Goal: Information Seeking & Learning: Learn about a topic

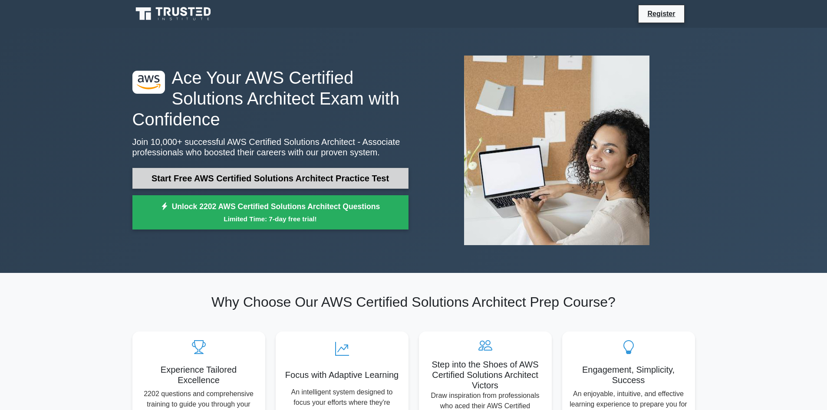
click at [314, 176] on link "Start Free AWS Certified Solutions Architect Practice Test" at bounding box center [270, 178] width 276 height 21
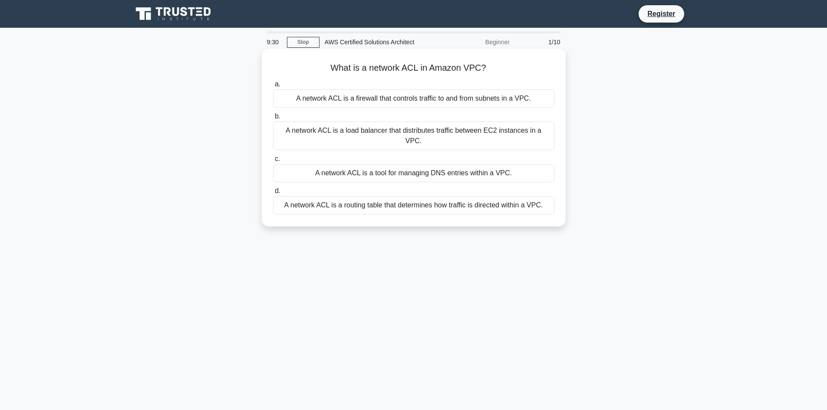
click at [361, 128] on div "A network ACL is a load balancer that distributes traffic between EC2 instances…" at bounding box center [413, 136] width 281 height 29
click at [273, 119] on input "b. A network ACL is a load balancer that distributes traffic between EC2 instan…" at bounding box center [273, 117] width 0 height 6
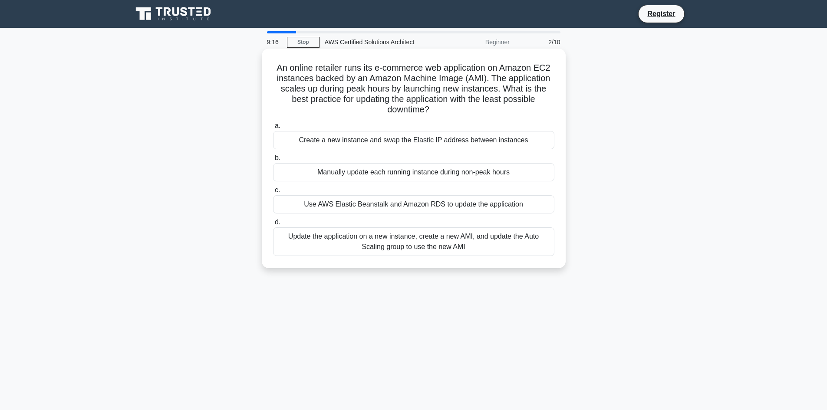
click at [354, 88] on h5 "An online retailer runs its e-commerce web application on Amazon EC2 instances …" at bounding box center [413, 89] width 283 height 53
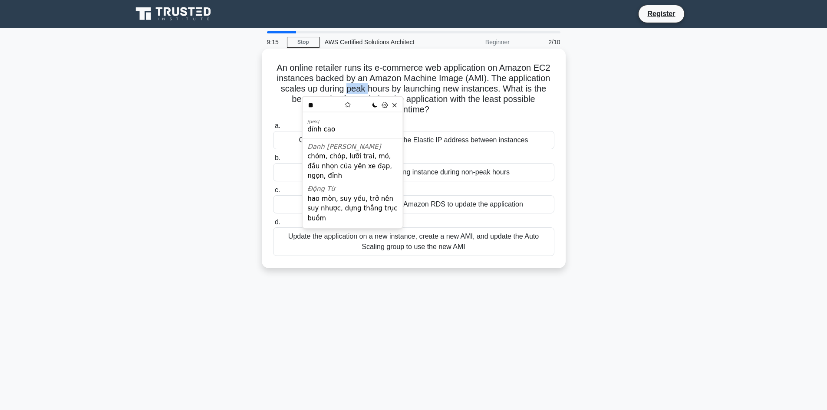
click at [354, 88] on h5 "An online retailer runs its e-commerce web application on Amazon EC2 instances …" at bounding box center [413, 89] width 283 height 53
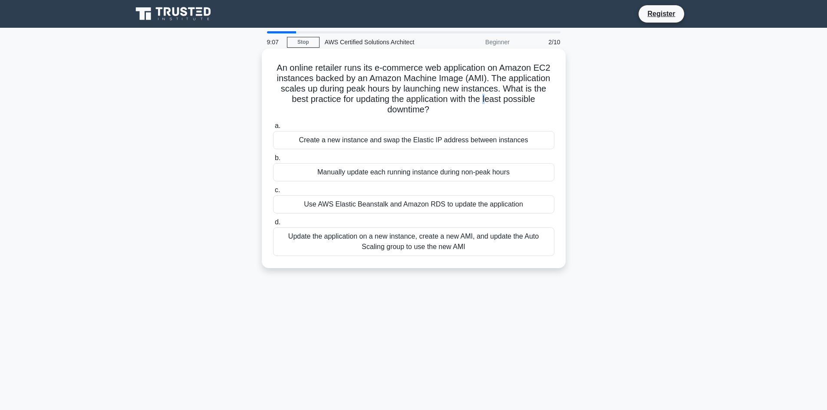
drag, startPoint x: 489, startPoint y: 99, endPoint x: 448, endPoint y: 104, distance: 41.2
click at [487, 104] on h5 "An online retailer runs its e-commerce web application on Amazon EC2 instances …" at bounding box center [413, 89] width 283 height 53
drag, startPoint x: 439, startPoint y: 106, endPoint x: 271, endPoint y: 65, distance: 173.3
click at [271, 65] on div "An online retailer runs its e-commerce web application on Amazon EC2 instances …" at bounding box center [413, 158] width 297 height 213
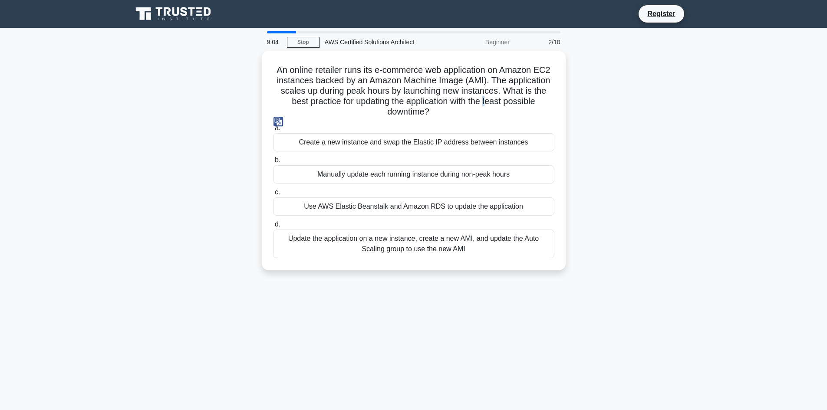
click at [280, 119] on img at bounding box center [279, 122] width 10 height 10
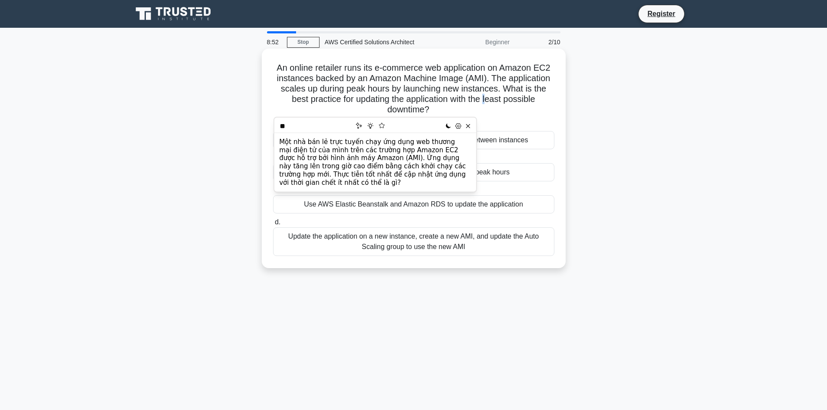
click at [334, 87] on h5 "An online retailer runs its e-commerce web application on Amazon EC2 instances …" at bounding box center [413, 89] width 283 height 53
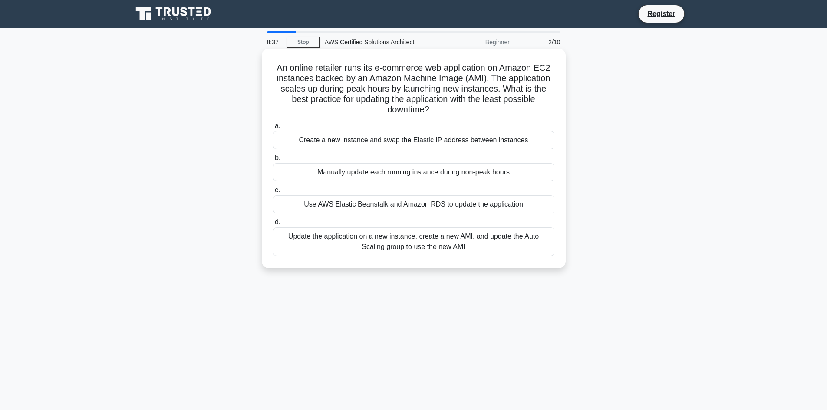
click at [404, 242] on div "Update the application on a new instance, create a new AMI, and update the Auto…" at bounding box center [413, 242] width 281 height 29
click at [273, 225] on input "d. Update the application on a new instance, create a new AMI, and update the A…" at bounding box center [273, 223] width 0 height 6
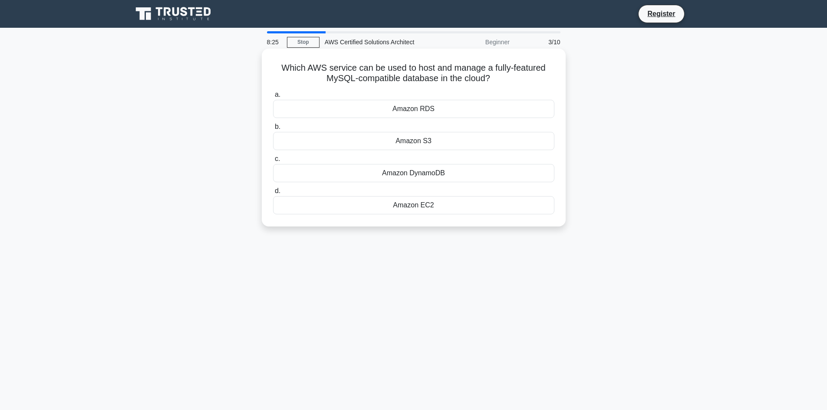
drag, startPoint x: 281, startPoint y: 67, endPoint x: 516, endPoint y: 80, distance: 234.9
click at [516, 80] on h5 "Which AWS service can be used to host and manage a fully-featured MySQL-compati…" at bounding box center [413, 74] width 283 height 22
click at [413, 91] on img at bounding box center [413, 91] width 10 height 10
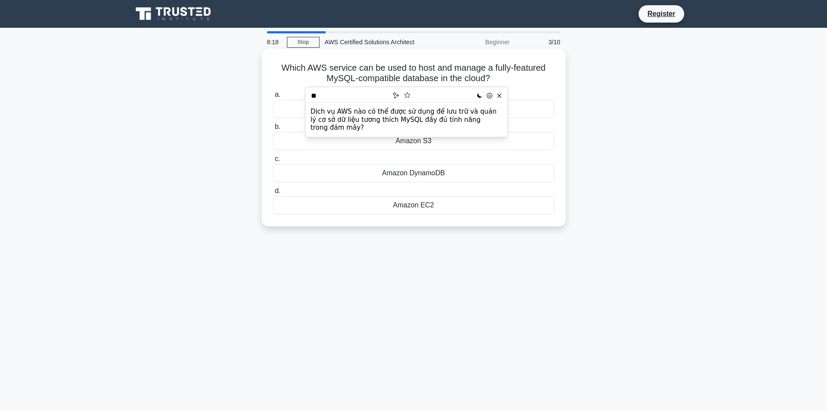
click at [430, 66] on h5 "Which AWS service can be used to host and manage a fully-featured MySQL-compati…" at bounding box center [413, 74] width 283 height 22
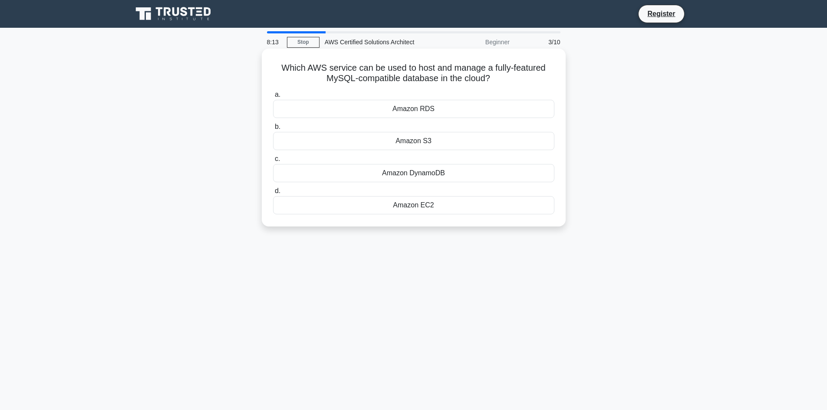
drag, startPoint x: 503, startPoint y: 79, endPoint x: 296, endPoint y: 73, distance: 207.7
click at [334, 74] on h5 "Which AWS service can be used to host and manage a fully-featured MySQL-compati…" at bounding box center [413, 74] width 283 height 22
drag, startPoint x: 278, startPoint y: 60, endPoint x: 283, endPoint y: 66, distance: 7.7
click at [281, 58] on div "Which AWS service can be used to host and manage a fully-featured MySQL-compati…" at bounding box center [413, 137] width 297 height 171
drag, startPoint x: 283, startPoint y: 67, endPoint x: 435, endPoint y: 70, distance: 151.6
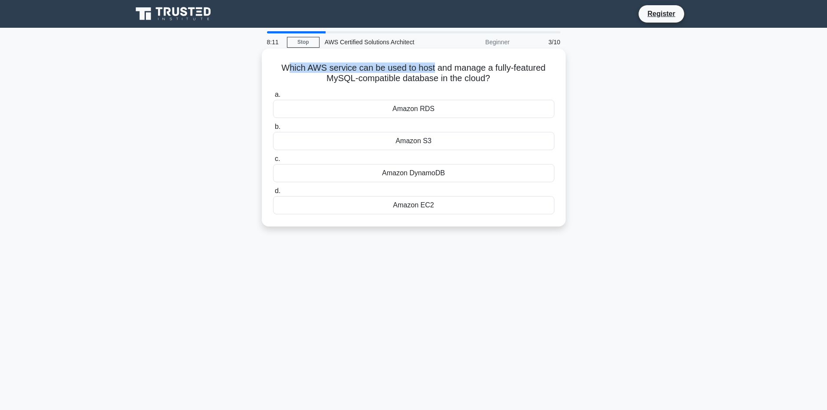
click at [435, 70] on h5 "Which AWS service can be used to host and manage a fully-featured MySQL-compati…" at bounding box center [413, 74] width 283 height 22
click at [283, 67] on h5 "Which AWS service can be used to host and manage a fully-featured MySQL-compati…" at bounding box center [413, 74] width 283 height 22
drag, startPoint x: 281, startPoint y: 65, endPoint x: 531, endPoint y: 82, distance: 250.8
click at [531, 79] on h5 "Which AWS service can be used to host and manage a fully-featured MySQL-compati…" at bounding box center [413, 74] width 283 height 22
click at [285, 87] on img at bounding box center [284, 91] width 10 height 10
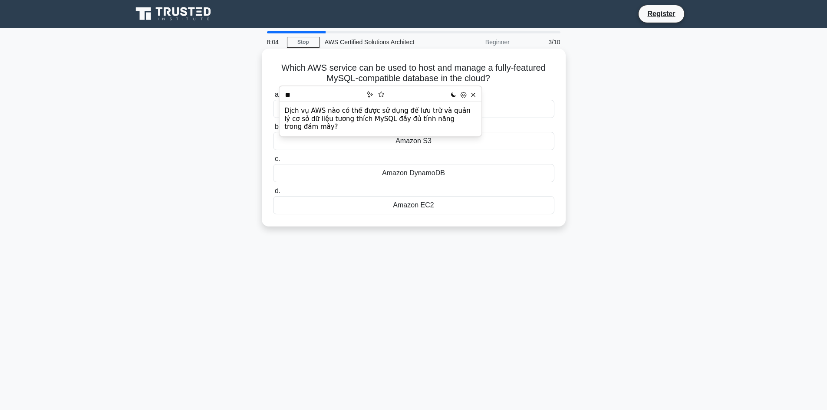
click at [277, 70] on h5 "Which AWS service can be used to host and manage a fully-featured MySQL-compati…" at bounding box center [413, 74] width 283 height 22
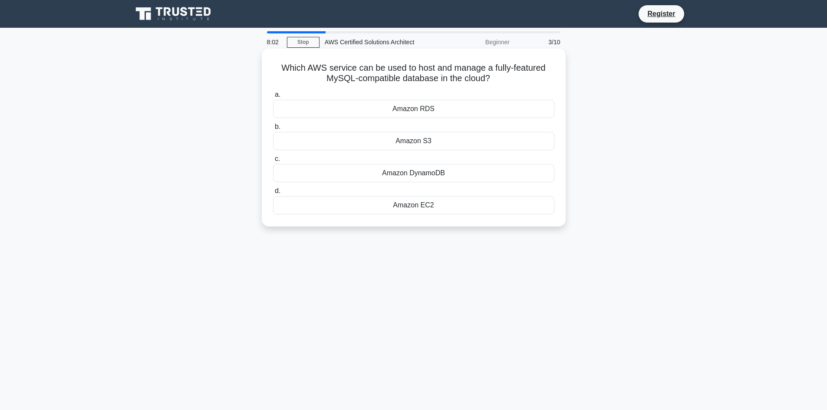
click at [388, 108] on div "Amazon RDS" at bounding box center [413, 109] width 281 height 18
click at [273, 98] on input "a. Amazon RDS" at bounding box center [273, 95] width 0 height 6
click at [321, 79] on h5 "Which of the following services can be used to store data in tables with high d…" at bounding box center [413, 74] width 283 height 22
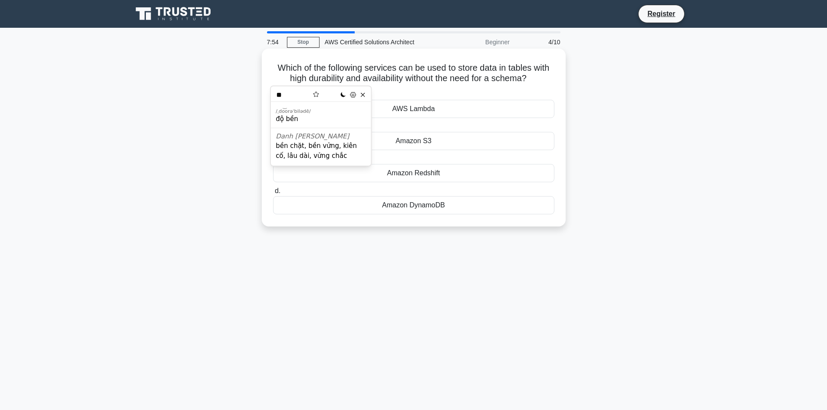
click at [381, 81] on h5 "Which of the following services can be used to store data in tables with high d…" at bounding box center [413, 74] width 283 height 22
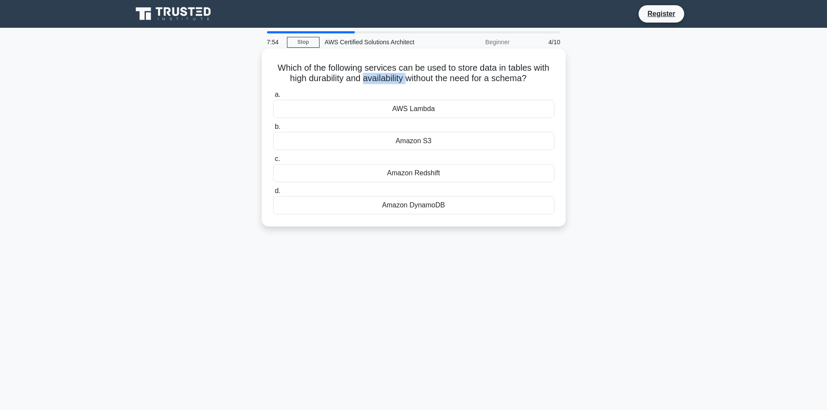
click at [381, 81] on h5 "Which of the following services can be used to store data in tables with high d…" at bounding box center [413, 74] width 283 height 22
click at [387, 78] on h5 "Which of the following services can be used to store data in tables with high d…" at bounding box center [413, 74] width 283 height 22
click at [415, 80] on h5 "Which of the following services can be used to store data in tables with high d…" at bounding box center [413, 74] width 283 height 22
click at [420, 74] on h5 "Which of the following services can be used to store data in tables with high d…" at bounding box center [413, 74] width 283 height 22
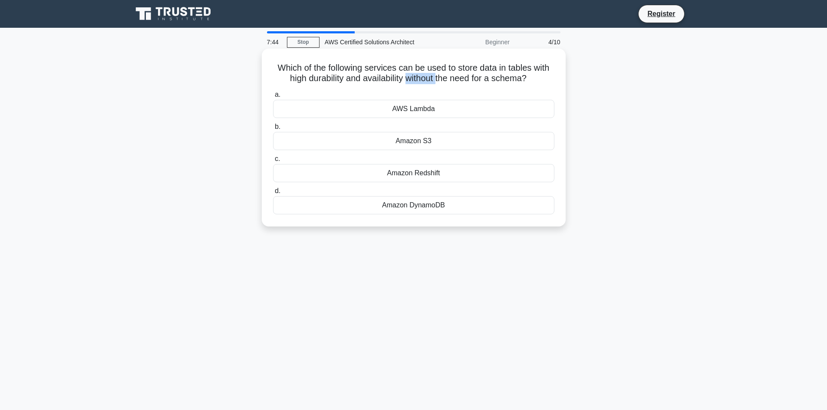
drag, startPoint x: 278, startPoint y: 68, endPoint x: 543, endPoint y: 85, distance: 265.1
click at [543, 85] on div "Which of the following services can be used to store data in tables with high d…" at bounding box center [413, 137] width 297 height 171
drag, startPoint x: 275, startPoint y: 70, endPoint x: 536, endPoint y: 80, distance: 260.8
click at [536, 80] on h5 "Which of the following services can be used to store data in tables with high d…" at bounding box center [413, 74] width 283 height 22
click at [281, 87] on img at bounding box center [279, 91] width 10 height 10
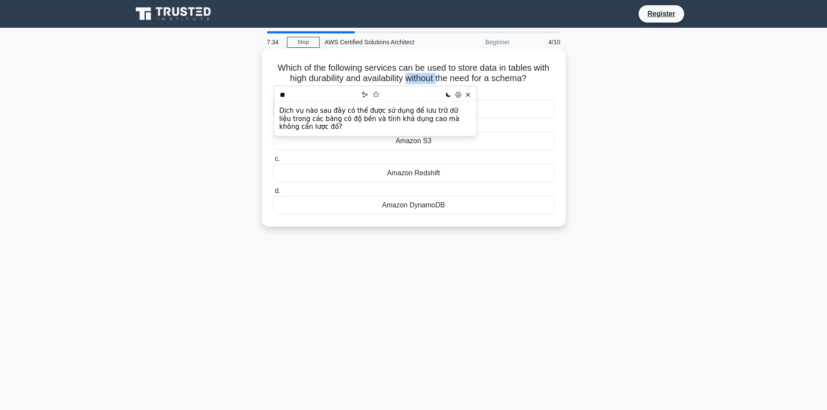
click at [287, 67] on h5 "Which of the following services can be used to store data in tables with high d…" at bounding box center [413, 74] width 283 height 22
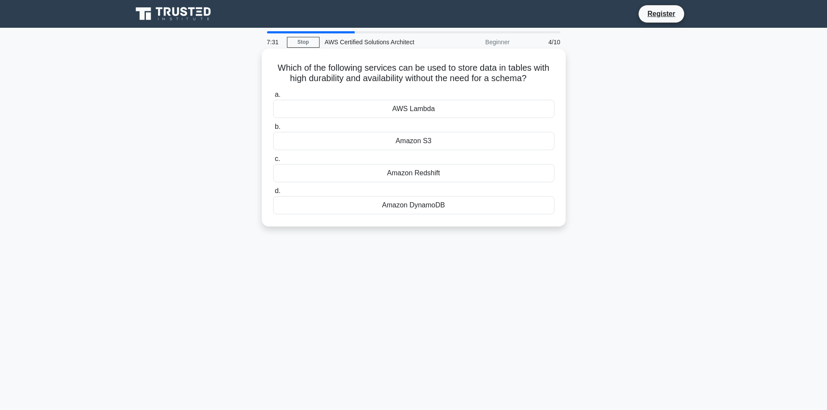
click at [418, 207] on div "Amazon DynamoDB" at bounding box center [413, 205] width 281 height 18
click at [273, 194] on input "d. Amazon DynamoDB" at bounding box center [273, 192] width 0 height 6
click at [504, 66] on h5 "Which of the following services can be used to automate the deployment of infra…" at bounding box center [413, 74] width 283 height 22
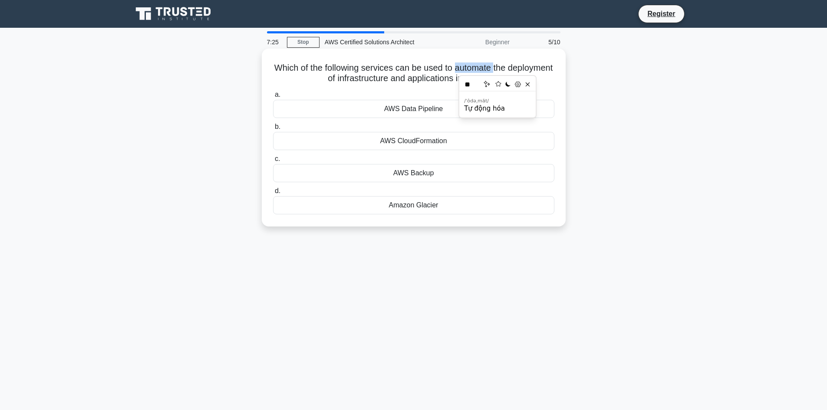
click at [504, 66] on h5 "Which of the following services can be used to automate the deployment of infra…" at bounding box center [413, 74] width 283 height 22
click at [377, 83] on h5 "Which of the following services can be used to automate the deployment of infra…" at bounding box center [413, 74] width 283 height 22
click at [415, 107] on div "AWS Data Pipeline" at bounding box center [413, 109] width 281 height 18
click at [273, 98] on input "a. AWS Data Pipeline" at bounding box center [273, 95] width 0 height 6
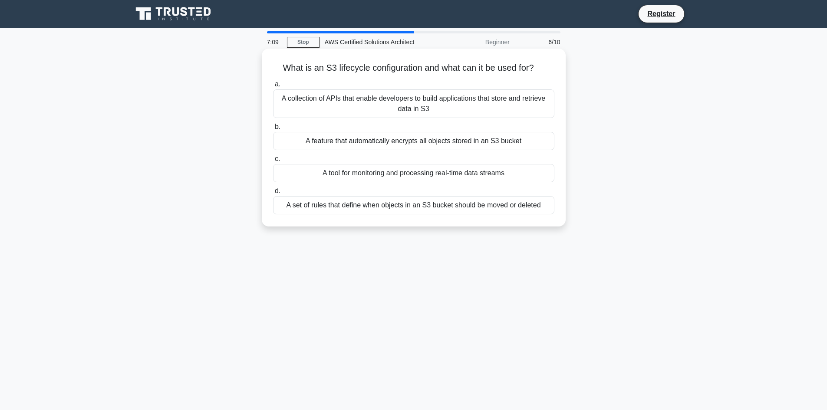
drag, startPoint x: 278, startPoint y: 65, endPoint x: 545, endPoint y: 73, distance: 267.2
click at [545, 73] on h5 "What is an S3 lifecycle configuration and what can it be used for? .spinner_0XT…" at bounding box center [413, 68] width 283 height 11
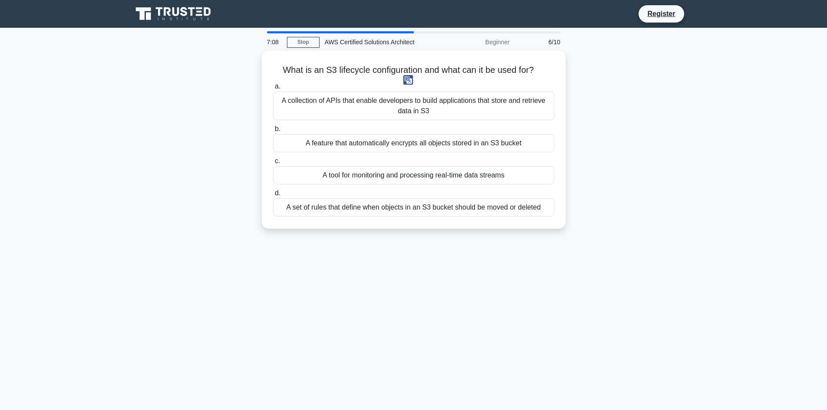
click at [410, 79] on img at bounding box center [409, 80] width 10 height 10
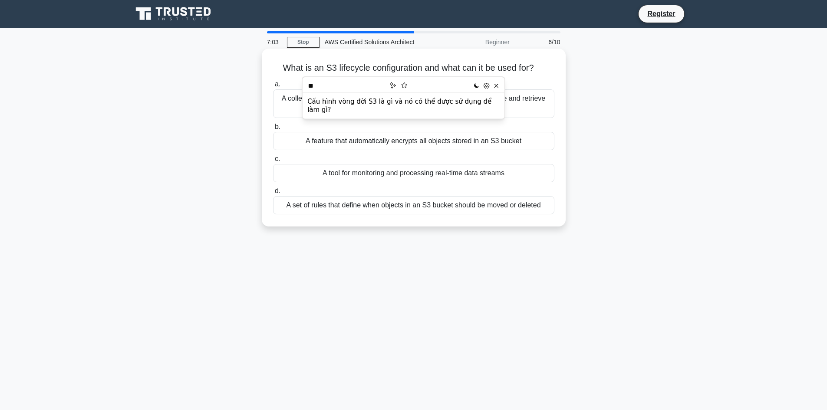
click at [440, 64] on h5 "What is an S3 lifecycle configuration and what can it be used for? .spinner_0XT…" at bounding box center [413, 68] width 283 height 11
drag, startPoint x: 260, startPoint y: 96, endPoint x: 454, endPoint y: 108, distance: 194.1
click at [454, 108] on div "What is an S3 lifecycle configuration and what can it be used for? .spinner_0XT…" at bounding box center [413, 145] width 573 height 189
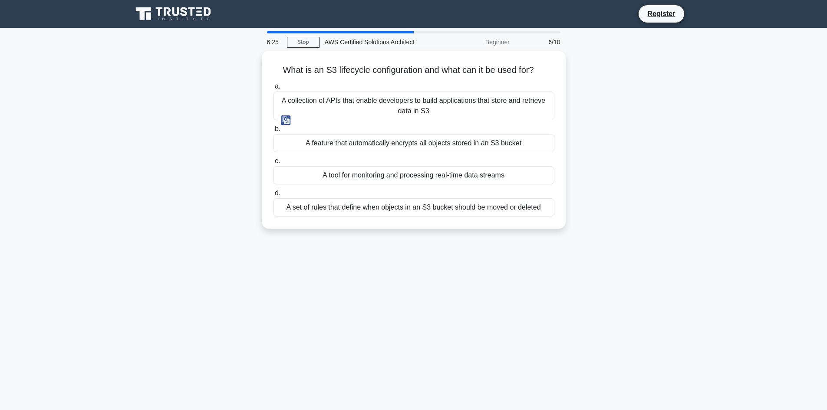
click at [285, 119] on img at bounding box center [286, 121] width 10 height 10
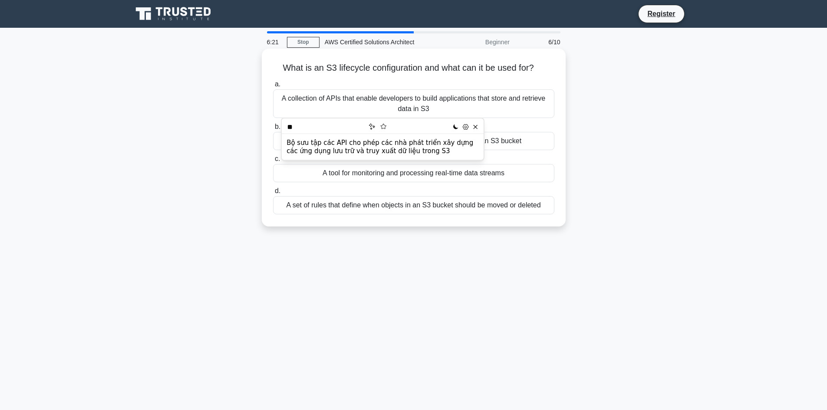
click at [267, 80] on div "What is an S3 lifecycle configuration and what can it be used for? .spinner_0XT…" at bounding box center [413, 137] width 297 height 171
click at [309, 209] on div "A set of rules that define when objects in an S3 bucket should be moved or dele…" at bounding box center [413, 205] width 281 height 18
click at [273, 194] on input "d. A set of rules that define when objects in an S3 bucket should be moved or d…" at bounding box center [273, 192] width 0 height 6
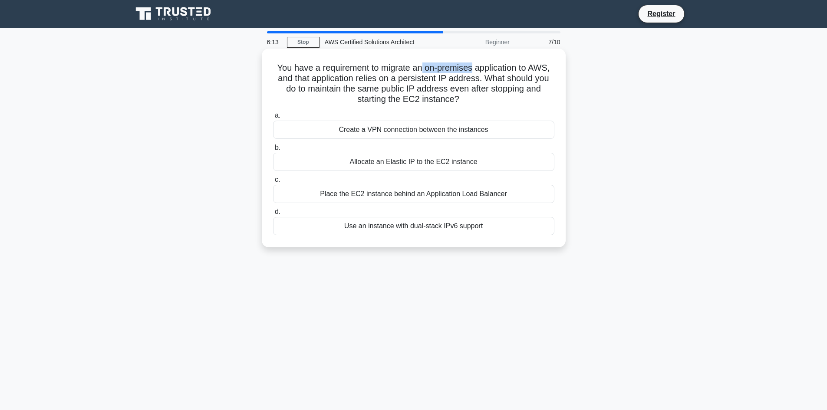
drag, startPoint x: 427, startPoint y: 69, endPoint x: 474, endPoint y: 64, distance: 47.7
click at [474, 64] on h5 "You have a requirement to migrate an on-premises application to AWS, and that a…" at bounding box center [413, 84] width 283 height 43
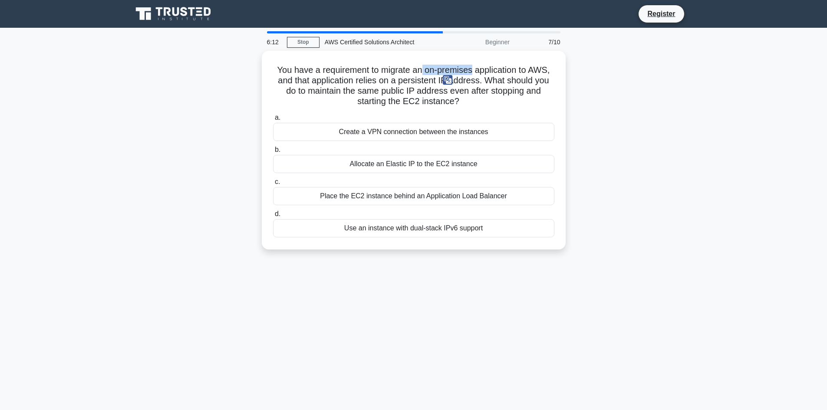
click at [444, 84] on img at bounding box center [448, 80] width 10 height 10
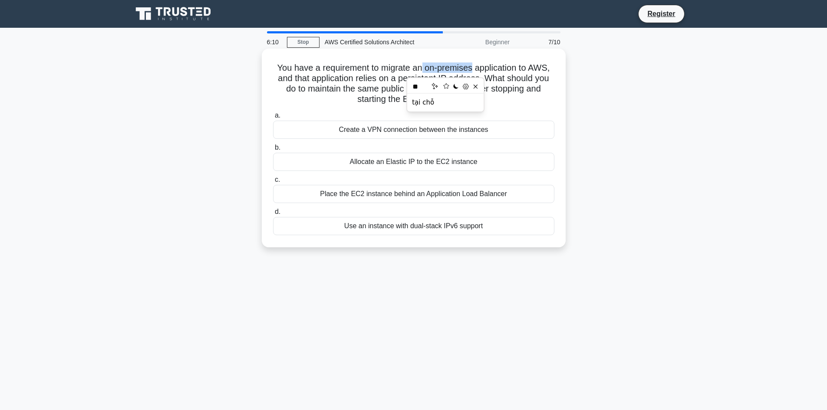
click at [453, 71] on h5 "You have a requirement to migrate an on-premises application to AWS, and that a…" at bounding box center [413, 84] width 283 height 43
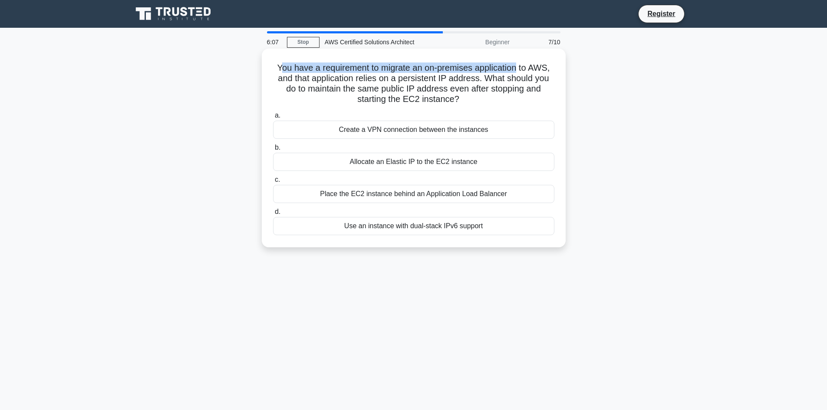
drag, startPoint x: 277, startPoint y: 66, endPoint x: 521, endPoint y: 69, distance: 244.1
click at [521, 69] on h5 "You have a requirement to migrate an on-premises application to AWS, and that a…" at bounding box center [413, 84] width 283 height 43
drag, startPoint x: 274, startPoint y: 66, endPoint x: 550, endPoint y: 66, distance: 276.7
click at [550, 66] on h5 "You have a requirement to migrate an on-premises application to AWS, and that a…" at bounding box center [413, 84] width 283 height 43
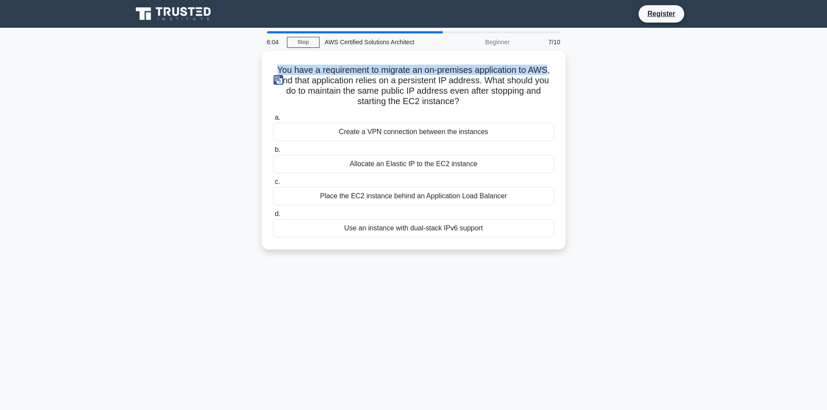
click at [277, 80] on img at bounding box center [279, 80] width 10 height 10
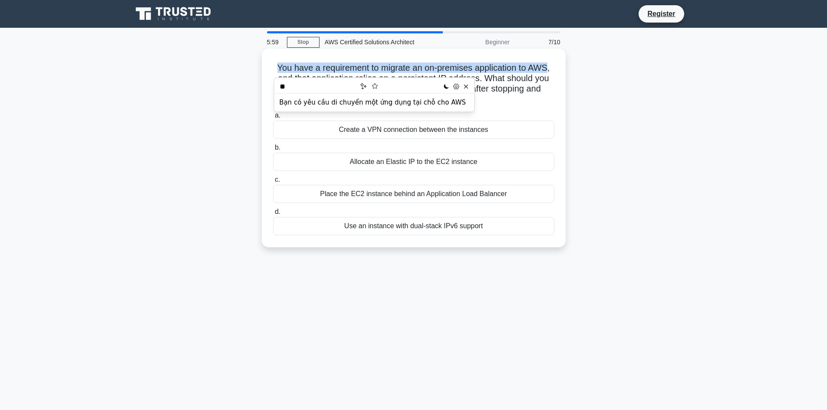
click at [324, 71] on h5 "You have a requirement to migrate an on-premises application to AWS, and that a…" at bounding box center [413, 84] width 283 height 43
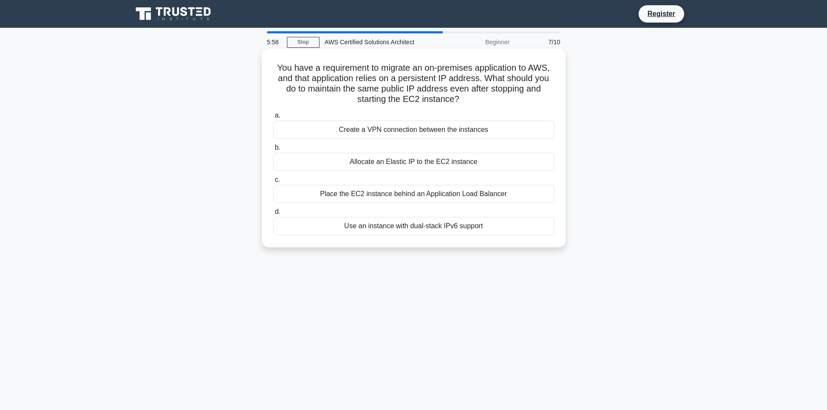
click at [365, 78] on h5 "You have a requirement to migrate an on-premises application to AWS, and that a…" at bounding box center [413, 84] width 283 height 43
click at [366, 74] on h5 "You have a requirement to migrate an on-premises application to AWS, and that a…" at bounding box center [413, 84] width 283 height 43
click at [409, 76] on h5 "You have a requirement to migrate an on-premises application to AWS, and that a…" at bounding box center [413, 84] width 283 height 43
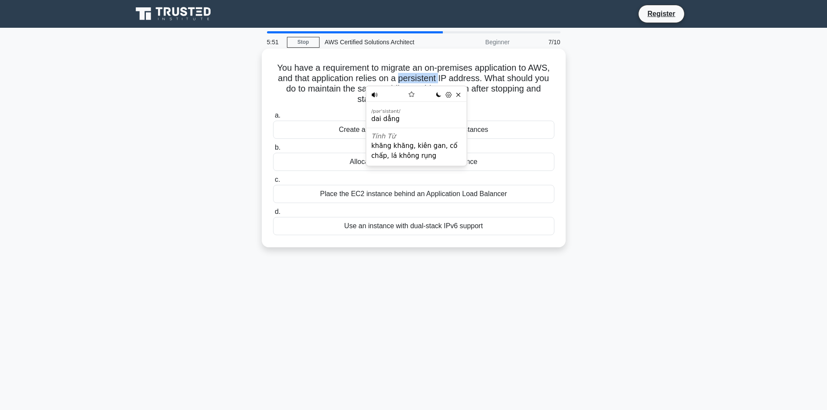
click at [409, 76] on h5 "You have a requirement to migrate an on-premises application to AWS, and that a…" at bounding box center [413, 84] width 283 height 43
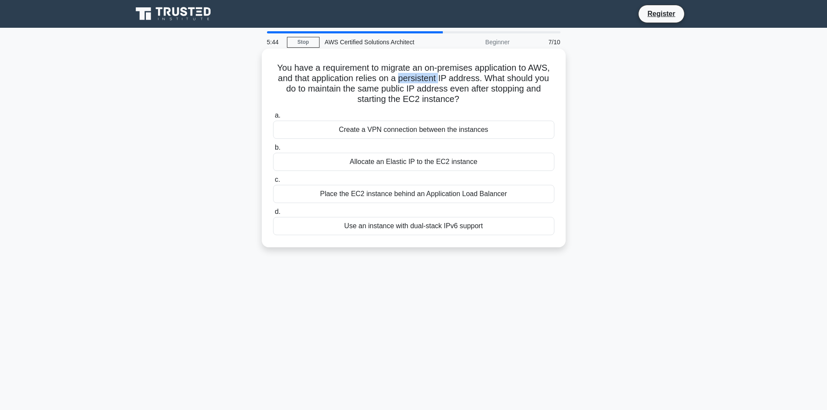
drag, startPoint x: 274, startPoint y: 70, endPoint x: 544, endPoint y: 99, distance: 272.1
click at [544, 99] on h5 "You have a requirement to migrate an on-premises application to AWS, and that a…" at bounding box center [413, 84] width 283 height 43
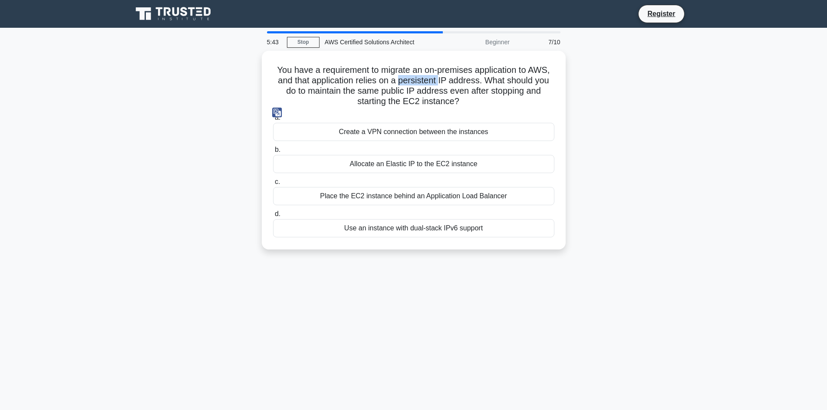
click at [279, 111] on img at bounding box center [276, 113] width 10 height 10
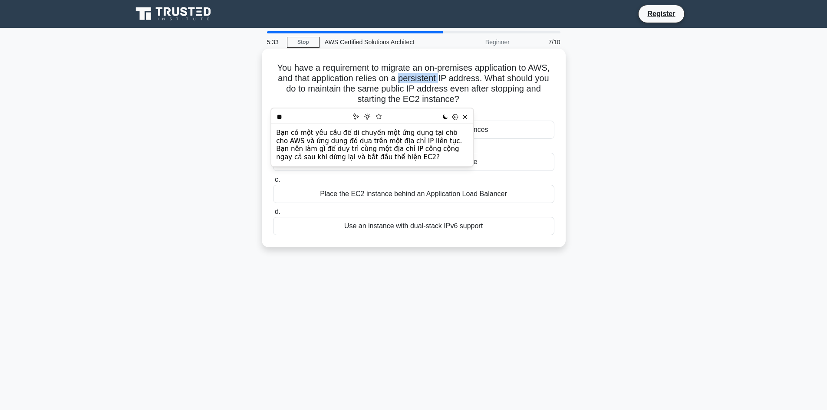
click at [313, 97] on h5 "You have a requirement to migrate an on-premises application to AWS, and that a…" at bounding box center [413, 84] width 283 height 43
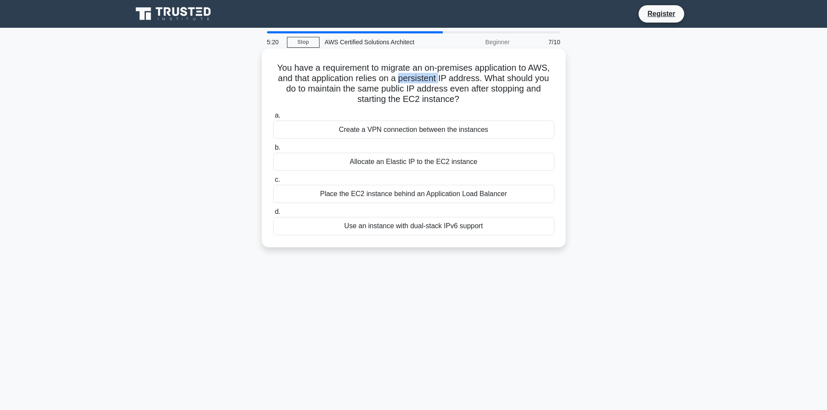
drag, startPoint x: 265, startPoint y: 158, endPoint x: 509, endPoint y: 160, distance: 244.1
click at [509, 160] on div "You have a requirement to migrate an on-premises application to AWS, and that a…" at bounding box center [413, 148] width 297 height 192
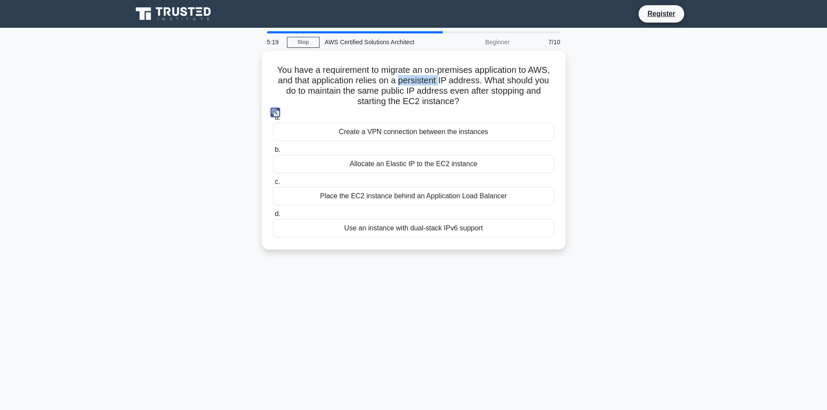
click at [271, 112] on img at bounding box center [276, 113] width 10 height 10
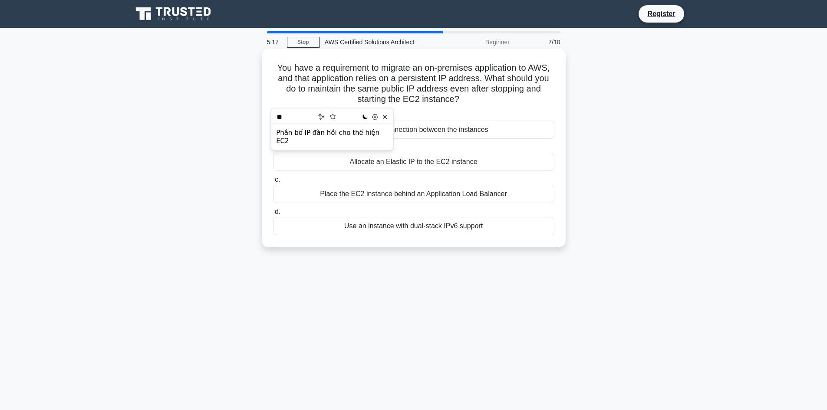
click at [267, 92] on div "You have a requirement to migrate an on-premises application to AWS, and that a…" at bounding box center [413, 148] width 297 height 192
click at [349, 164] on div "Allocate an Elastic IP to the EC2 instance" at bounding box center [413, 162] width 281 height 18
click at [273, 151] on input "b. Allocate an Elastic IP to the EC2 instance" at bounding box center [273, 148] width 0 height 6
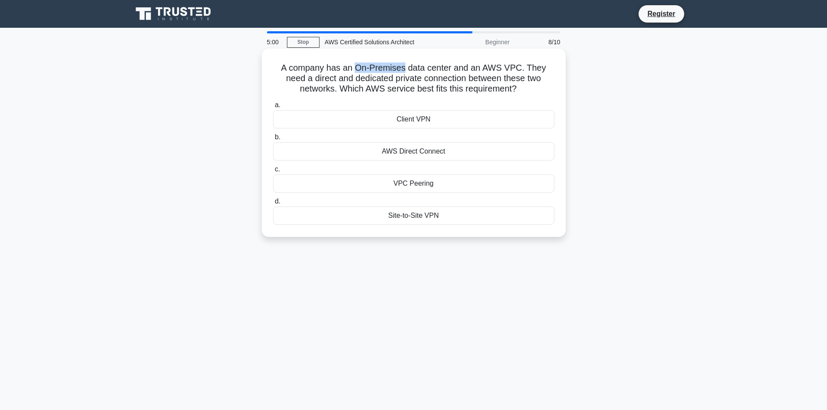
drag, startPoint x: 357, startPoint y: 66, endPoint x: 407, endPoint y: 62, distance: 49.6
click at [407, 63] on h5 "A company has an On-Premises data center and an AWS VPC. They need a direct and…" at bounding box center [413, 79] width 283 height 32
click at [380, 83] on img at bounding box center [381, 80] width 10 height 10
click at [409, 66] on h5 "A company has an On-Premises data center and an AWS VPC. They need a direct and…" at bounding box center [413, 79] width 283 height 32
click at [360, 78] on h5 "A company has an On-Premises data center and an AWS VPC. They need a direct and…" at bounding box center [413, 79] width 283 height 32
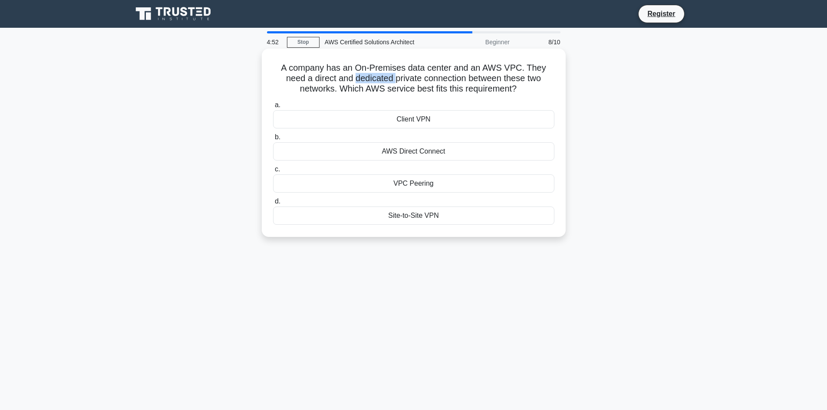
click at [360, 78] on h5 "A company has an On-Premises data center and an AWS VPC. They need a direct and…" at bounding box center [413, 79] width 283 height 32
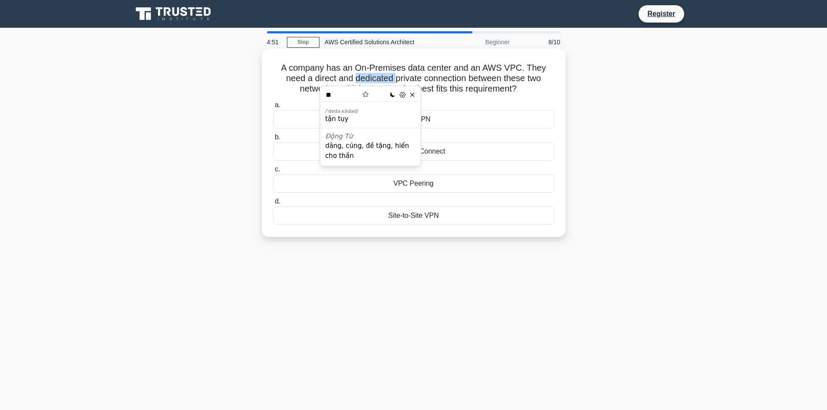
click at [374, 77] on h5 "A company has an On-Premises data center and an AWS VPC. They need a direct and…" at bounding box center [413, 79] width 283 height 32
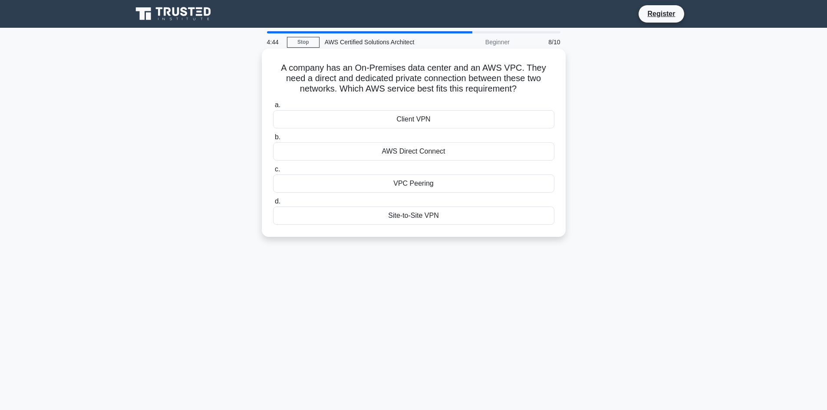
drag, startPoint x: 526, startPoint y: 89, endPoint x: 284, endPoint y: 63, distance: 243.8
click at [284, 63] on h5 "A company has an On-Premises data center and an AWS VPC. They need a direct and…" at bounding box center [413, 79] width 283 height 32
click at [286, 98] on img at bounding box center [287, 101] width 10 height 10
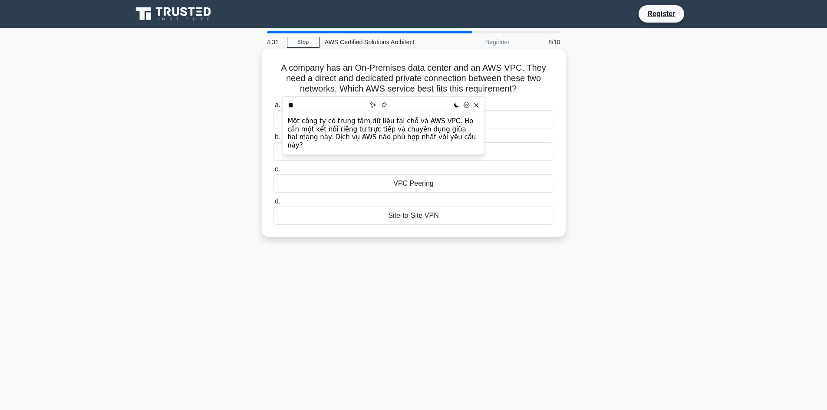
click at [271, 80] on div "A company has an On-Premises data center and an AWS VPC. They need a direct and…" at bounding box center [413, 143] width 297 height 182
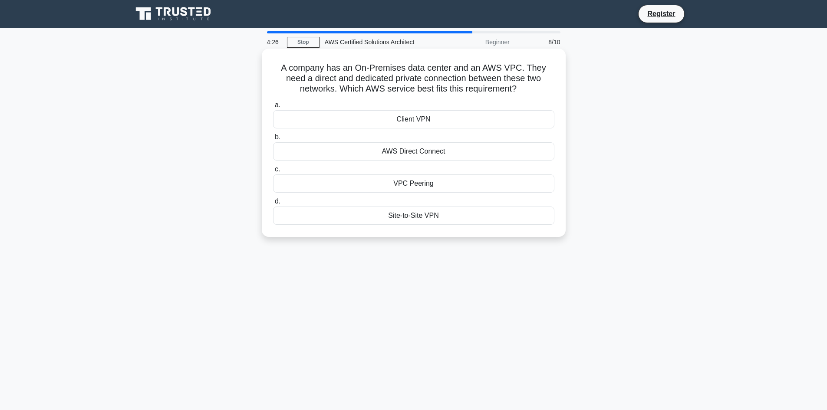
drag, startPoint x: 262, startPoint y: 181, endPoint x: 438, endPoint y: 185, distance: 175.5
click at [438, 185] on div "A company has an On-Premises data center and an AWS VPC. They need a direct and…" at bounding box center [414, 143] width 304 height 189
click at [397, 192] on img at bounding box center [400, 195] width 10 height 10
click at [266, 184] on div "A company has an On-Premises data center and an AWS VPC. They need a direct and…" at bounding box center [413, 143] width 297 height 182
drag, startPoint x: 263, startPoint y: 212, endPoint x: 472, endPoint y: 218, distance: 209.0
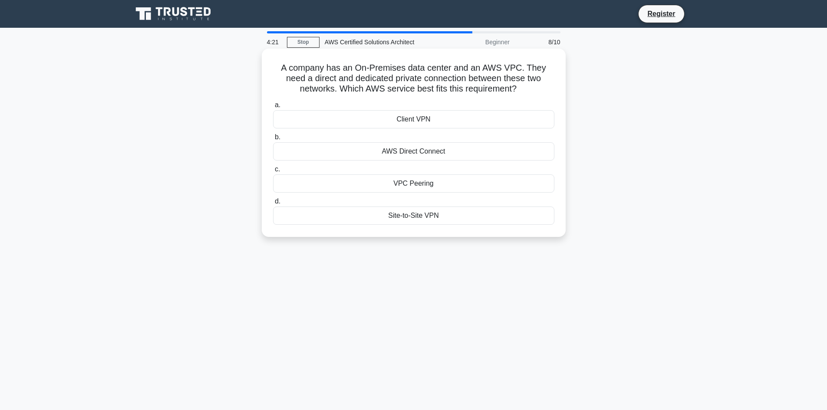
click at [472, 218] on div "A company has an On-Premises data center and an AWS VPC. They need a direct and…" at bounding box center [414, 143] width 304 height 189
click at [393, 225] on img at bounding box center [394, 227] width 10 height 10
click at [405, 154] on div "AWS Direct Connect" at bounding box center [413, 151] width 281 height 18
click at [273, 140] on input "b. AWS Direct Connect" at bounding box center [273, 138] width 0 height 6
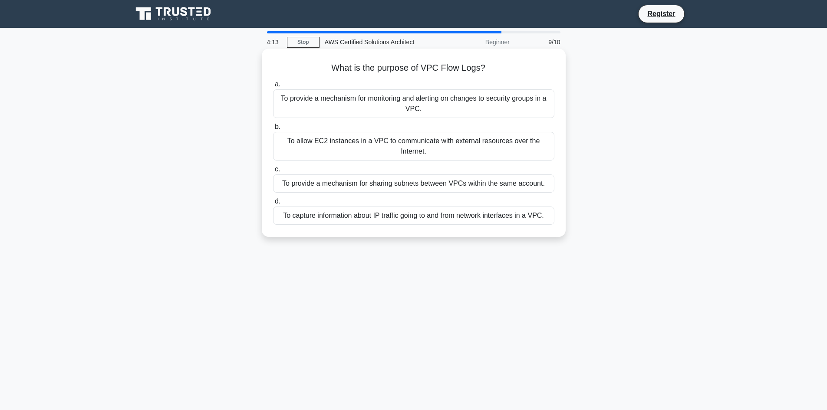
click at [383, 66] on h5 "What is the purpose of VPC Flow Logs? .spinner_0XTQ{transform-origin:center;ani…" at bounding box center [413, 68] width 283 height 11
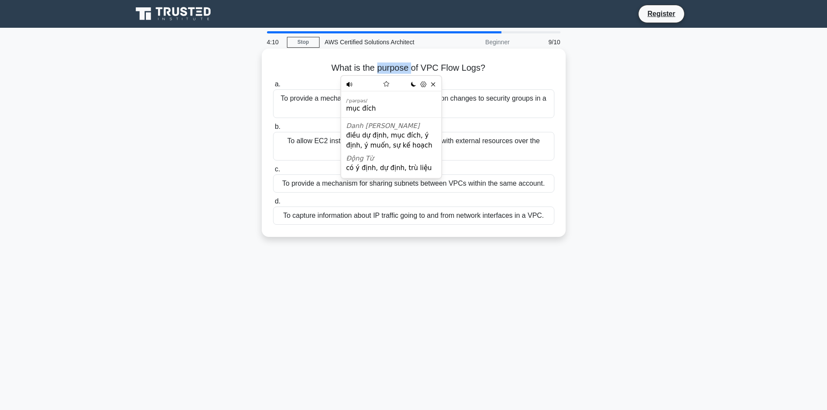
click at [383, 66] on h5 "What is the purpose of VPC Flow Logs? .spinner_0XTQ{transform-origin:center;ani…" at bounding box center [413, 68] width 283 height 11
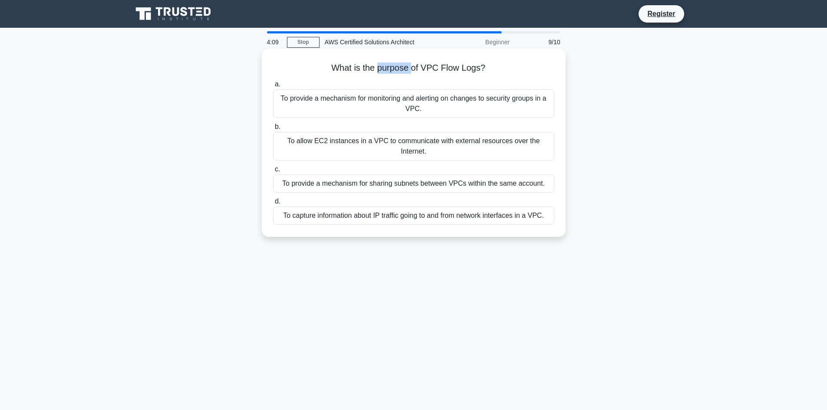
drag, startPoint x: 317, startPoint y: 69, endPoint x: 494, endPoint y: 69, distance: 177.7
click at [494, 69] on h5 "What is the purpose of VPC Flow Logs? .spinner_0XTQ{transform-origin:center;ani…" at bounding box center [413, 68] width 283 height 11
click at [335, 81] on img at bounding box center [336, 80] width 10 height 10
click at [471, 63] on h5 "What is the purpose of VPC Flow Logs? .spinner_0XTQ{transform-origin:center;ani…" at bounding box center [413, 68] width 283 height 11
drag, startPoint x: 422, startPoint y: 67, endPoint x: 479, endPoint y: 68, distance: 56.9
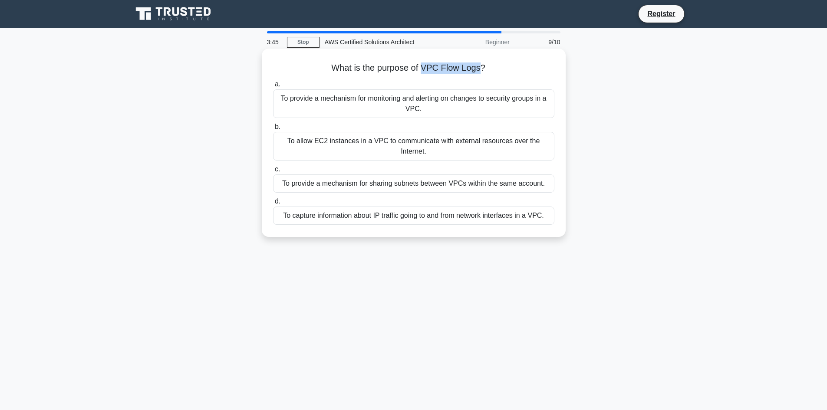
click at [479, 68] on h5 "What is the purpose of VPC Flow Logs? .spinner_0XTQ{transform-origin:center;ani…" at bounding box center [413, 68] width 283 height 11
copy h5 "VPC Flow Logs"
click at [409, 111] on div "To provide a mechanism for monitoring and alerting on changes to security group…" at bounding box center [413, 103] width 281 height 29
click at [273, 87] on input "a. To provide a mechanism for monitoring and alerting on changes to security gr…" at bounding box center [273, 85] width 0 height 6
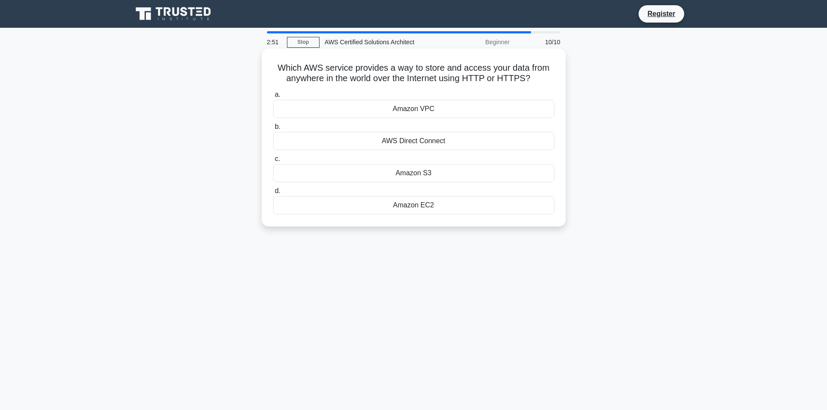
drag, startPoint x: 271, startPoint y: 68, endPoint x: 548, endPoint y: 76, distance: 277.3
click at [548, 76] on div "Which AWS service provides a way to store and access your data from anywhere in…" at bounding box center [413, 137] width 297 height 171
click at [413, 88] on img at bounding box center [414, 91] width 10 height 10
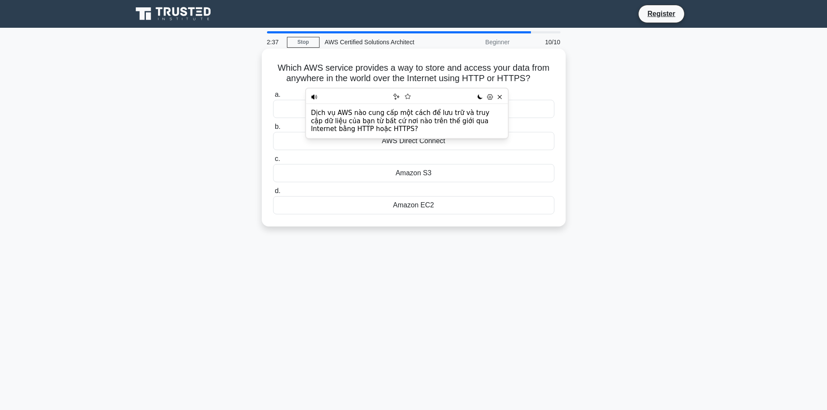
click at [426, 66] on h5 "Which AWS service provides a way to store and access your data from anywhere in…" at bounding box center [413, 74] width 283 height 22
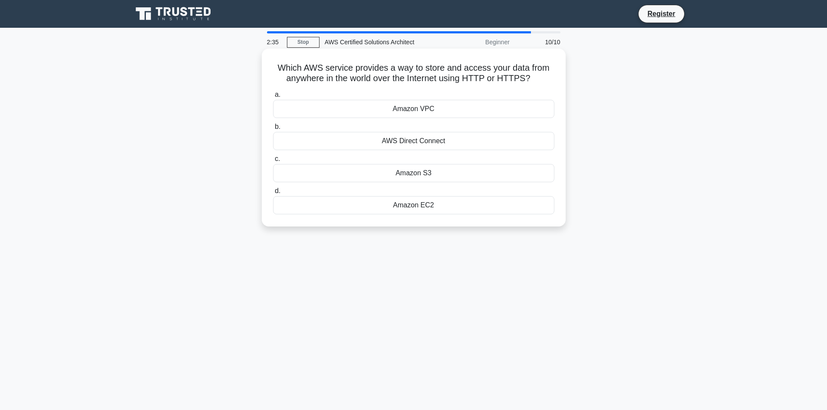
click at [421, 169] on div "Amazon S3" at bounding box center [413, 173] width 281 height 18
click at [273, 162] on input "c. Amazon S3" at bounding box center [273, 159] width 0 height 6
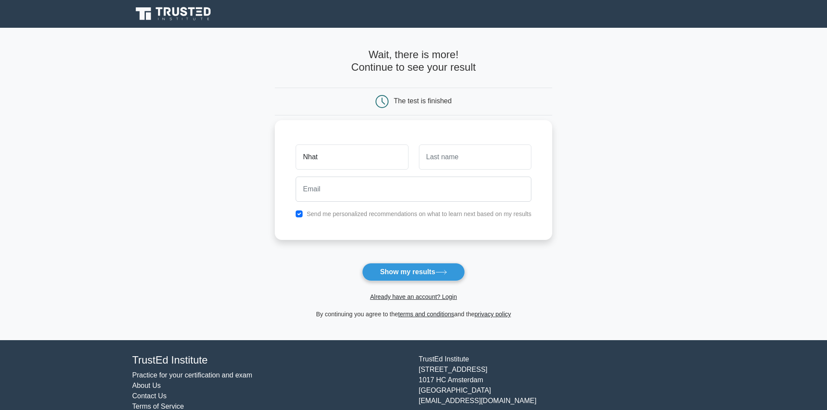
type input "Nhat"
click at [448, 162] on input "text" at bounding box center [475, 157] width 112 height 25
type input "Nguyen"
click at [410, 187] on input "email" at bounding box center [414, 189] width 236 height 25
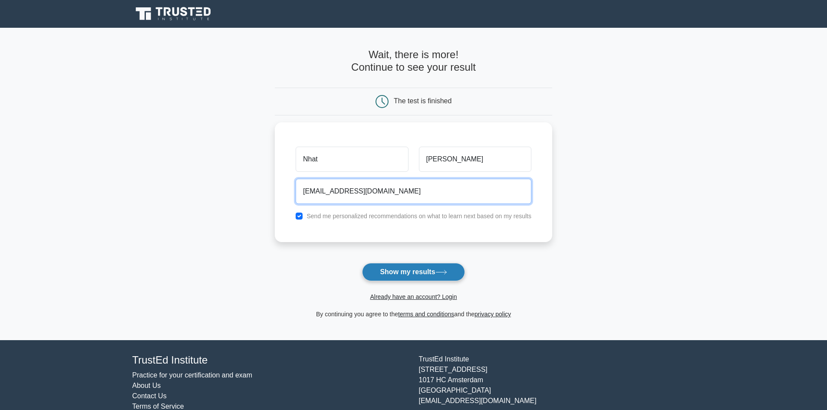
type input "nothing9xhdtk@gmail.com"
click at [424, 267] on button "Show my results" at bounding box center [413, 272] width 103 height 18
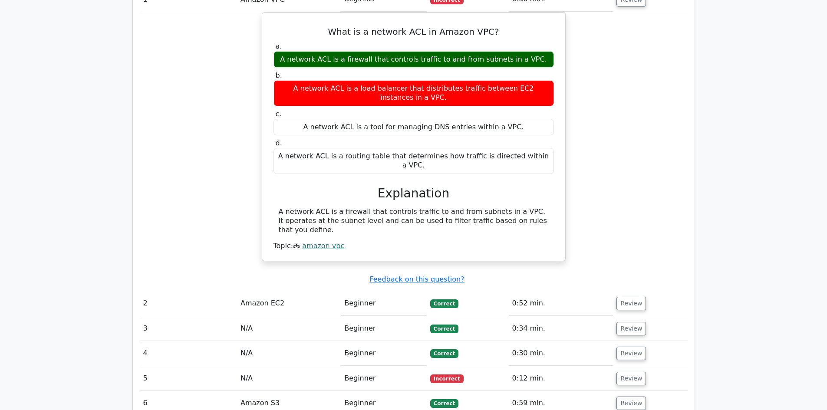
scroll to position [720, 0]
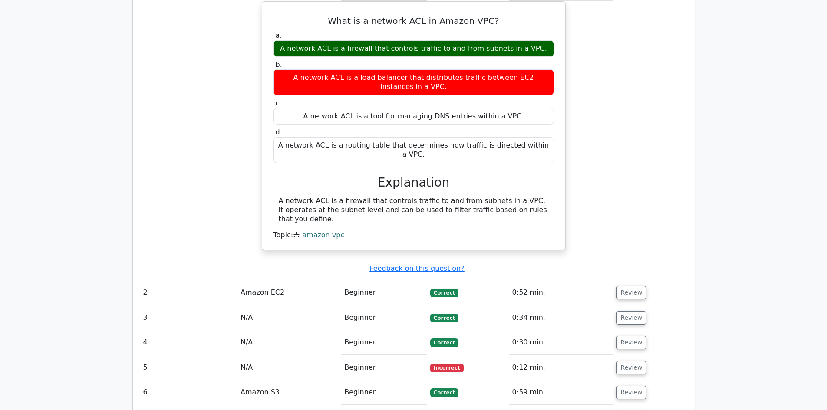
click at [252, 356] on td "N/A" at bounding box center [289, 368] width 104 height 25
click at [202, 356] on td "5" at bounding box center [189, 368] width 98 height 25
click at [635, 361] on button "Review" at bounding box center [632, 367] width 30 height 13
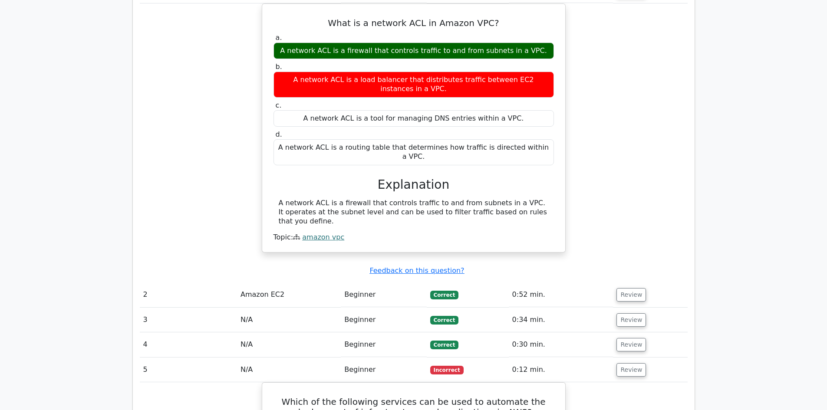
scroll to position [847, 0]
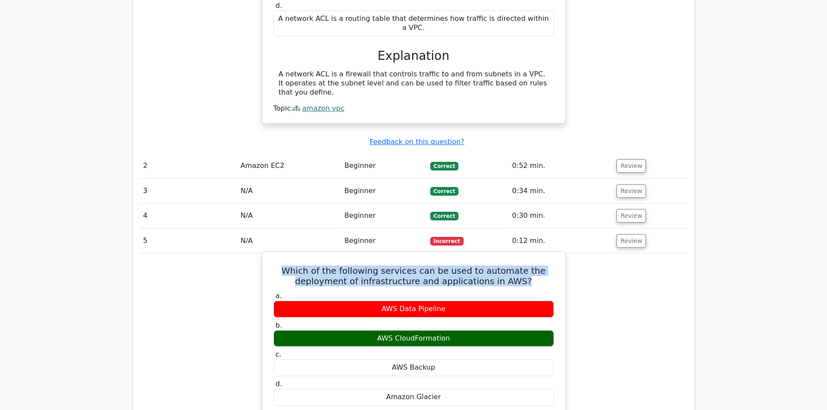
drag, startPoint x: 286, startPoint y: 207, endPoint x: 533, endPoint y: 223, distance: 247.3
click at [533, 266] on h5 "Which of the following services can be used to automate the deployment of infra…" at bounding box center [414, 276] width 282 height 21
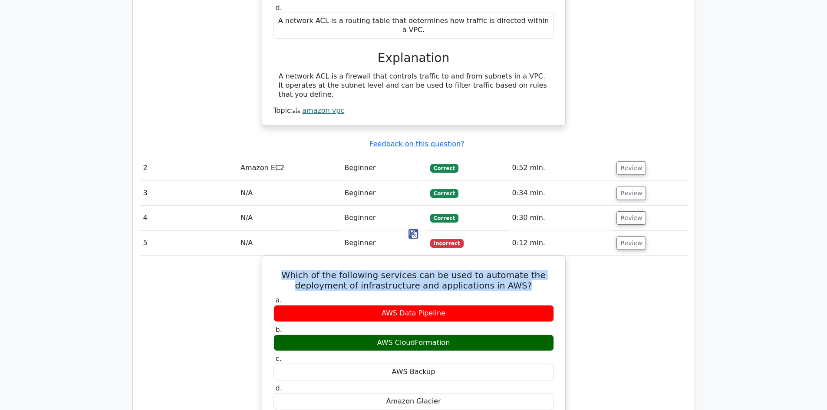
click at [410, 233] on img at bounding box center [414, 234] width 10 height 10
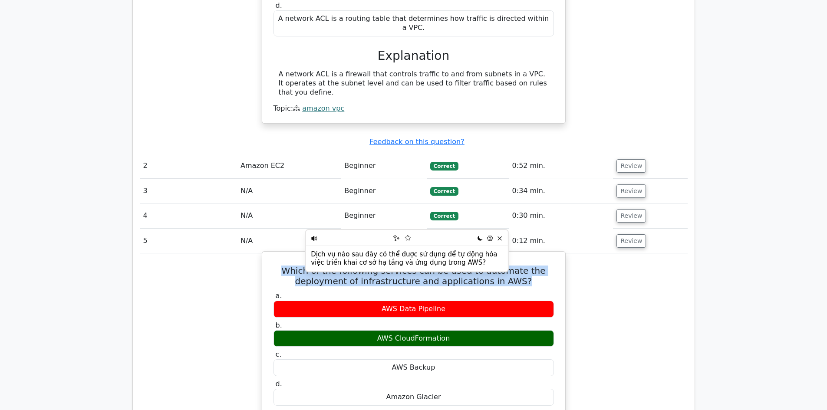
click at [416, 266] on h5 "Which of the following services can be used to automate the deployment of infra…" at bounding box center [414, 276] width 282 height 21
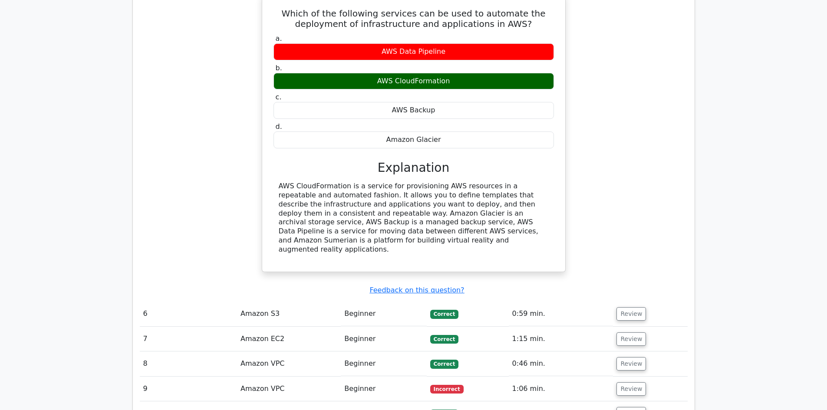
scroll to position [1133, 0]
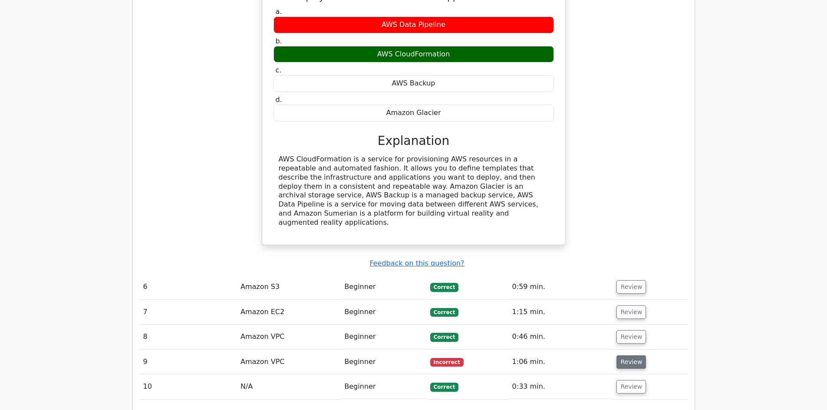
click at [628, 356] on button "Review" at bounding box center [632, 362] width 30 height 13
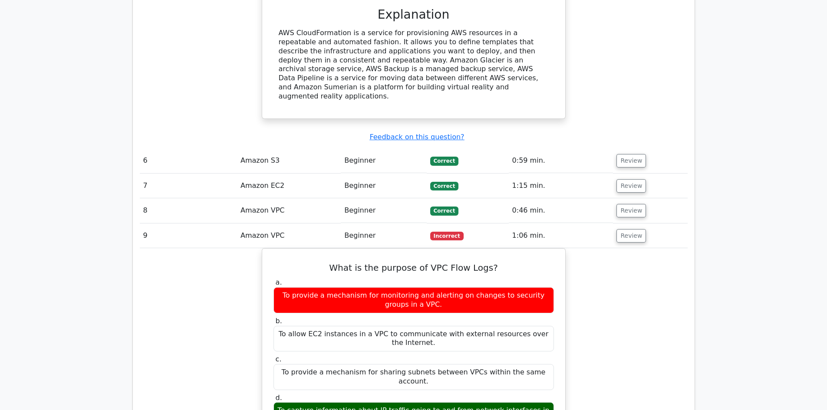
scroll to position [1279, 0]
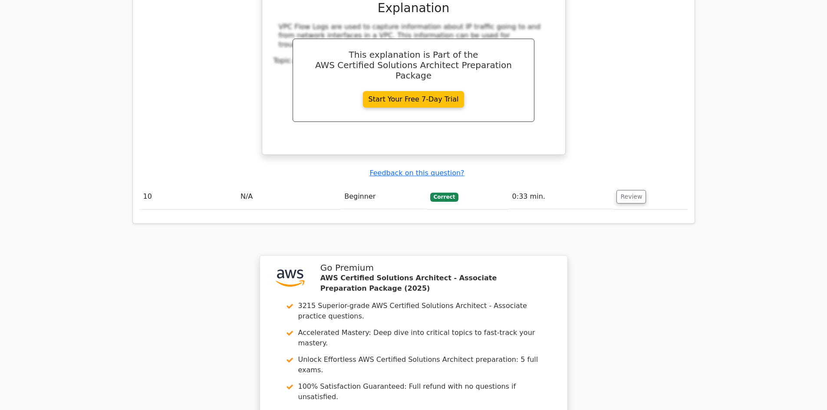
scroll to position [1838, 0]
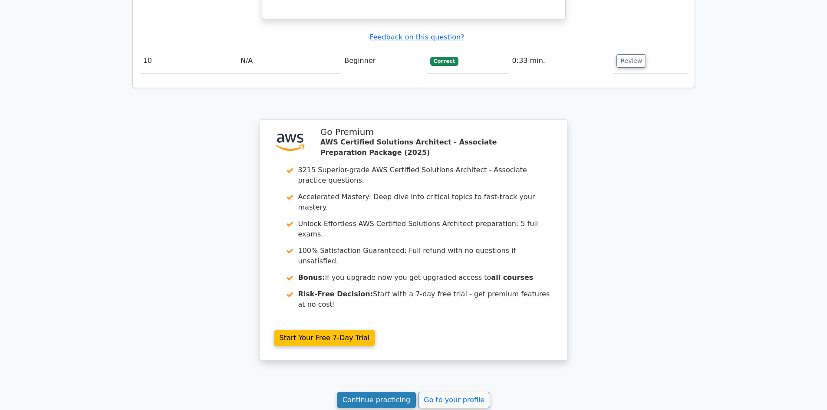
click at [405, 392] on link "Continue practicing" at bounding box center [376, 400] width 79 height 17
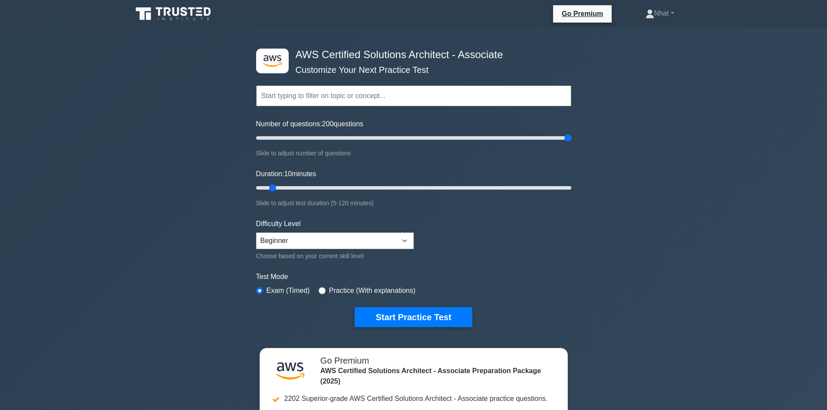
drag, startPoint x: 410, startPoint y: 139, endPoint x: 568, endPoint y: 140, distance: 157.2
type input "200"
click at [568, 140] on input "Number of questions: 200 questions" at bounding box center [413, 138] width 315 height 10
click at [332, 236] on select "Beginner Intermediate Expert" at bounding box center [335, 241] width 158 height 17
click at [378, 222] on div "Difficulty Level Beginner Intermediate Expert Choose based on your current skil…" at bounding box center [335, 240] width 158 height 43
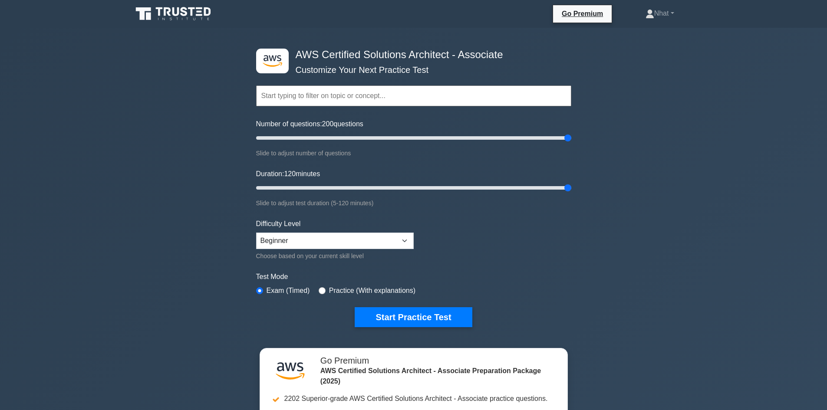
drag, startPoint x: 274, startPoint y: 185, endPoint x: 582, endPoint y: 186, distance: 308.4
type input "120"
click at [572, 186] on input "Duration: 120 minutes" at bounding box center [413, 188] width 315 height 10
drag, startPoint x: 569, startPoint y: 137, endPoint x: 275, endPoint y: 146, distance: 294.2
type input "15"
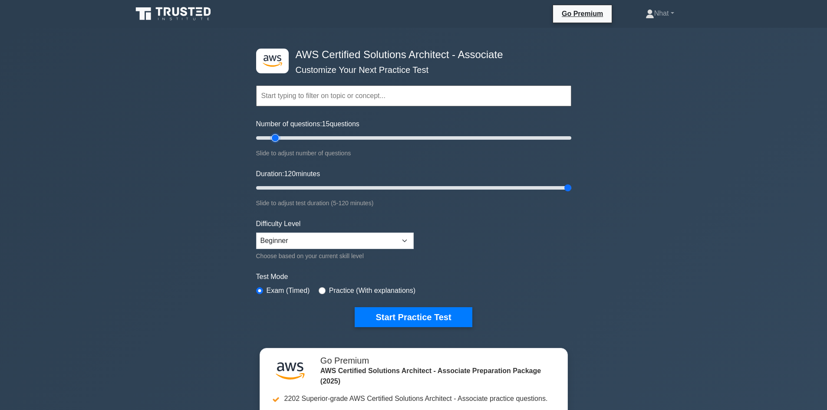
click at [275, 143] on input "Number of questions: 15 questions" at bounding box center [413, 138] width 315 height 10
drag, startPoint x: 569, startPoint y: 191, endPoint x: 283, endPoint y: 189, distance: 286.2
type input "15"
click at [283, 189] on input "Duration: 15 minutes" at bounding box center [413, 188] width 315 height 10
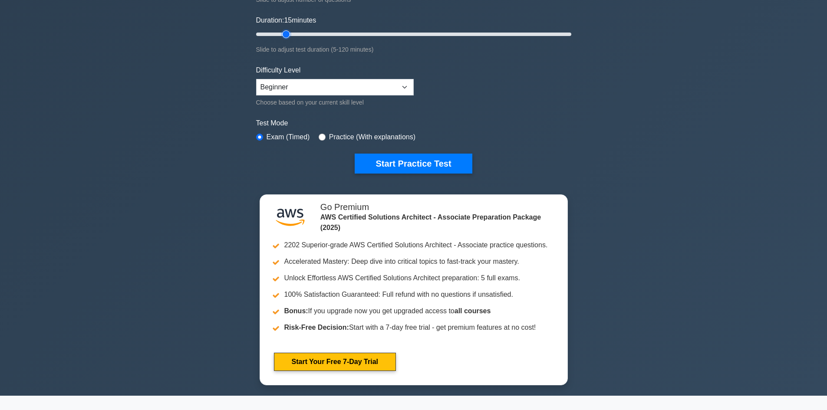
scroll to position [159, 0]
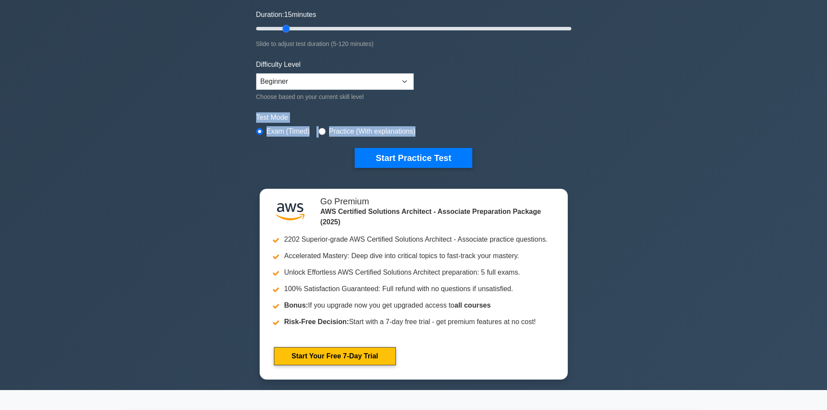
drag, startPoint x: 436, startPoint y: 131, endPoint x: 251, endPoint y: 115, distance: 185.7
click at [251, 115] on div ".st0{fill:#252F3E;} .st1{fill-rule:evenodd;clip-rule:evenodd;fill:#FF9900;} AWS…" at bounding box center [414, 28] width 326 height 321
click at [332, 142] on img at bounding box center [334, 143] width 10 height 10
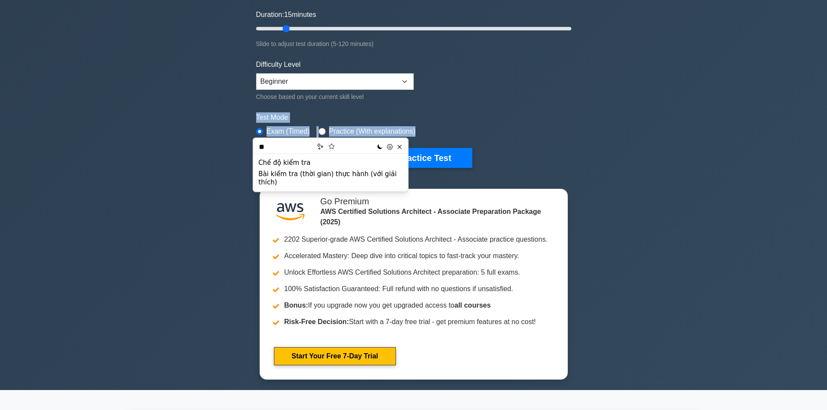
click at [481, 111] on form "Topics Amazon EC2 Amazon S3 Amazon VPC AWS Identity and Access Management (IAM)…" at bounding box center [413, 34] width 315 height 268
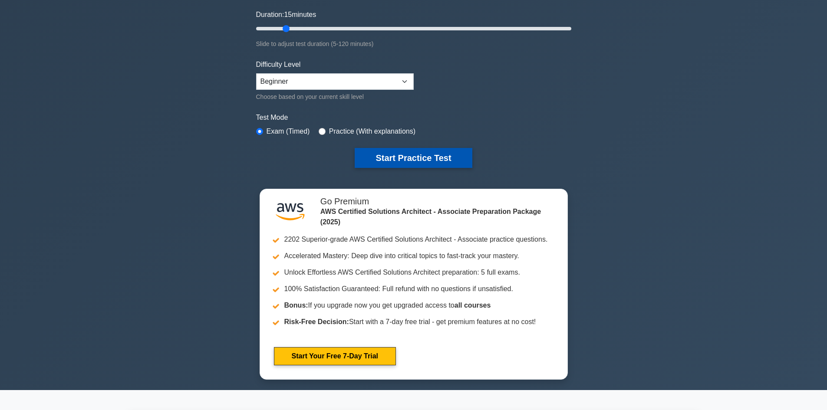
click at [428, 154] on button "Start Practice Test" at bounding box center [413, 158] width 117 height 20
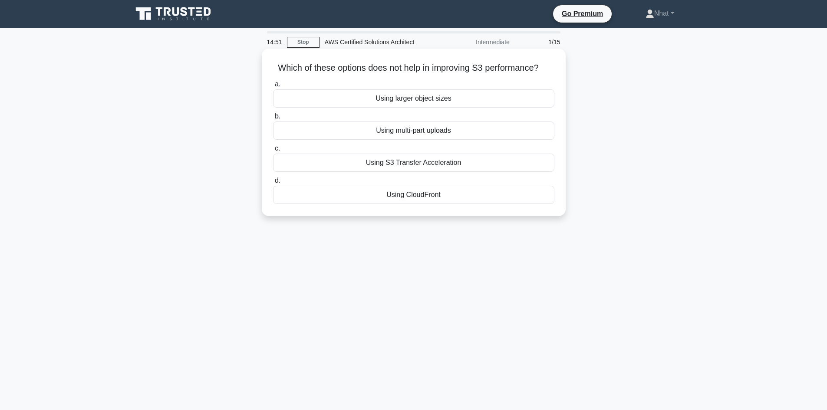
click at [457, 63] on h5 "Which of these options does not help in improving S3 performance? .spinner_0XTQ…" at bounding box center [413, 68] width 283 height 11
click at [456, 63] on h5 "Which of these options does not help in improving S3 performance? .spinner_0XTQ…" at bounding box center [413, 68] width 283 height 11
drag, startPoint x: 267, startPoint y: 162, endPoint x: 502, endPoint y: 173, distance: 235.7
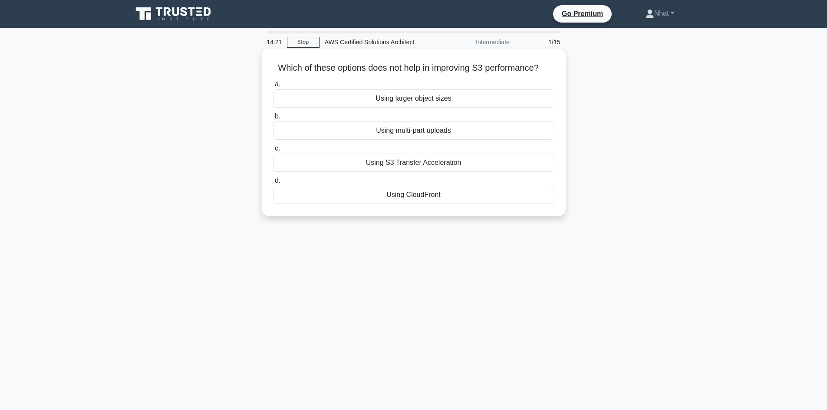
click at [502, 173] on div "Which of these options does not help in improving S3 performance? .spinner_0XTQ…" at bounding box center [413, 132] width 297 height 161
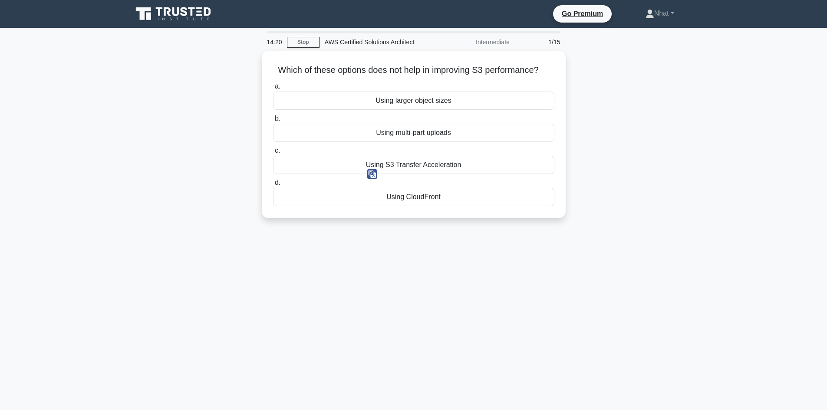
click at [372, 175] on img at bounding box center [372, 174] width 10 height 10
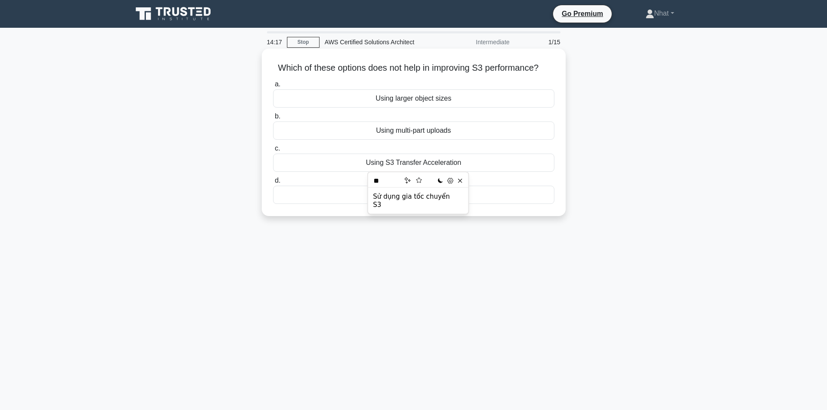
click at [342, 165] on div "Using S3 Transfer Acceleration" at bounding box center [413, 163] width 281 height 18
click at [273, 152] on input "c. Using S3 Transfer Acceleration" at bounding box center [273, 149] width 0 height 6
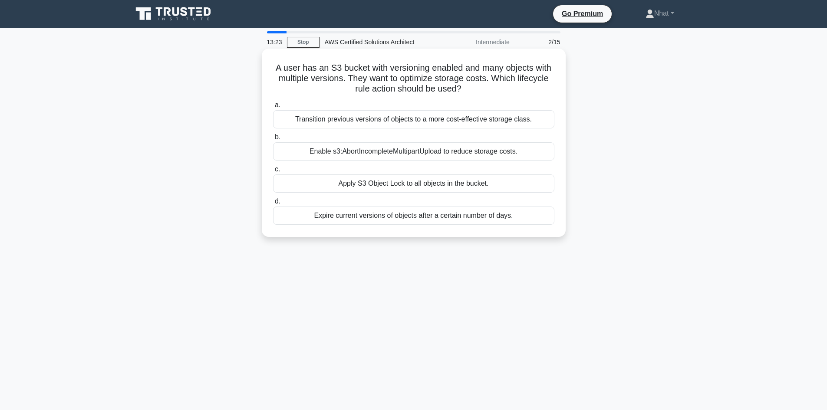
drag, startPoint x: 267, startPoint y: 211, endPoint x: 529, endPoint y: 211, distance: 262.4
click at [529, 211] on div "A user has an S3 bucket with versioning enabled and many objects with multiple …" at bounding box center [413, 143] width 297 height 182
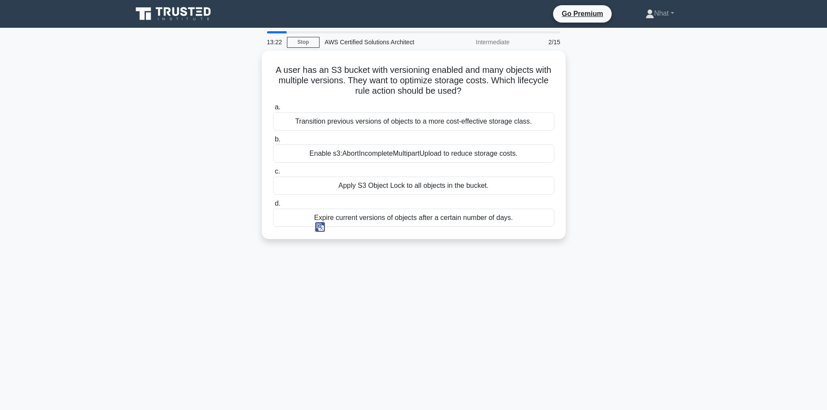
click at [321, 227] on img at bounding box center [320, 227] width 10 height 10
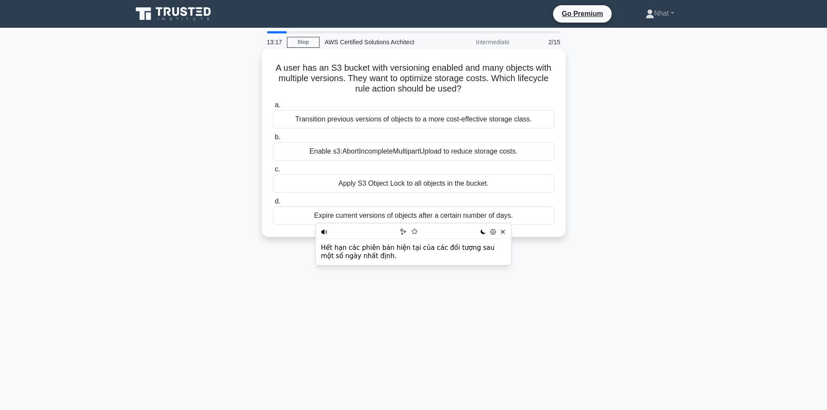
click at [263, 207] on div "A user has an S3 bucket with versioning enabled and many objects with multiple …" at bounding box center [414, 143] width 304 height 189
drag, startPoint x: 262, startPoint y: 120, endPoint x: 534, endPoint y: 118, distance: 271.9
click at [534, 118] on div "A user has an S3 bucket with versioning enabled and many objects with multiple …" at bounding box center [414, 143] width 304 height 189
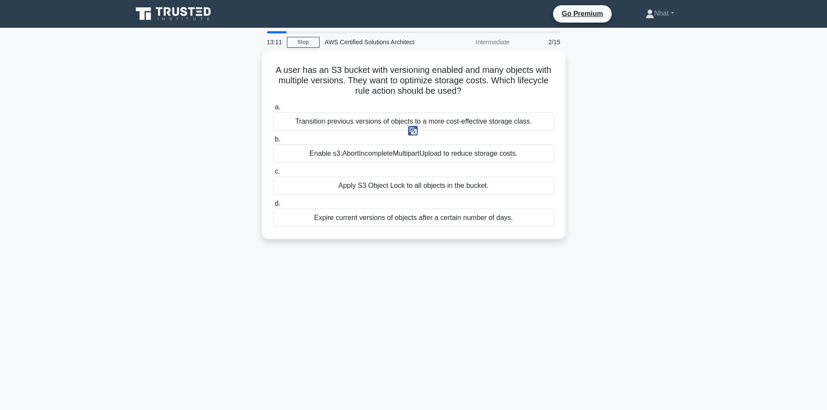
click at [413, 129] on img at bounding box center [413, 131] width 10 height 10
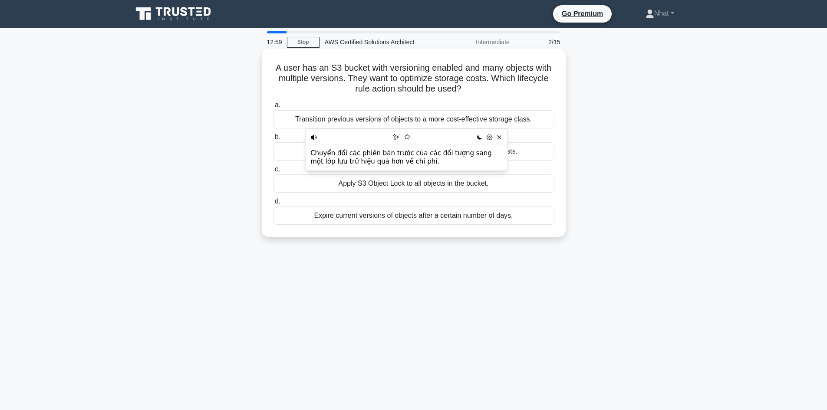
click at [470, 97] on div "A user has an S3 bucket with versioning enabled and many objects with multiple …" at bounding box center [413, 143] width 297 height 182
click at [450, 117] on div "Transition previous versions of objects to a more cost-effective storage class." at bounding box center [413, 119] width 281 height 18
click at [273, 108] on input "a. Transition previous versions of objects to a more cost-effective storage cla…" at bounding box center [273, 106] width 0 height 6
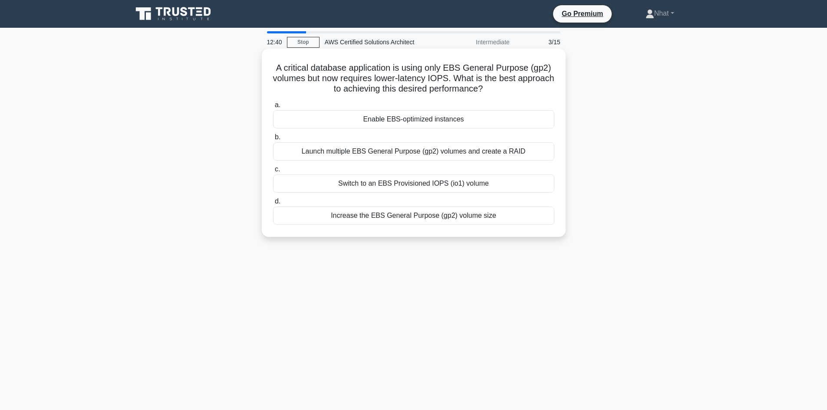
click at [326, 89] on h5 "A critical database application is using only EBS General Purpose (gp2) volumes…" at bounding box center [413, 79] width 283 height 32
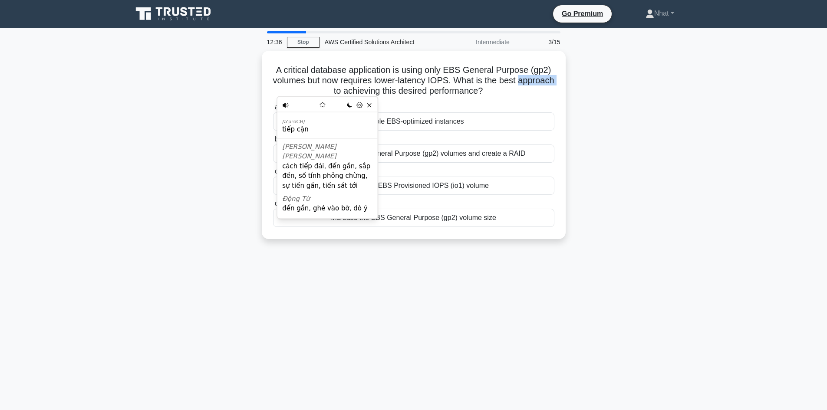
click at [288, 106] on icon at bounding box center [286, 105] width 6 height 5
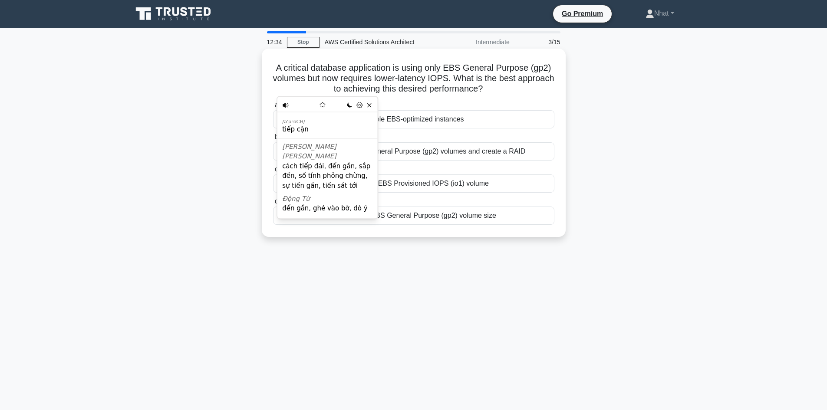
click at [371, 88] on h5 "A critical database application is using only EBS General Purpose (gp2) volumes…" at bounding box center [413, 79] width 283 height 32
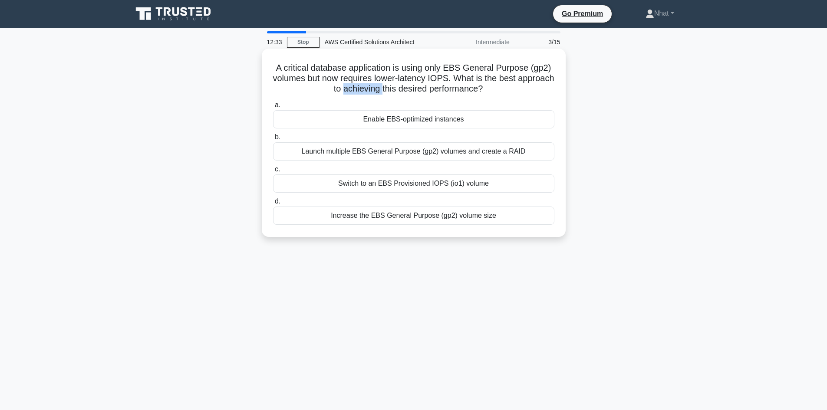
click at [371, 88] on h5 "A critical database application is using only EBS General Purpose (gp2) volumes…" at bounding box center [413, 79] width 283 height 32
click at [415, 89] on h5 "A critical database application is using only EBS General Purpose (gp2) volumes…" at bounding box center [413, 79] width 283 height 32
click at [424, 89] on h5 "A critical database application is using only EBS General Purpose (gp2) volumes…" at bounding box center [413, 79] width 283 height 32
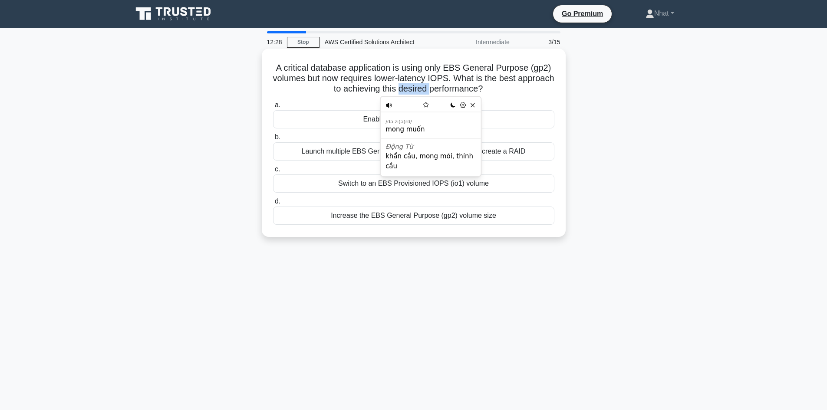
click at [424, 89] on h5 "A critical database application is using only EBS General Purpose (gp2) volumes…" at bounding box center [413, 79] width 283 height 32
drag, startPoint x: 274, startPoint y: 66, endPoint x: 529, endPoint y: 91, distance: 255.7
click at [529, 91] on h5 "A critical database application is using only EBS General Purpose (gp2) volumes…" at bounding box center [413, 79] width 283 height 32
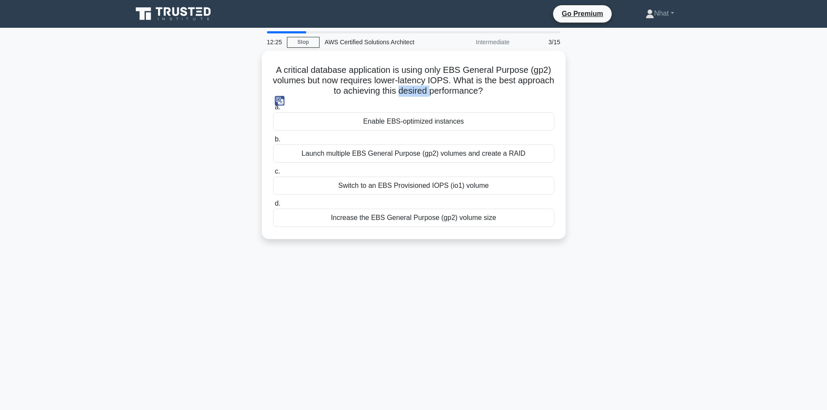
click at [281, 99] on img at bounding box center [280, 101] width 10 height 10
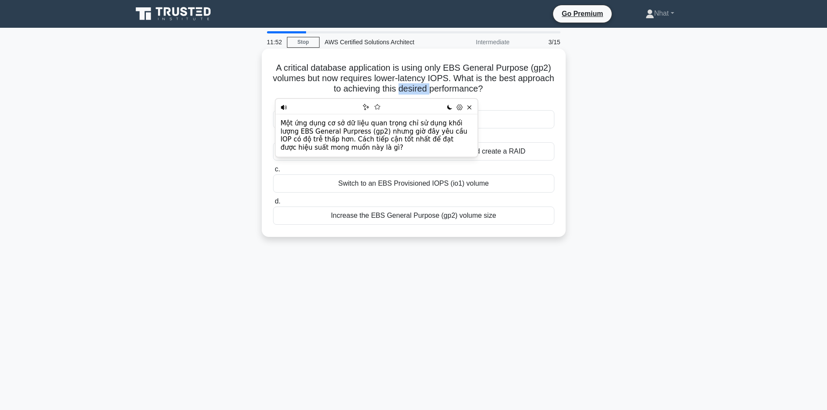
click at [430, 86] on h5 "A critical database application is using only EBS General Purpose (gp2) volumes…" at bounding box center [413, 79] width 283 height 32
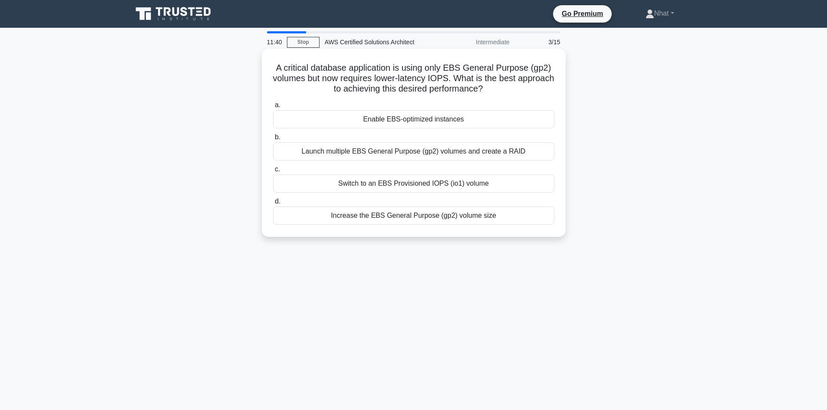
click at [418, 220] on div "Increase the EBS General Purpose (gp2) volume size" at bounding box center [413, 216] width 281 height 18
click at [273, 205] on input "d. Increase the EBS General Purpose (gp2) volume size" at bounding box center [273, 202] width 0 height 6
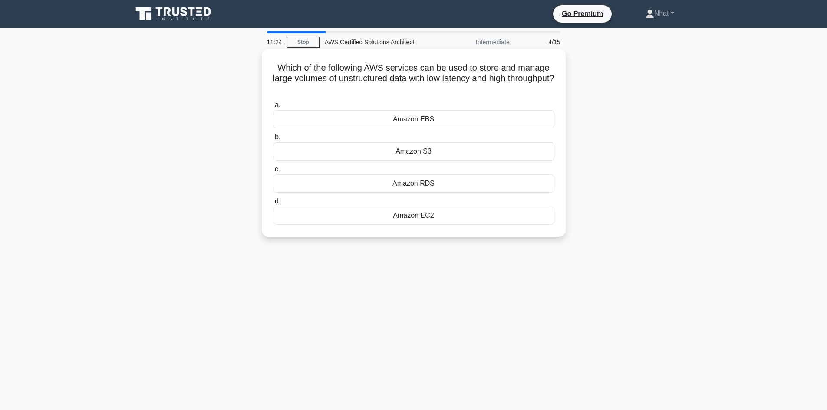
click at [408, 88] on h5 "Which of the following AWS services can be used to store and manage large volum…" at bounding box center [413, 79] width 283 height 32
click at [405, 89] on h5 "Which of the following AWS services can be used to store and manage large volum…" at bounding box center [413, 79] width 283 height 32
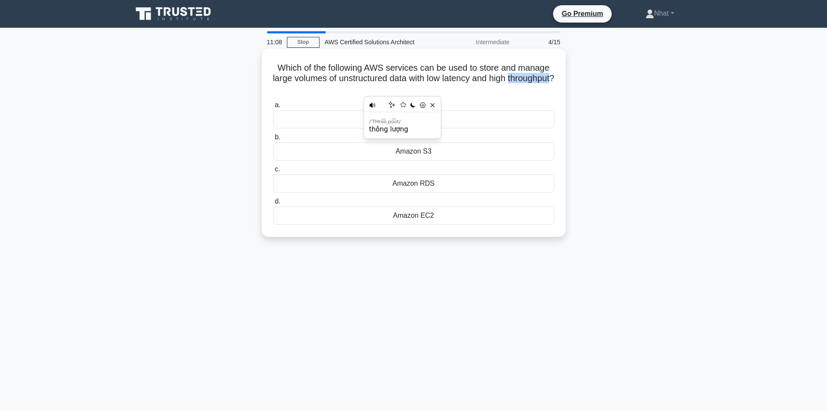
click at [405, 89] on h5 "Which of the following AWS services can be used to store and manage large volum…" at bounding box center [413, 79] width 283 height 32
click at [392, 81] on h5 "Which of the following AWS services can be used to store and manage large volum…" at bounding box center [413, 79] width 283 height 32
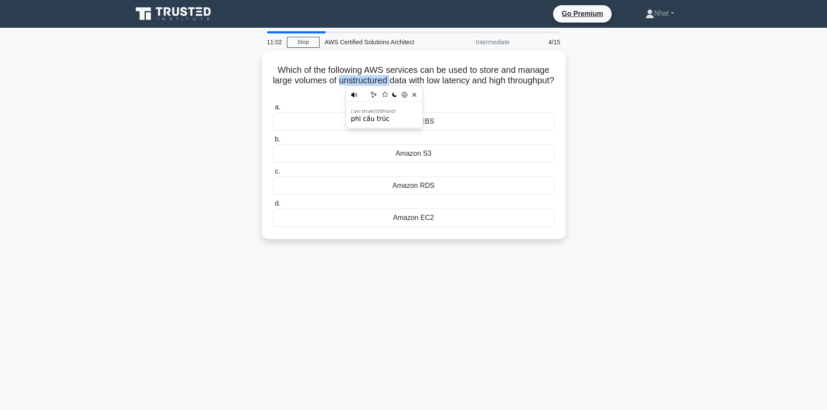
drag, startPoint x: 466, startPoint y: 92, endPoint x: 425, endPoint y: 89, distance: 41.3
click at [425, 89] on html "Go Premium Nhat" at bounding box center [413, 234] width 827 height 469
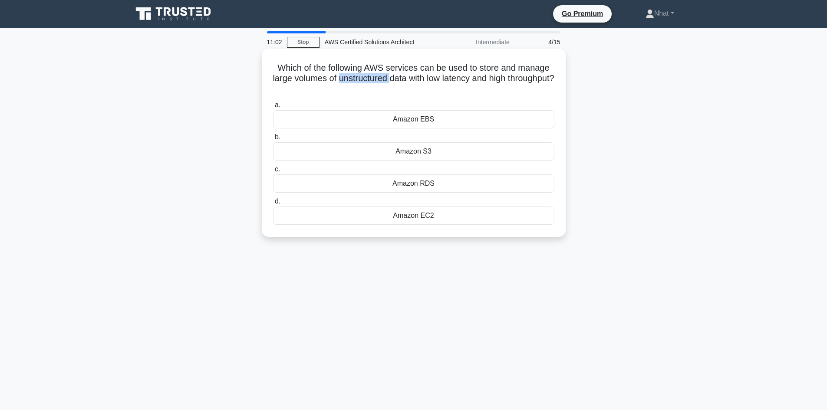
click at [419, 87] on icon ".spinner_0XTQ{transform-origin:center;animation:spinner_y6GP .75s linear infini…" at bounding box center [414, 89] width 10 height 10
drag, startPoint x: 441, startPoint y: 88, endPoint x: 260, endPoint y: 64, distance: 182.3
click at [260, 64] on div "Which of the following AWS services can be used to store and manage large volum…" at bounding box center [413, 150] width 573 height 199
click at [282, 100] on img at bounding box center [280, 103] width 10 height 10
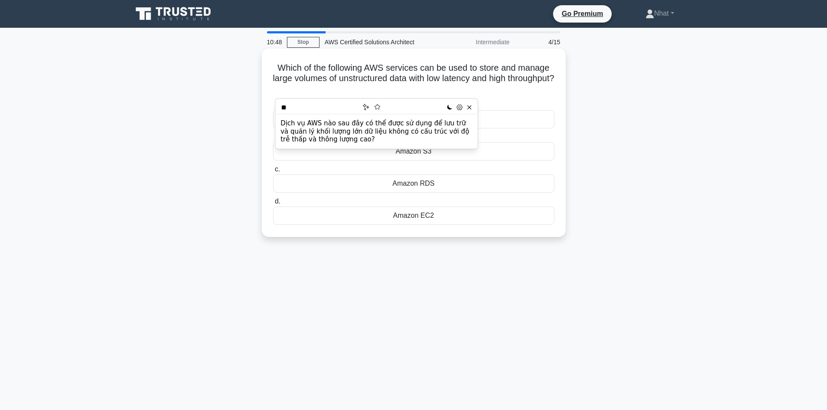
click at [374, 85] on h5 "Which of the following AWS services can be used to store and manage large volum…" at bounding box center [413, 79] width 283 height 32
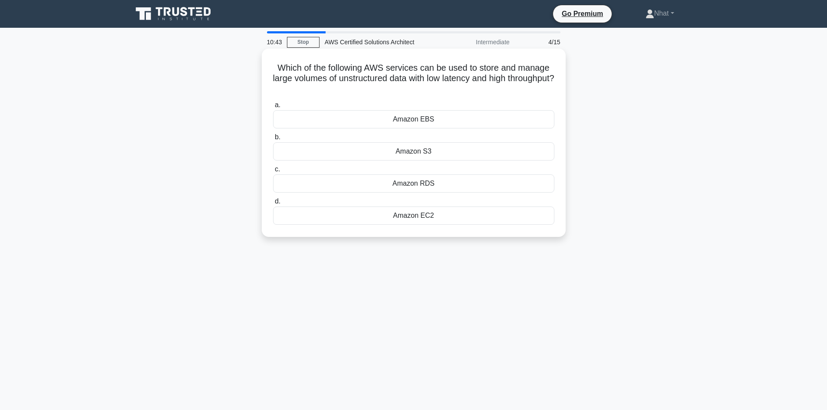
drag, startPoint x: 443, startPoint y: 92, endPoint x: 277, endPoint y: 65, distance: 168.2
click at [277, 65] on h5 "Which of the following AWS services can be used to store and manage large volum…" at bounding box center [413, 79] width 283 height 32
click at [279, 101] on img at bounding box center [280, 101] width 10 height 10
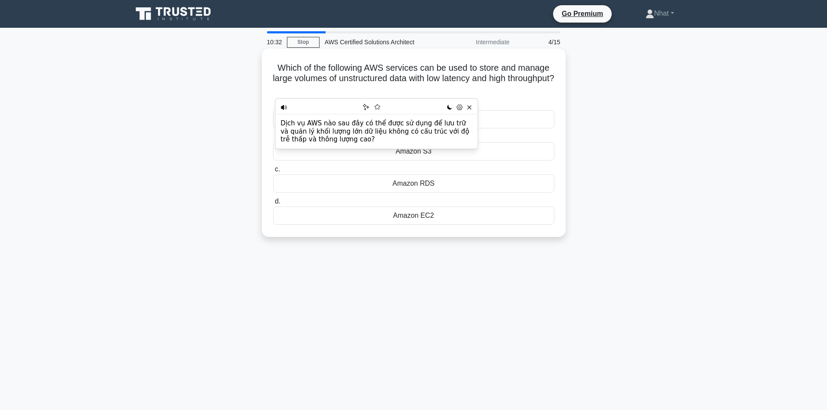
click at [353, 86] on h5 "Which of the following AWS services can be used to store and manage large volum…" at bounding box center [413, 79] width 283 height 32
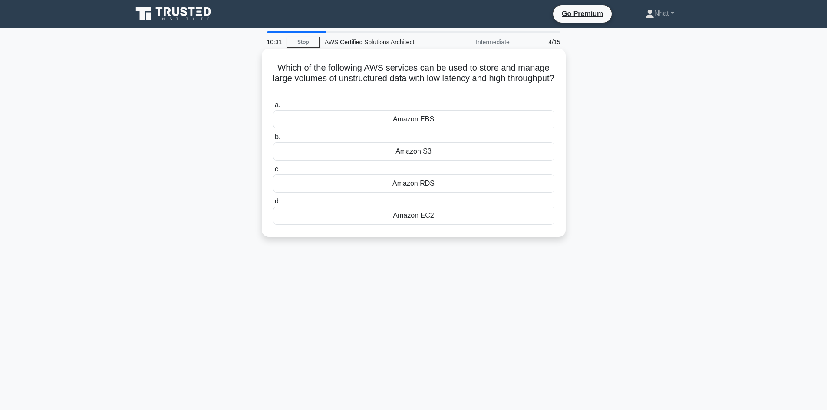
click at [408, 117] on div "Amazon EBS" at bounding box center [413, 119] width 281 height 18
click at [273, 108] on input "a. Amazon EBS" at bounding box center [273, 106] width 0 height 6
click at [410, 72] on h5 "Which AWS service can be integrated with AWS CloudFront to provide real-time, s…" at bounding box center [413, 79] width 283 height 32
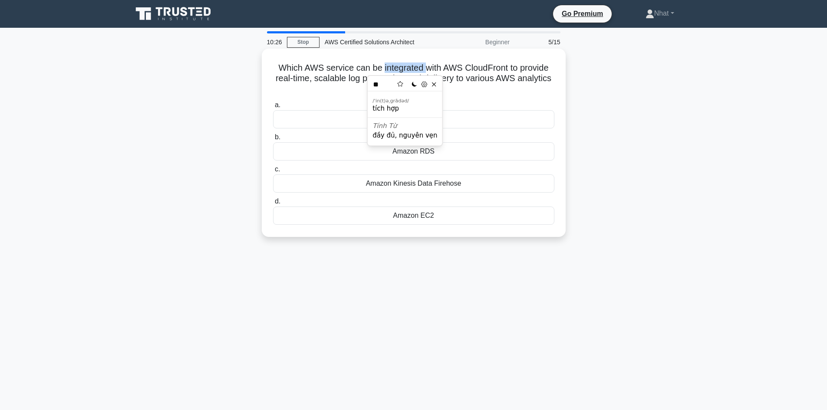
click at [421, 66] on h5 "Which AWS service can be integrated with AWS CloudFront to provide real-time, s…" at bounding box center [413, 79] width 283 height 32
click at [432, 75] on h5 "Which AWS service can be integrated with AWS CloudFront to provide real-time, s…" at bounding box center [413, 79] width 283 height 32
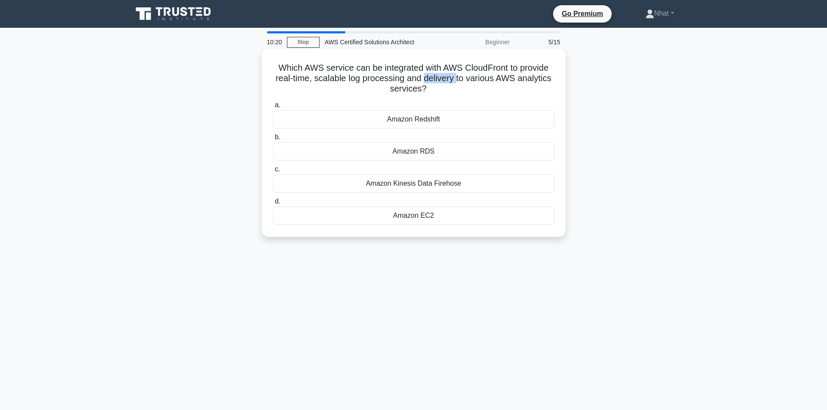
click at [432, 75] on h5 "Which AWS service can be integrated with AWS CloudFront to provide real-time, s…" at bounding box center [413, 79] width 283 height 32
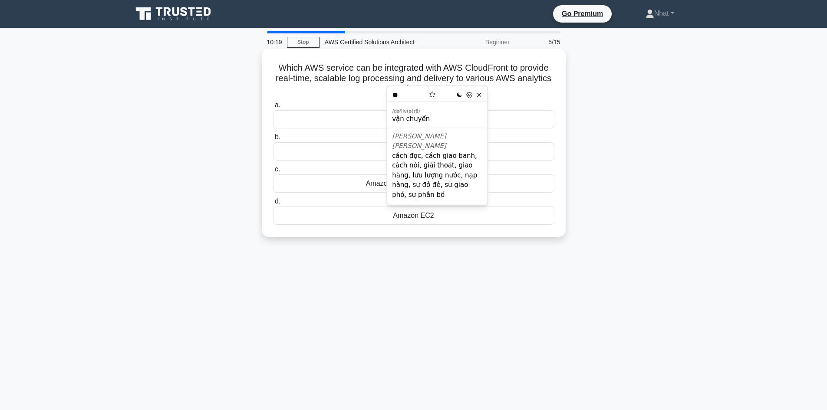
click at [483, 79] on h5 "Which AWS service can be integrated with AWS CloudFront to provide real-time, s…" at bounding box center [413, 79] width 283 height 32
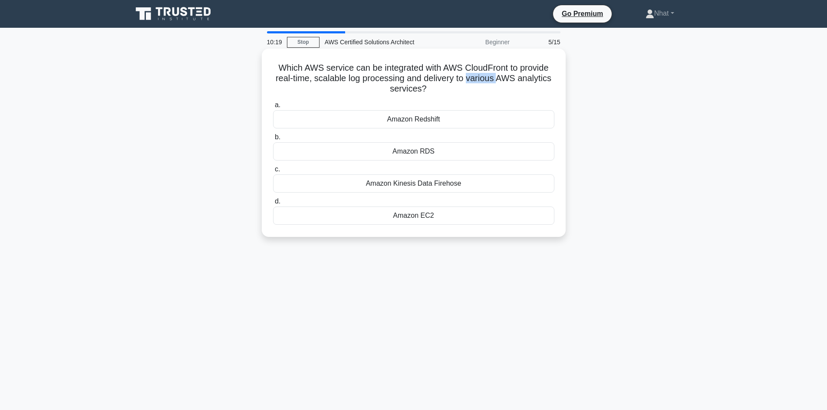
click at [483, 79] on h5 "Which AWS service can be integrated with AWS CloudFront to provide real-time, s…" at bounding box center [413, 79] width 283 height 32
drag, startPoint x: 275, startPoint y: 65, endPoint x: 555, endPoint y: 86, distance: 280.6
click at [555, 86] on h5 "Which AWS service can be integrated with AWS CloudFront to provide real-time, s…" at bounding box center [413, 79] width 283 height 32
click at [278, 100] on img at bounding box center [278, 101] width 10 height 10
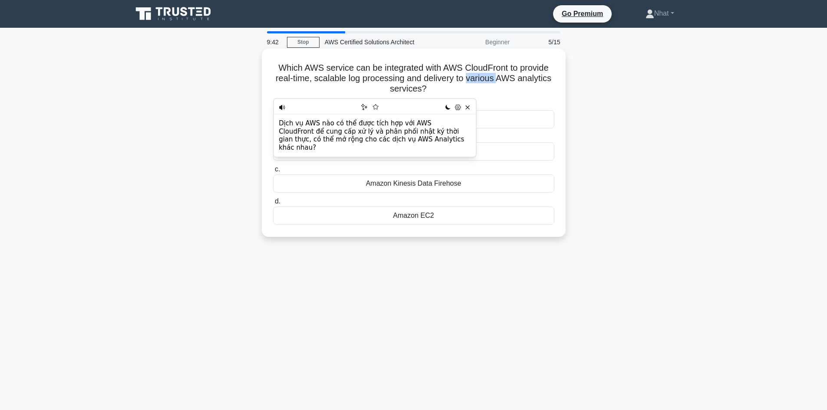
click at [339, 87] on h5 "Which AWS service can be integrated with AWS CloudFront to provide real-time, s…" at bounding box center [413, 79] width 283 height 32
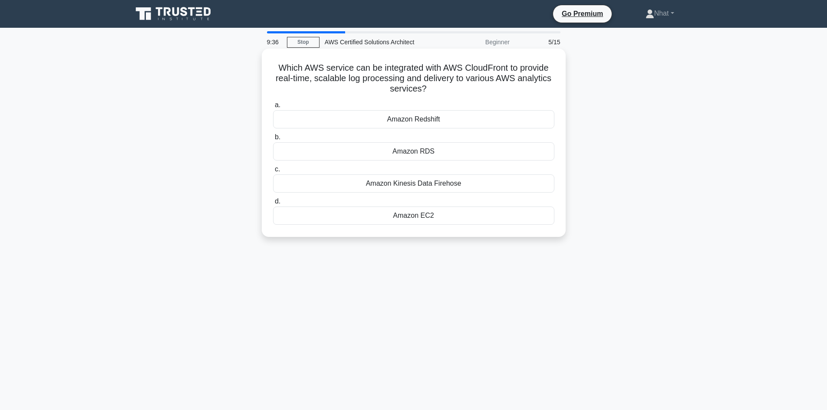
click at [396, 182] on div "Amazon Kinesis Data Firehose" at bounding box center [413, 184] width 281 height 18
click at [273, 172] on input "c. Amazon Kinesis Data Firehose" at bounding box center [273, 170] width 0 height 6
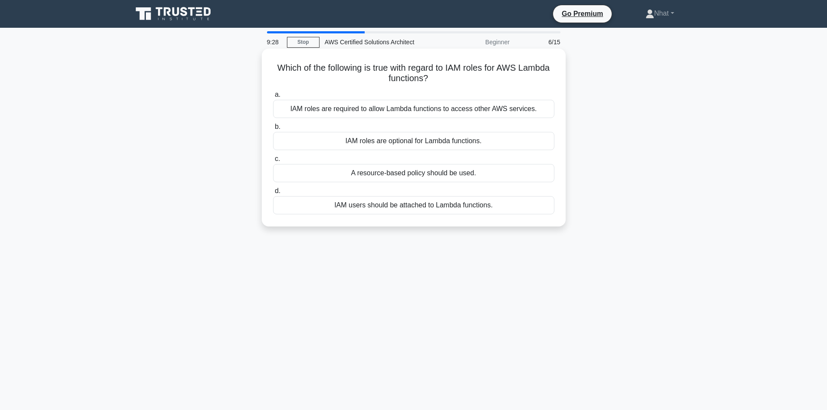
drag, startPoint x: 284, startPoint y: 68, endPoint x: 562, endPoint y: 85, distance: 279.3
click at [562, 85] on div "Which of the following is true with regard to IAM roles for AWS Lambda function…" at bounding box center [414, 138] width 304 height 178
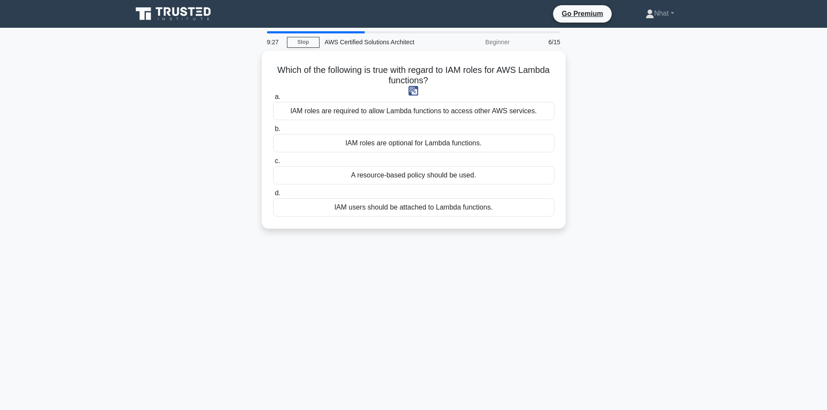
click at [409, 90] on img at bounding box center [414, 91] width 10 height 10
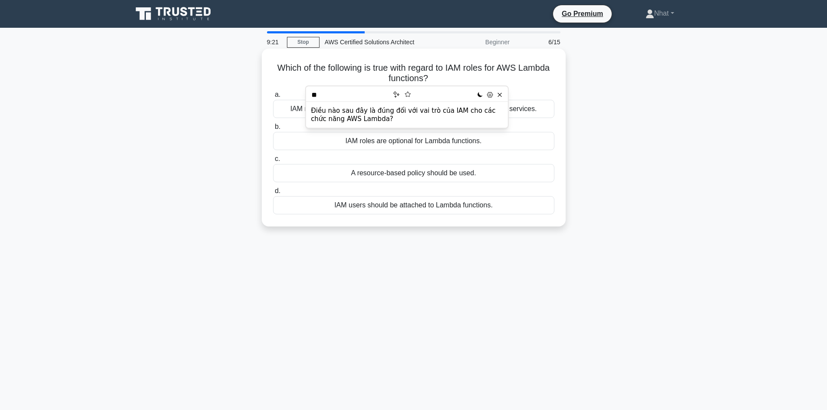
click at [514, 66] on h5 "Which of the following is true with regard to IAM roles for AWS Lambda function…" at bounding box center [413, 74] width 283 height 22
drag, startPoint x: 426, startPoint y: 66, endPoint x: 465, endPoint y: 76, distance: 40.6
click at [465, 76] on h5 "Which of the following is true with regard to IAM roles for AWS Lambda function…" at bounding box center [413, 74] width 283 height 22
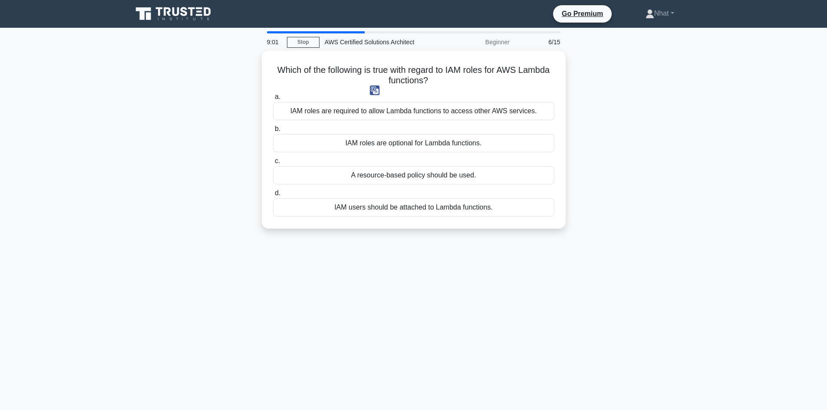
click at [372, 89] on img at bounding box center [375, 91] width 10 height 10
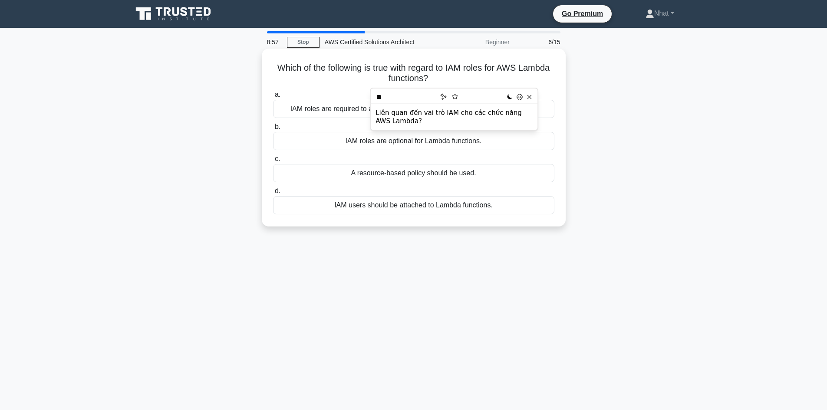
click at [318, 88] on div "Which of the following is true with regard to IAM roles for AWS Lambda function…" at bounding box center [413, 137] width 297 height 171
click at [363, 173] on div "A resource-based policy should be used." at bounding box center [413, 173] width 281 height 18
click at [273, 162] on input "c. A resource-based policy should be used." at bounding box center [273, 159] width 0 height 6
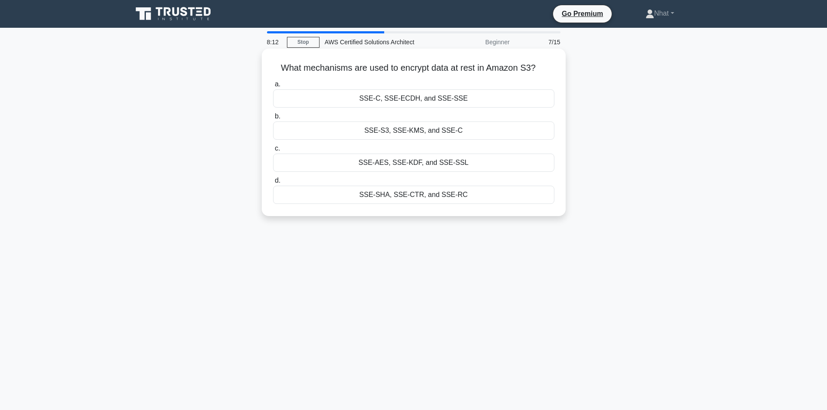
drag, startPoint x: 277, startPoint y: 72, endPoint x: 538, endPoint y: 64, distance: 261.2
click at [538, 64] on h5 "What mechanisms are used to encrypt data at rest in Amazon S3? .spinner_0XTQ{tr…" at bounding box center [413, 68] width 283 height 11
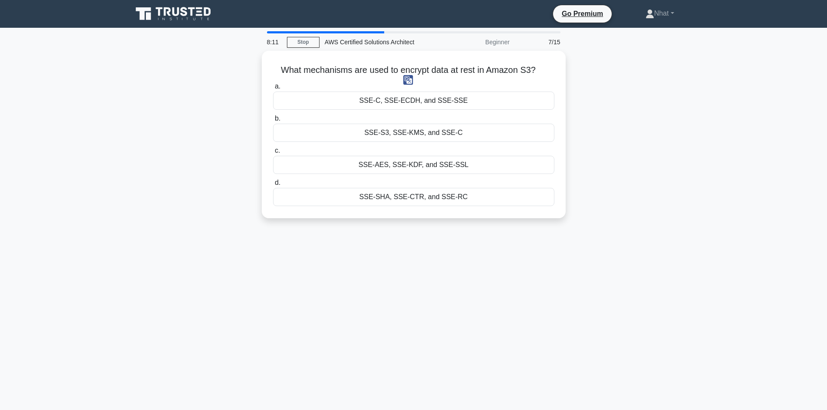
click at [406, 80] on img at bounding box center [409, 80] width 10 height 10
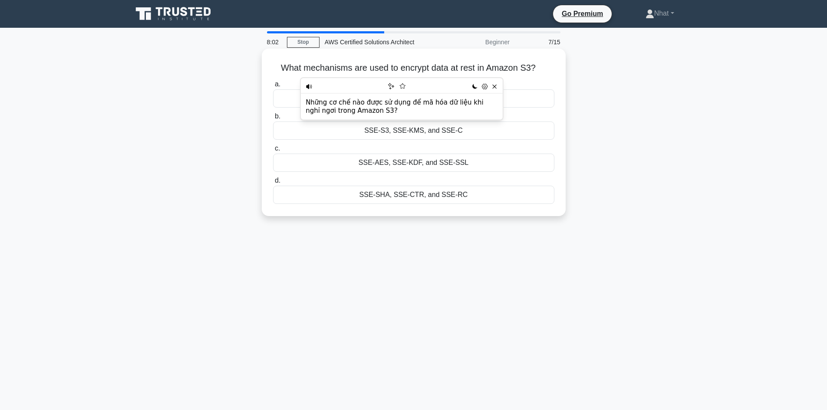
click at [339, 64] on h5 "What mechanisms are used to encrypt data at rest in Amazon S3? .spinner_0XTQ{tr…" at bounding box center [413, 68] width 283 height 11
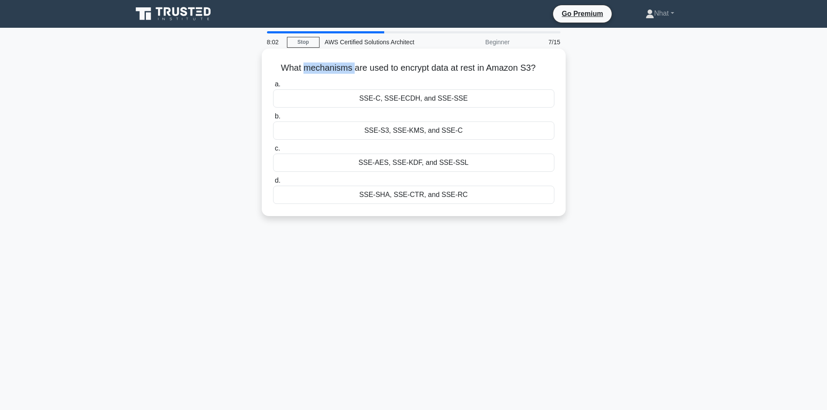
click at [339, 64] on h5 "What mechanisms are used to encrypt data at rest in Amazon S3? .spinner_0XTQ{tr…" at bounding box center [413, 68] width 283 height 11
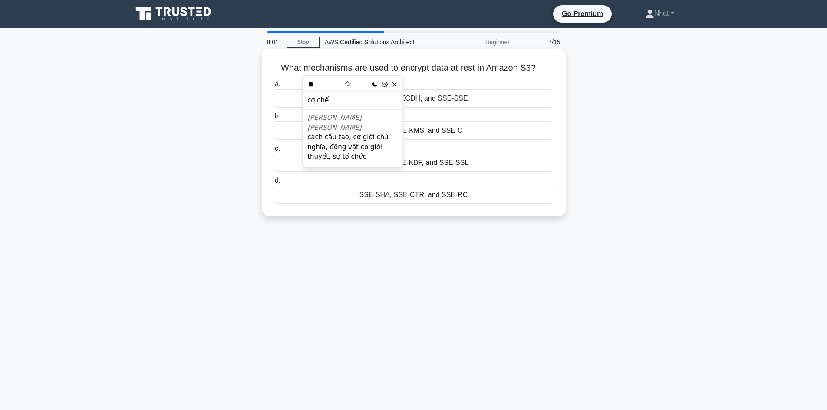
click at [466, 63] on h5 "What mechanisms are used to encrypt data at rest in Amazon S3? .spinner_0XTQ{tr…" at bounding box center [413, 68] width 283 height 11
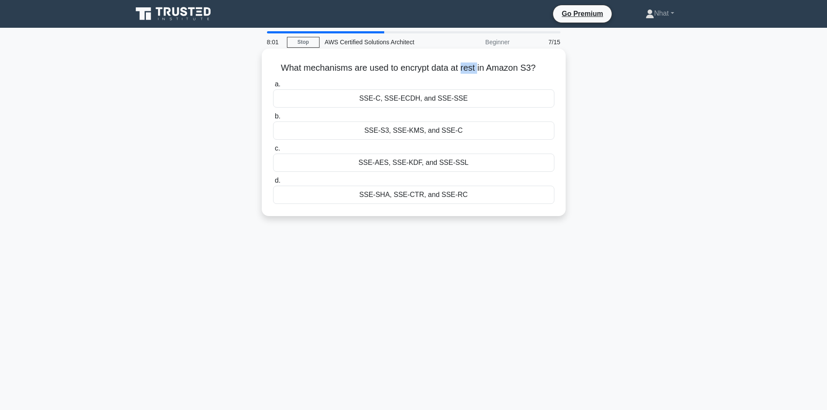
click at [466, 63] on h5 "What mechanisms are used to encrypt data at rest in Amazon S3? .spinner_0XTQ{tr…" at bounding box center [413, 68] width 283 height 11
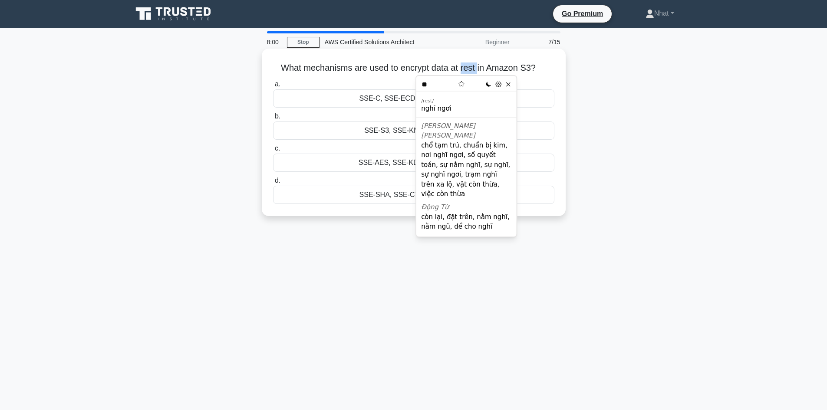
click at [466, 63] on h5 "What mechanisms are used to encrypt data at rest in Amazon S3? .spinner_0XTQ{tr…" at bounding box center [413, 68] width 283 height 11
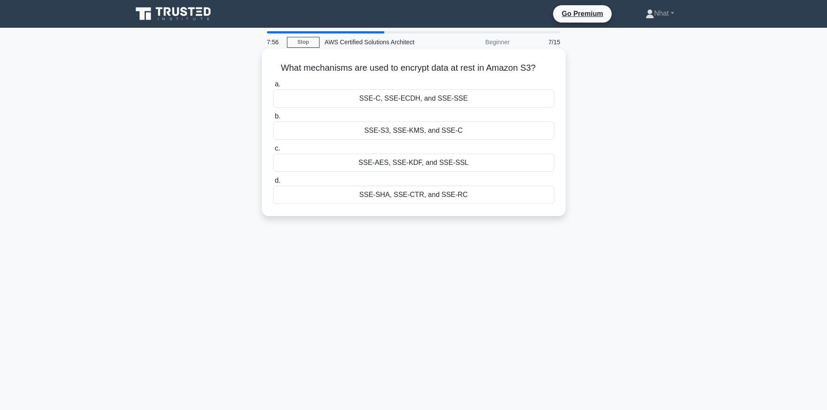
click at [416, 129] on div "SSE-S3, SSE-KMS, and SSE-C" at bounding box center [413, 131] width 281 height 18
click at [273, 119] on input "b. SSE-S3, SSE-KMS, and SSE-C" at bounding box center [273, 117] width 0 height 6
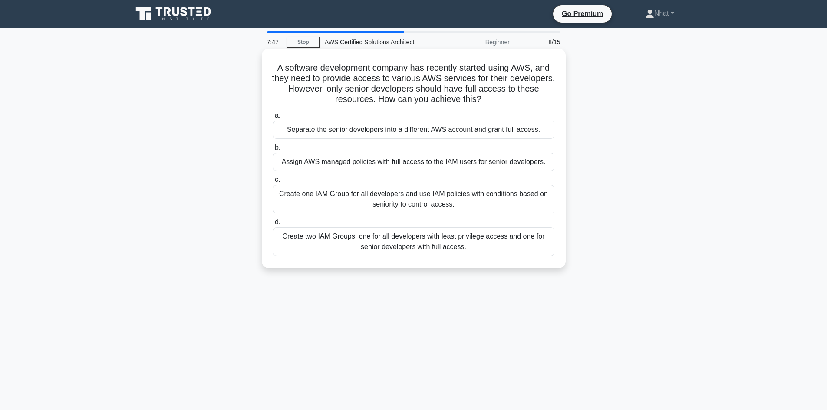
click at [426, 70] on h5 "A software development company has recently started using AWS, and they need to…" at bounding box center [413, 84] width 283 height 43
click at [427, 69] on h5 "A software development company has recently started using AWS, and they need to…" at bounding box center [413, 84] width 283 height 43
click at [438, 67] on h5 "A software development company has recently started using AWS, and they need to…" at bounding box center [413, 84] width 283 height 43
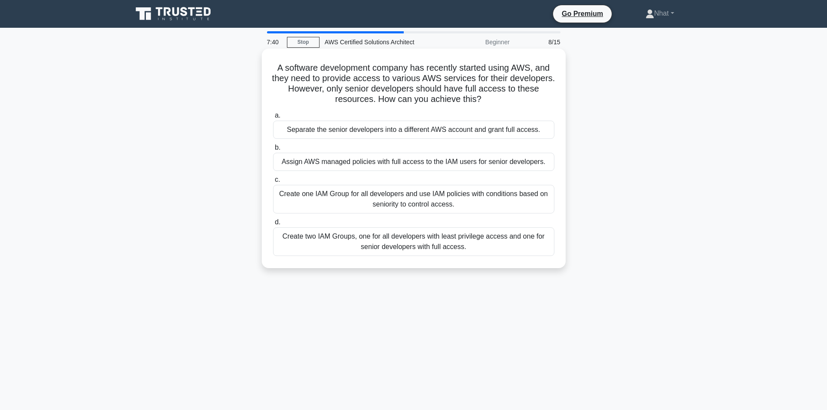
click at [433, 76] on h5 "A software development company has recently started using AWS, and they need to…" at bounding box center [413, 84] width 283 height 43
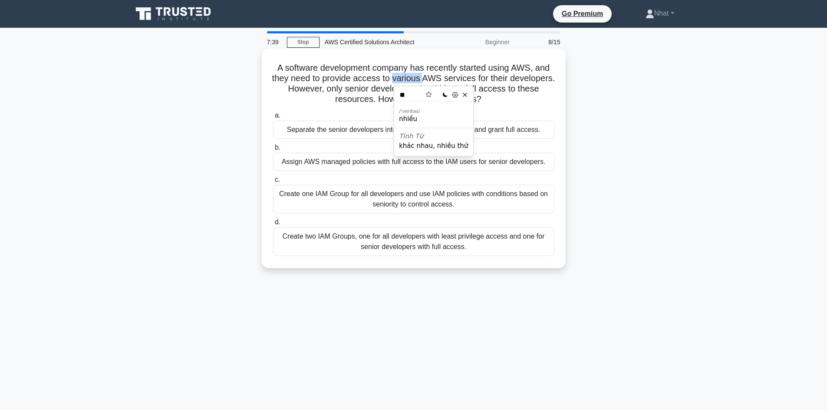
click at [433, 76] on h5 "A software development company has recently started using AWS, and they need to…" at bounding box center [413, 84] width 283 height 43
drag, startPoint x: 384, startPoint y: 100, endPoint x: 503, endPoint y: 99, distance: 119.5
click at [503, 99] on h5 "A software development company has recently started using AWS, and they need to…" at bounding box center [413, 84] width 283 height 43
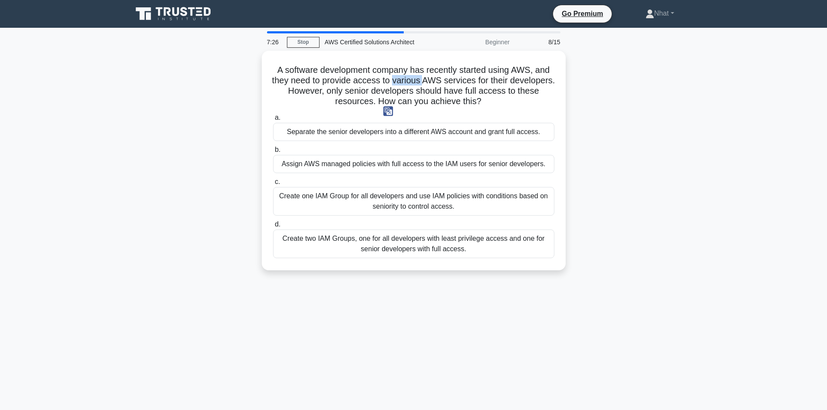
click at [386, 109] on img at bounding box center [389, 111] width 10 height 10
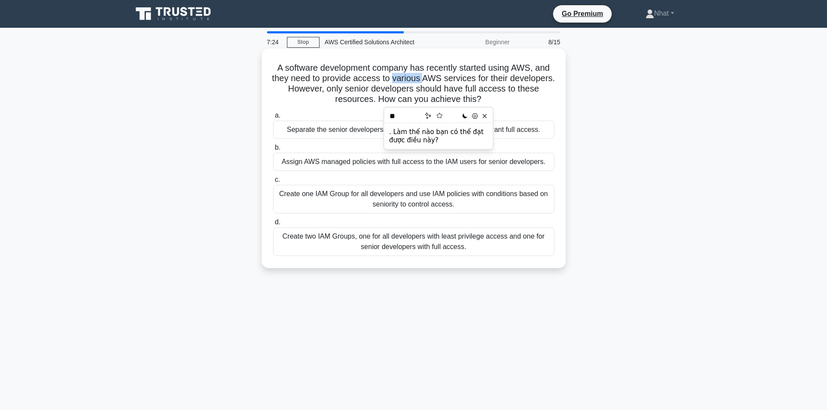
click at [408, 97] on h5 "A software development company has recently started using AWS, and they need to…" at bounding box center [413, 84] width 283 height 43
drag, startPoint x: 495, startPoint y: 101, endPoint x: 275, endPoint y: 67, distance: 222.4
click at [275, 67] on h5 "A software development company has recently started using AWS, and they need to…" at bounding box center [413, 84] width 283 height 43
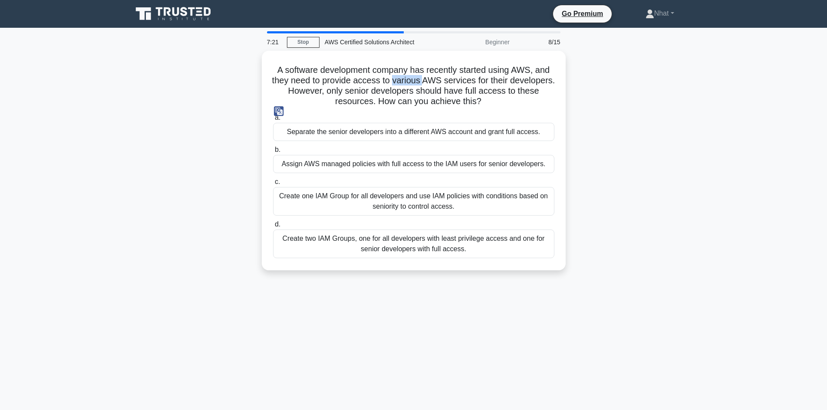
click at [277, 109] on img at bounding box center [279, 111] width 10 height 10
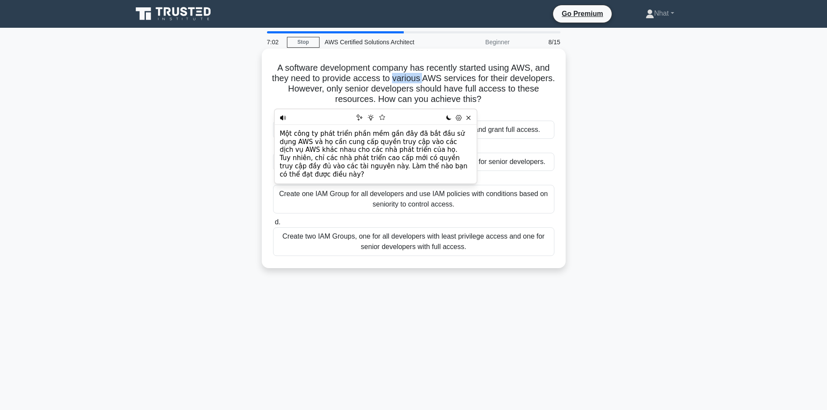
click at [317, 89] on h5 "A software development company has recently started using AWS, and they need to…" at bounding box center [413, 84] width 283 height 43
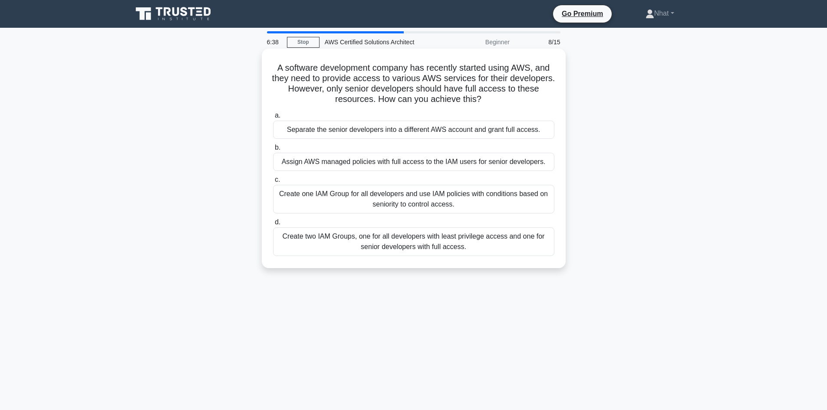
click at [506, 242] on div "Create two IAM Groups, one for all developers with least privilege access and o…" at bounding box center [413, 242] width 281 height 29
click at [273, 225] on input "d. Create two IAM Groups, one for all developers with least privilege access an…" at bounding box center [273, 223] width 0 height 6
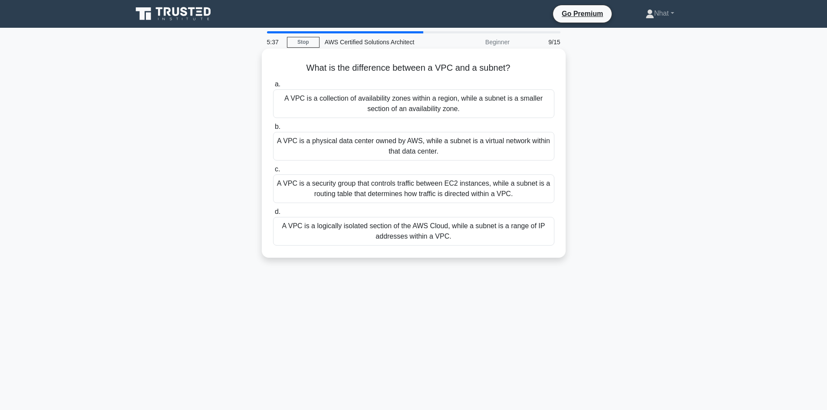
click at [450, 193] on div "A VPC is a security group that controls traffic between EC2 instances, while a …" at bounding box center [413, 189] width 281 height 29
click at [273, 172] on input "c. A VPC is a security group that controls traffic between EC2 instances, while…" at bounding box center [273, 170] width 0 height 6
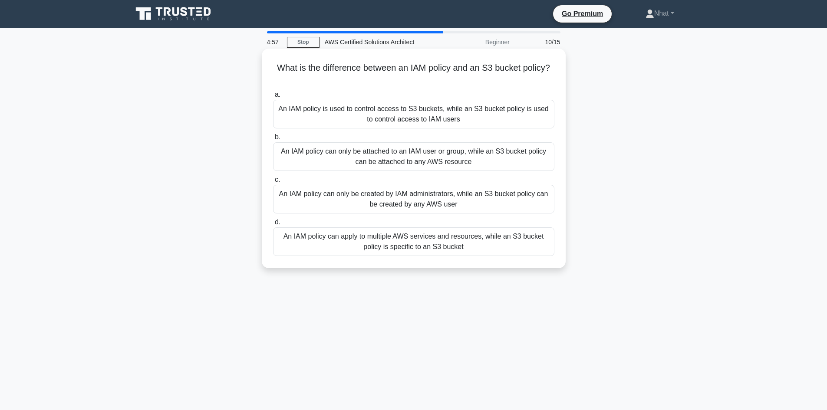
click at [439, 243] on div "An IAM policy can apply to multiple AWS services and resources, while an S3 buc…" at bounding box center [413, 242] width 281 height 29
click at [273, 225] on input "d. An IAM policy can apply to multiple AWS services and resources, while an S3 …" at bounding box center [273, 223] width 0 height 6
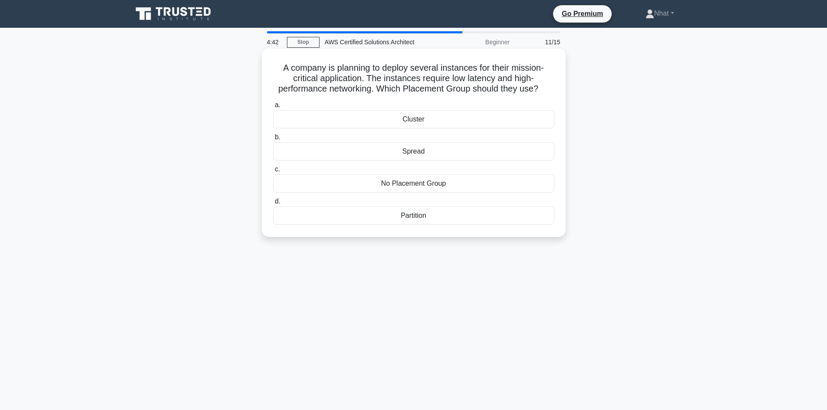
drag, startPoint x: 379, startPoint y: 88, endPoint x: 546, endPoint y: 87, distance: 167.2
click at [546, 87] on h5 "A company is planning to deploy several instances for their mission-critical ap…" at bounding box center [413, 79] width 283 height 32
click at [461, 100] on img at bounding box center [459, 101] width 10 height 10
click at [466, 94] on h5 "A company is planning to deploy several instances for their mission-critical ap…" at bounding box center [413, 79] width 283 height 32
drag, startPoint x: 278, startPoint y: 66, endPoint x: 575, endPoint y: 93, distance: 298.4
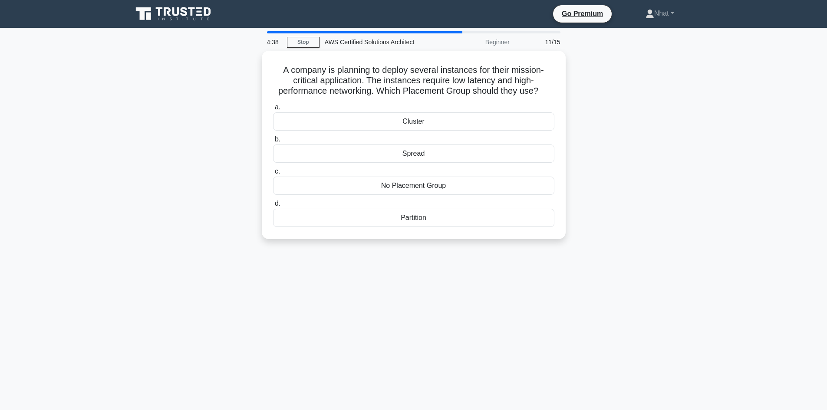
click at [575, 93] on div "A company is planning to deploy several instances for their mission-critical ap…" at bounding box center [413, 150] width 573 height 199
click at [278, 100] on img at bounding box center [279, 103] width 10 height 10
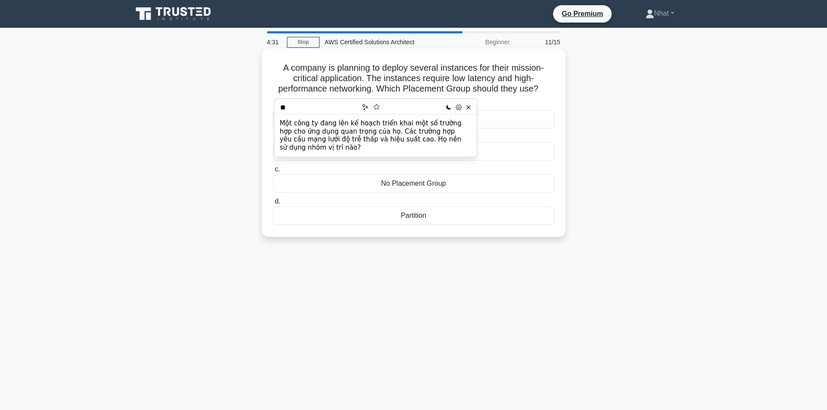
click at [281, 77] on h5 "A company is planning to deploy several instances for their mission-critical ap…" at bounding box center [413, 79] width 283 height 32
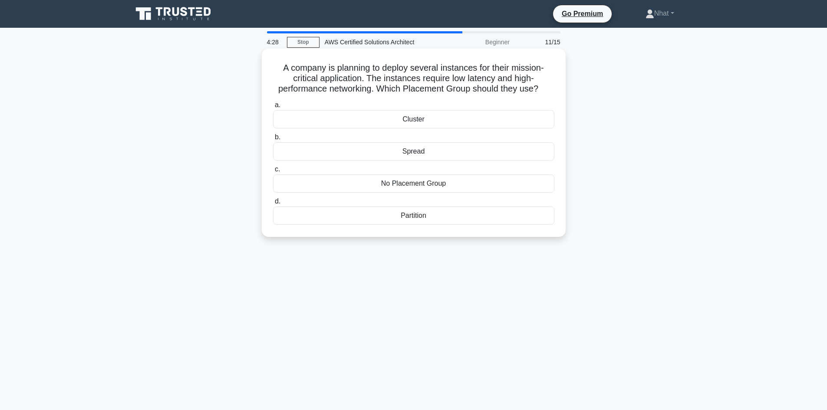
drag, startPoint x: 266, startPoint y: 218, endPoint x: 467, endPoint y: 218, distance: 200.7
click at [467, 218] on div "A company is planning to deploy several instances for their mission-critical ap…" at bounding box center [413, 143] width 297 height 182
click at [402, 230] on img at bounding box center [406, 227] width 10 height 10
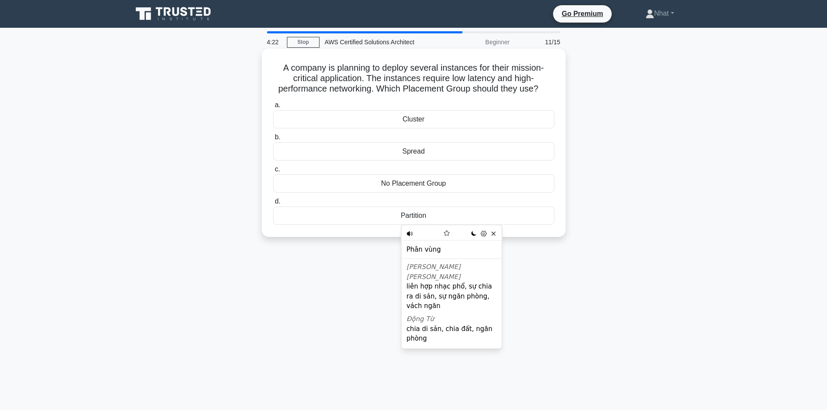
click at [380, 231] on div "A company is planning to deploy several instances for their mission-critical ap…" at bounding box center [413, 143] width 297 height 182
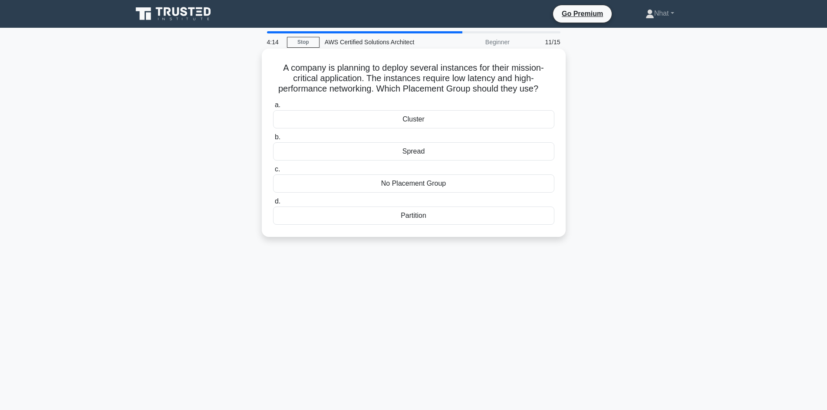
drag, startPoint x: 262, startPoint y: 217, endPoint x: 466, endPoint y: 217, distance: 204.1
click at [466, 217] on div "A company is planning to deploy several instances for their mission-critical ap…" at bounding box center [414, 143] width 304 height 189
click at [400, 229] on div "A company is planning to deploy several instances for their mission-critical ap…" at bounding box center [413, 143] width 297 height 182
drag, startPoint x: 263, startPoint y: 217, endPoint x: 439, endPoint y: 214, distance: 175.9
click at [439, 214] on div "A company is planning to deploy several instances for their mission-critical ap…" at bounding box center [414, 143] width 304 height 189
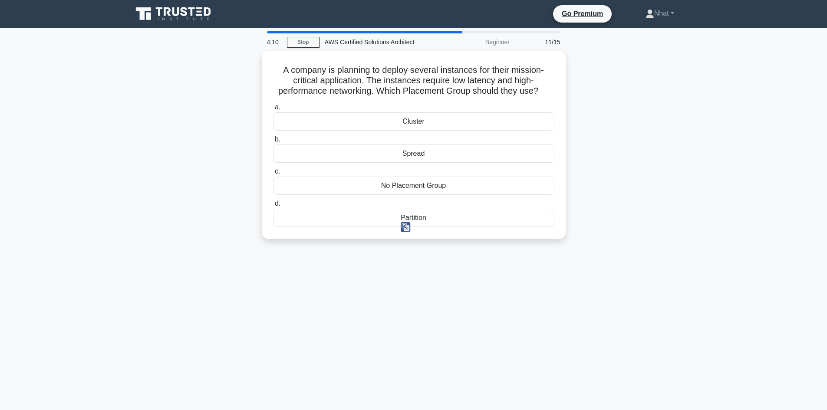
click at [401, 228] on img at bounding box center [406, 227] width 10 height 10
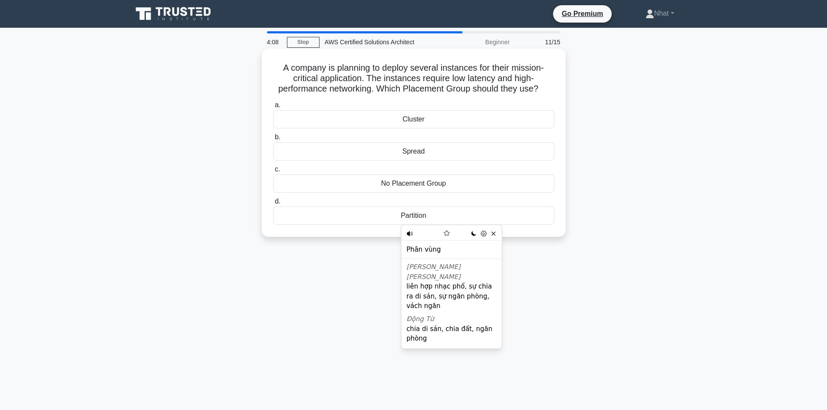
drag, startPoint x: 268, startPoint y: 116, endPoint x: 472, endPoint y: 127, distance: 204.0
click at [472, 127] on div "a. Cluster" at bounding box center [414, 114] width 292 height 29
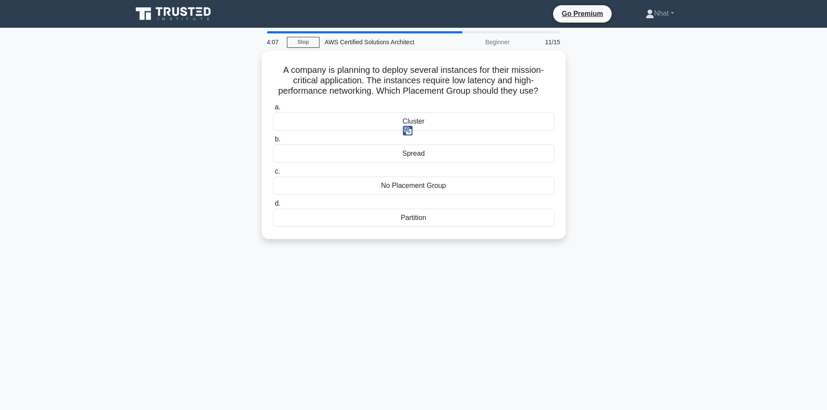
click at [407, 133] on img at bounding box center [408, 131] width 10 height 10
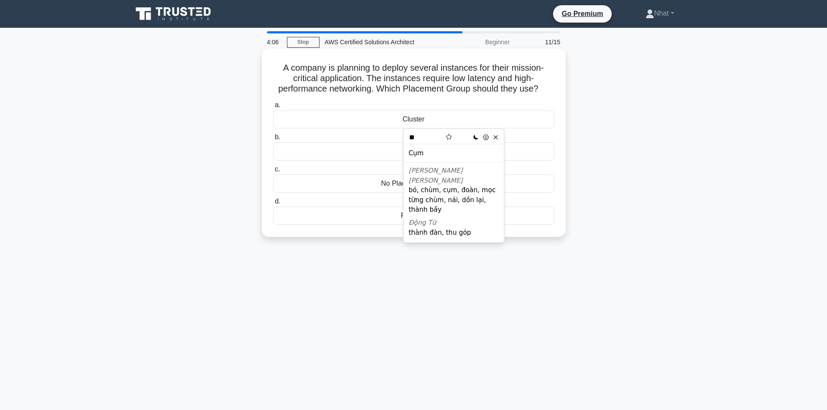
click at [382, 216] on div "Partition" at bounding box center [413, 216] width 281 height 18
click at [273, 205] on input "d. Partition" at bounding box center [273, 202] width 0 height 6
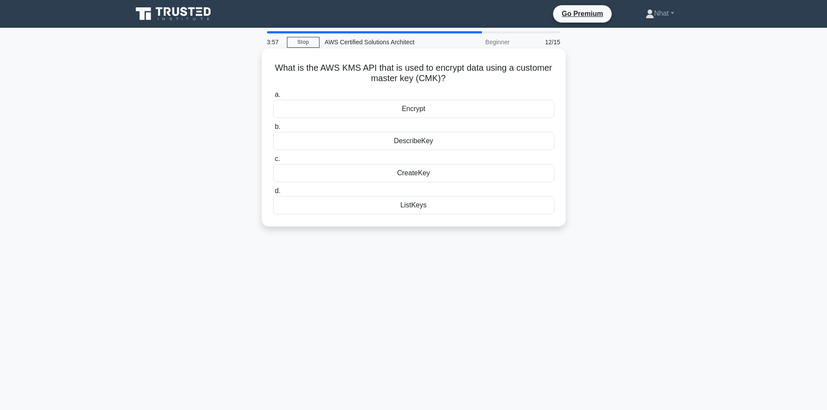
drag, startPoint x: 268, startPoint y: 76, endPoint x: 467, endPoint y: 84, distance: 199.1
click at [467, 84] on div "What is the AWS KMS API that is used to encrypt data using a customer master ke…" at bounding box center [413, 137] width 297 height 171
click at [468, 79] on h5 "What is the AWS KMS API that is used to encrypt data using a customer master ke…" at bounding box center [413, 74] width 283 height 22
drag, startPoint x: 465, startPoint y: 75, endPoint x: 275, endPoint y: 68, distance: 190.4
click at [275, 68] on h5 "What is the AWS KMS API that is used to encrypt data using a customer master ke…" at bounding box center [413, 74] width 283 height 22
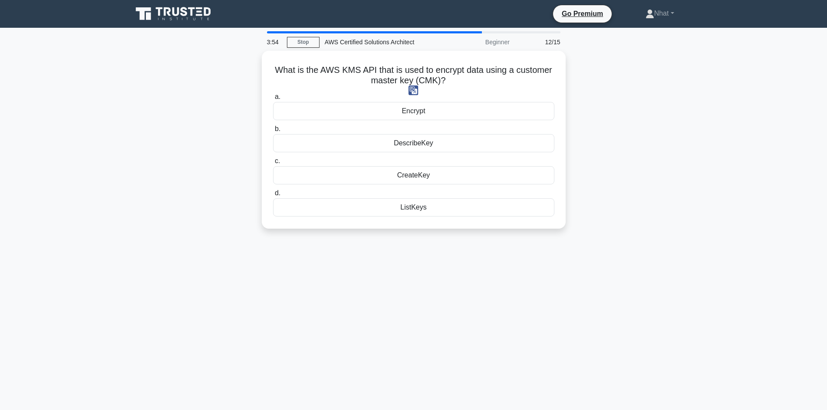
click at [414, 89] on img at bounding box center [414, 91] width 10 height 10
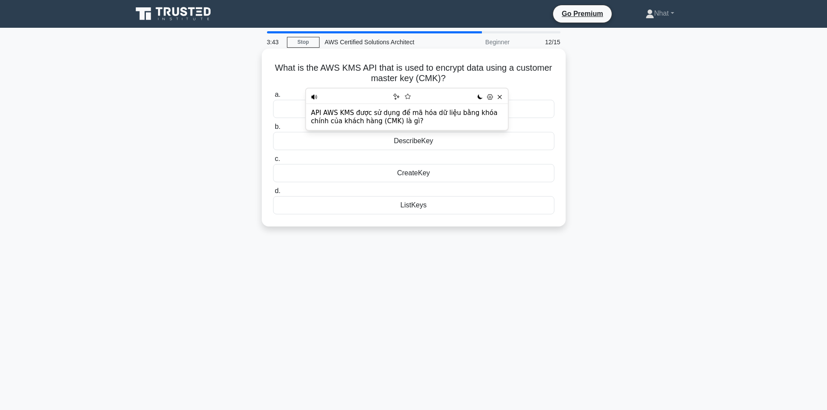
click at [397, 81] on h5 "What is the AWS KMS API that is used to encrypt data using a customer master ke…" at bounding box center [413, 74] width 283 height 22
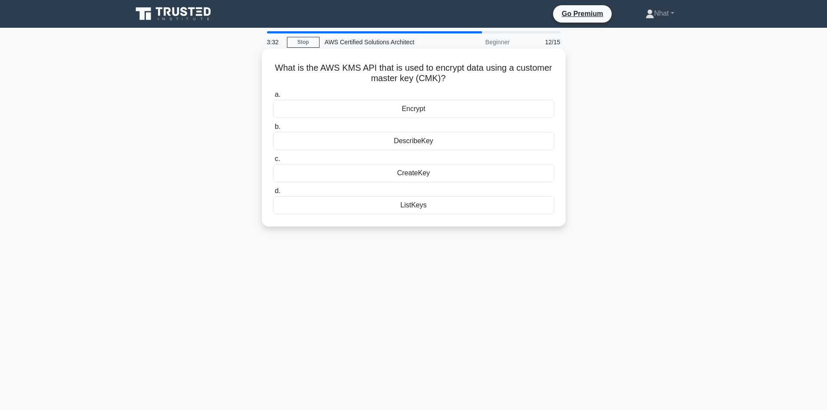
click at [419, 147] on div "DescribeKey" at bounding box center [413, 141] width 281 height 18
click at [273, 130] on input "b. DescribeKey" at bounding box center [273, 127] width 0 height 6
drag, startPoint x: 265, startPoint y: 107, endPoint x: 466, endPoint y: 112, distance: 200.7
click at [466, 112] on div "Which AWS service can be used to analyze and monitor AWS costs and usage? .spin…" at bounding box center [413, 137] width 297 height 171
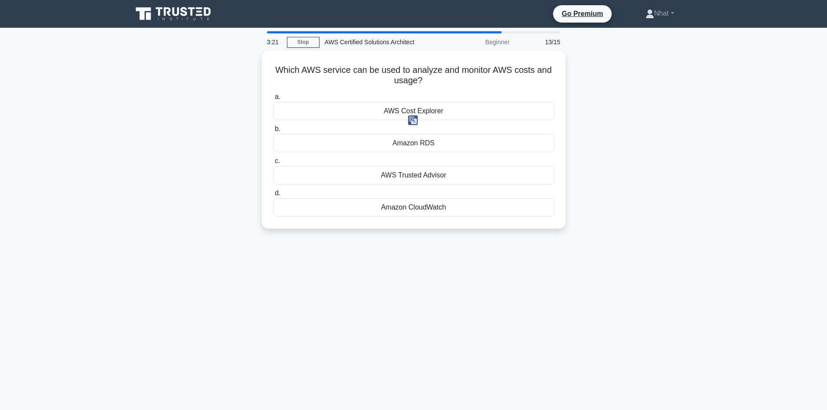
click at [414, 121] on img at bounding box center [413, 121] width 10 height 10
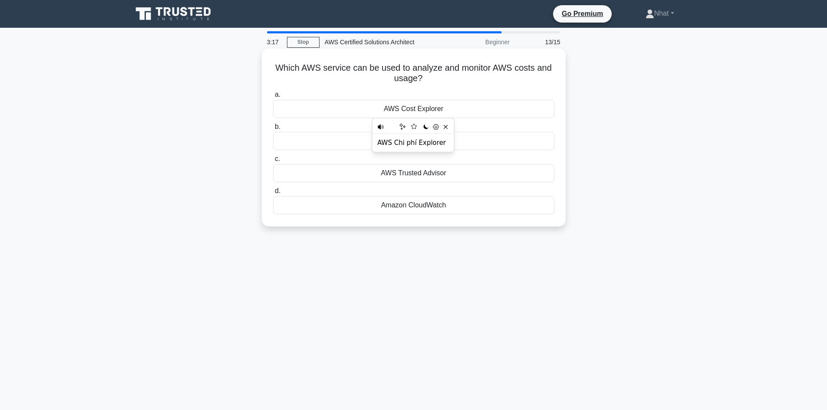
click at [434, 93] on label "a. AWS Cost Explorer" at bounding box center [413, 103] width 281 height 29
click at [273, 93] on input "a. AWS Cost Explorer" at bounding box center [273, 95] width 0 height 6
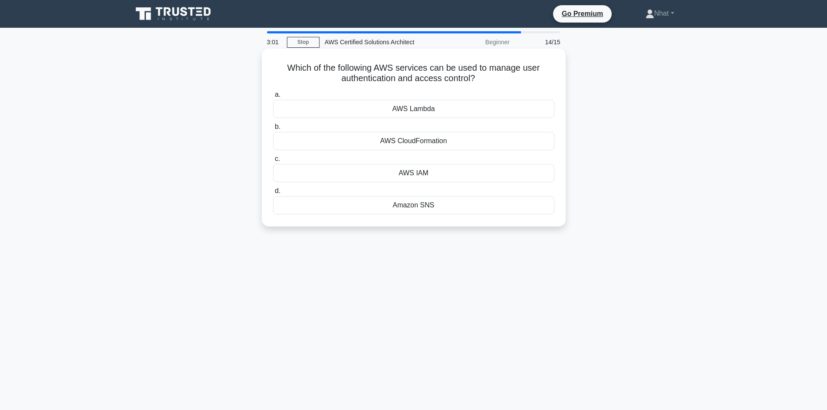
click at [428, 172] on div "AWS IAM" at bounding box center [413, 173] width 281 height 18
click at [273, 162] on input "c. AWS IAM" at bounding box center [273, 159] width 0 height 6
drag, startPoint x: 271, startPoint y: 69, endPoint x: 538, endPoint y: 76, distance: 266.4
click at [538, 76] on div "Which AWS service is used for hosting and managing a fully-featured MySQL-compa…" at bounding box center [413, 137] width 297 height 171
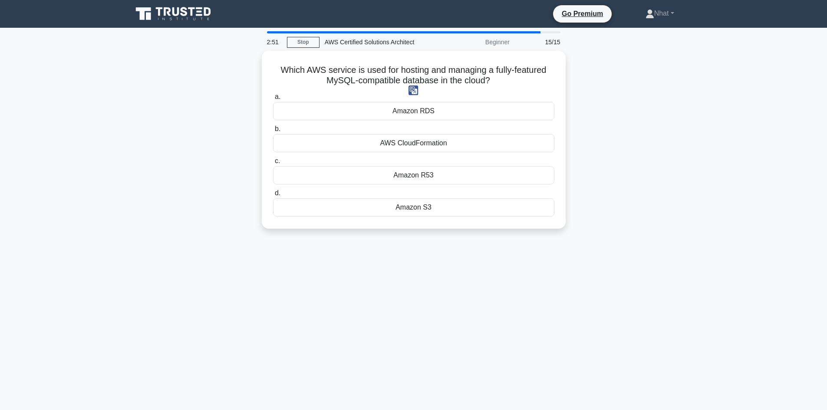
click at [411, 88] on img at bounding box center [414, 91] width 10 height 10
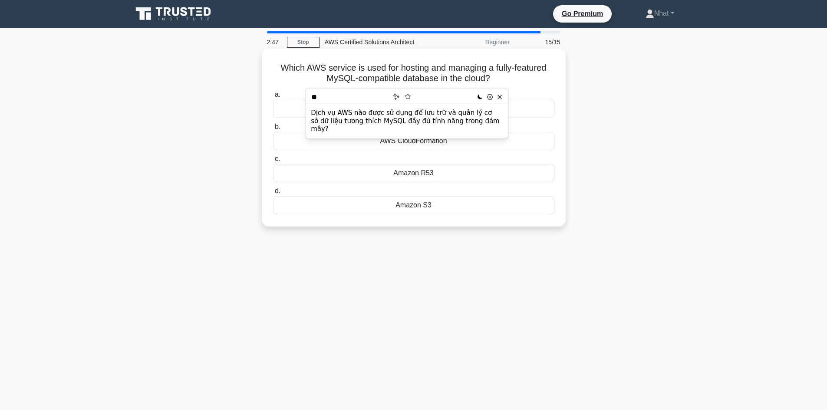
click at [321, 72] on h5 "Which AWS service is used for hosting and managing a fully-featured MySQL-compa…" at bounding box center [413, 74] width 283 height 22
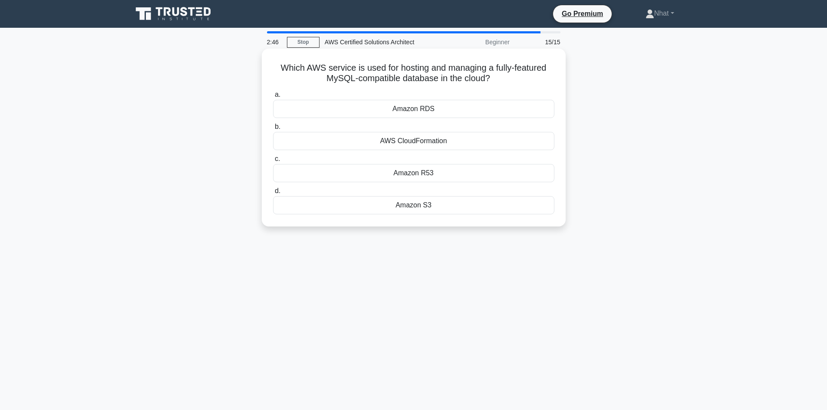
click at [399, 109] on div "Amazon RDS" at bounding box center [413, 109] width 281 height 18
click at [273, 98] on input "a. Amazon RDS" at bounding box center [273, 95] width 0 height 6
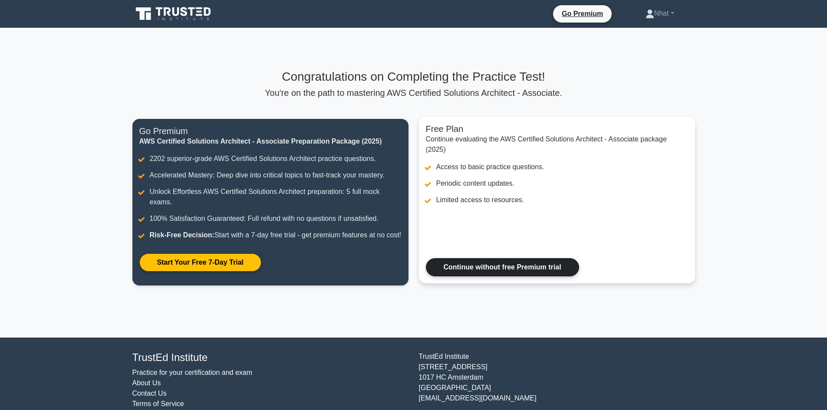
click at [487, 275] on link "Continue without free Premium trial" at bounding box center [502, 267] width 153 height 18
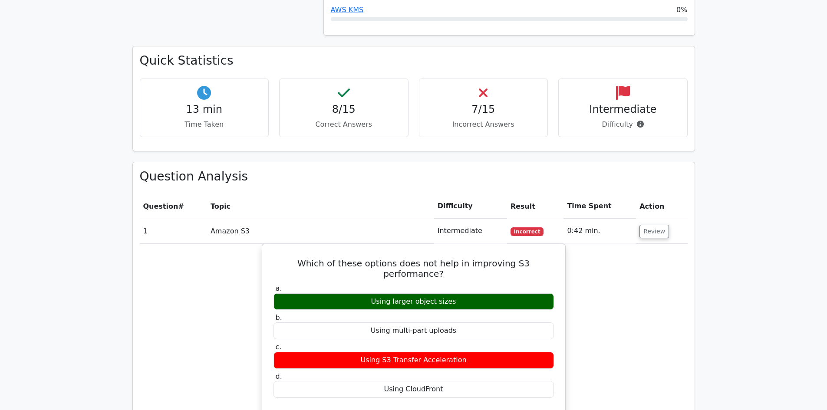
scroll to position [533, 0]
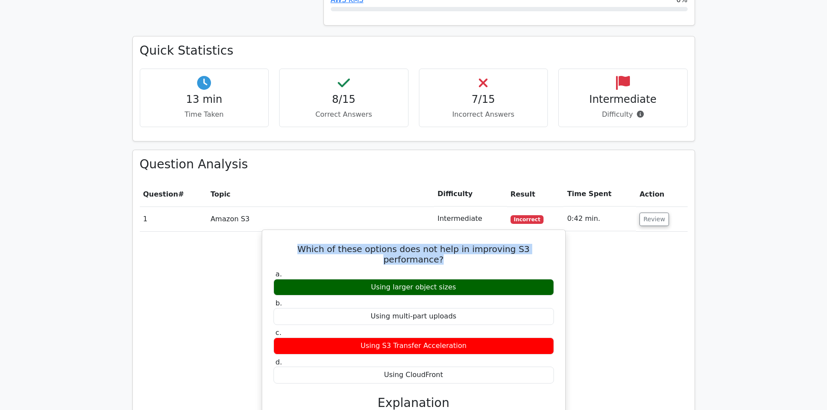
drag, startPoint x: 270, startPoint y: 205, endPoint x: 549, endPoint y: 205, distance: 279.3
click at [549, 234] on div "Which of these options does not help in improving S3 performance? a. Using larg…" at bounding box center [414, 383] width 296 height 298
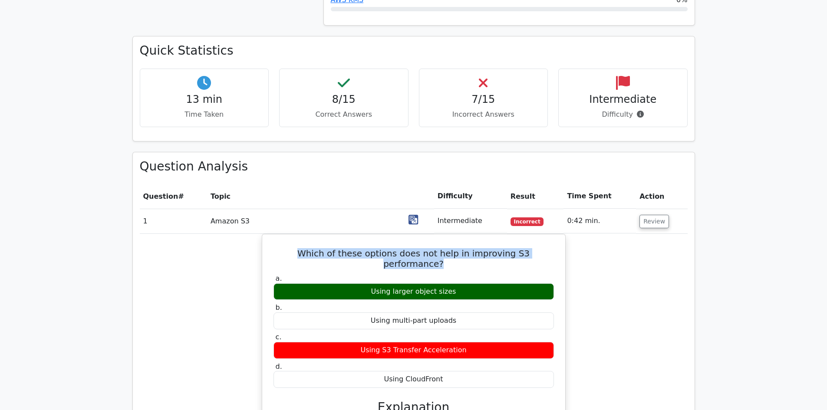
click at [414, 217] on img at bounding box center [414, 220] width 10 height 10
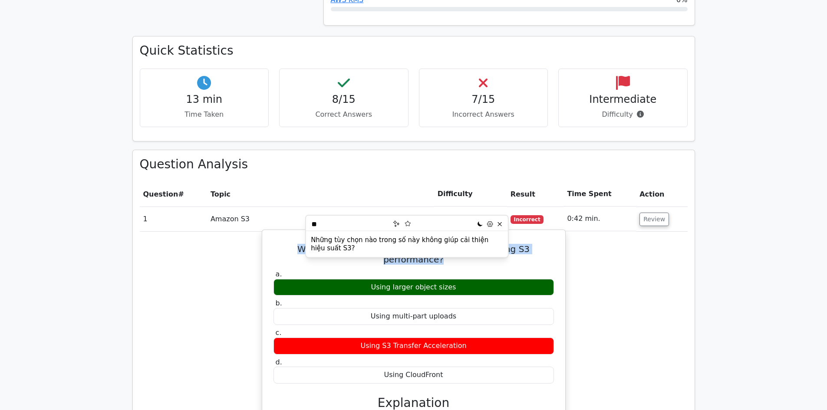
click at [420, 244] on h5 "Which of these options does not help in improving S3 performance?" at bounding box center [414, 254] width 282 height 21
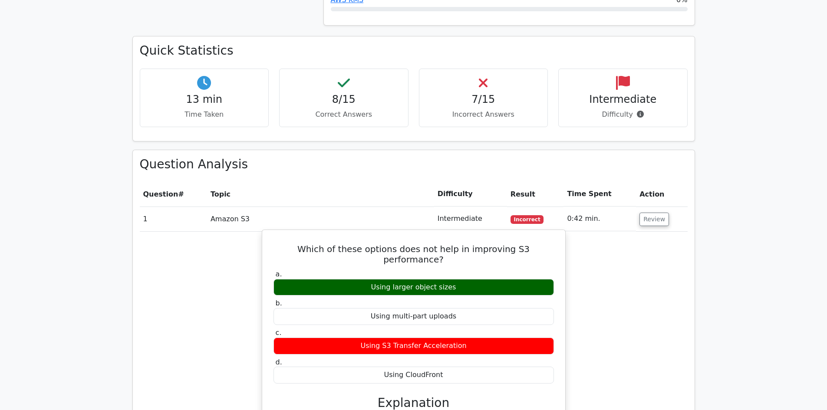
drag, startPoint x: 272, startPoint y: 294, endPoint x: 466, endPoint y: 295, distance: 193.7
click at [466, 329] on div "c. Using S3 Transfer Acceleration" at bounding box center [413, 342] width 291 height 26
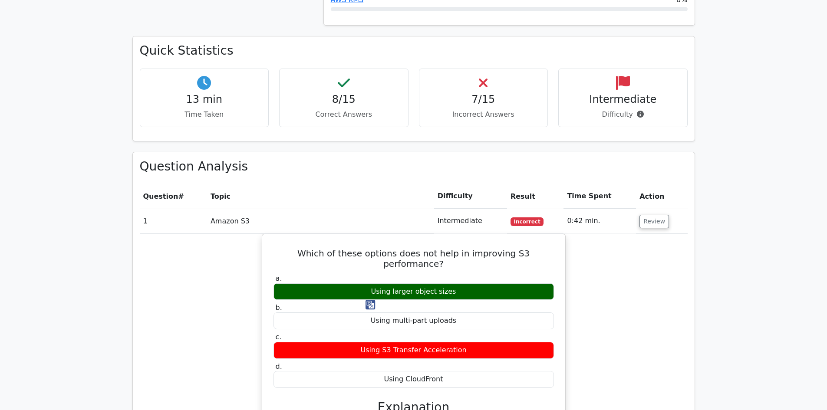
click at [373, 305] on img at bounding box center [371, 305] width 10 height 10
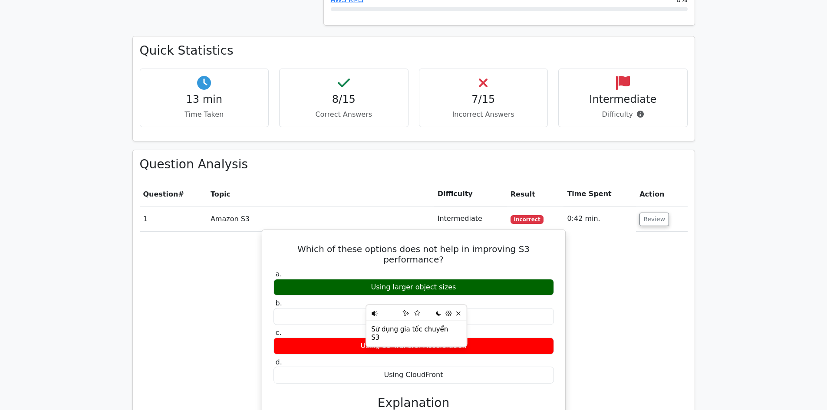
click at [271, 299] on div "b. Using multi-part uploads" at bounding box center [413, 312] width 291 height 26
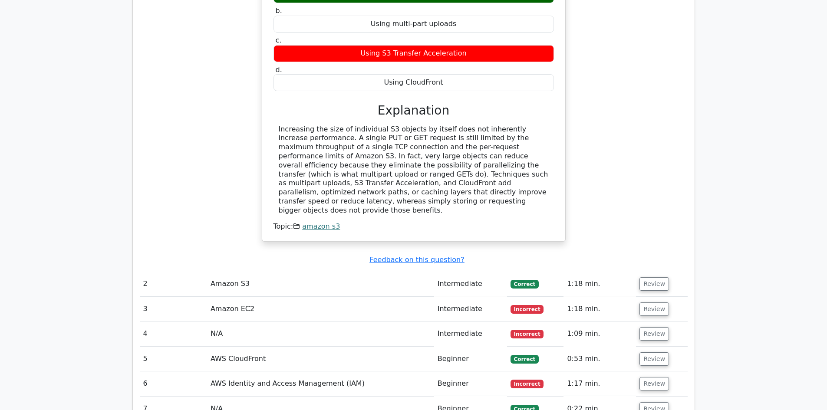
scroll to position [832, 0]
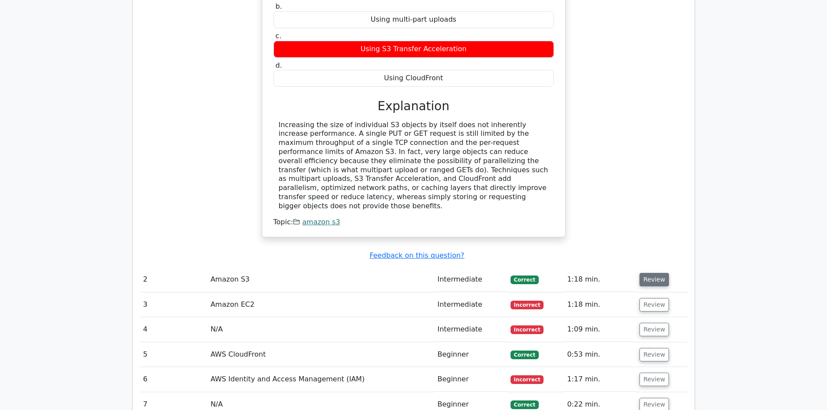
click at [658, 273] on button "Review" at bounding box center [655, 279] width 30 height 13
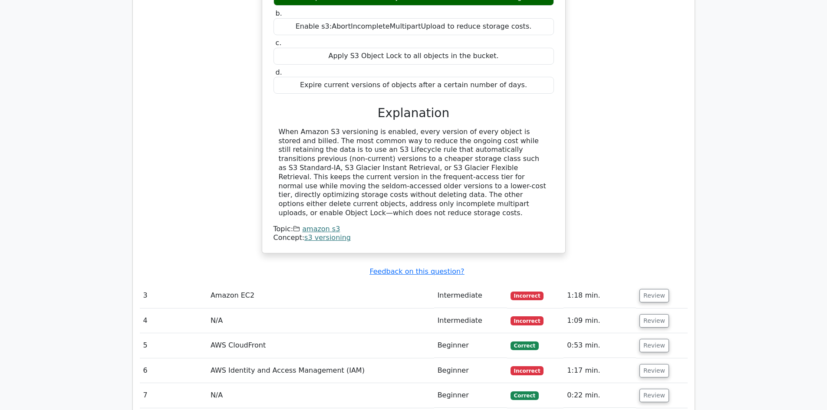
scroll to position [1236, 0]
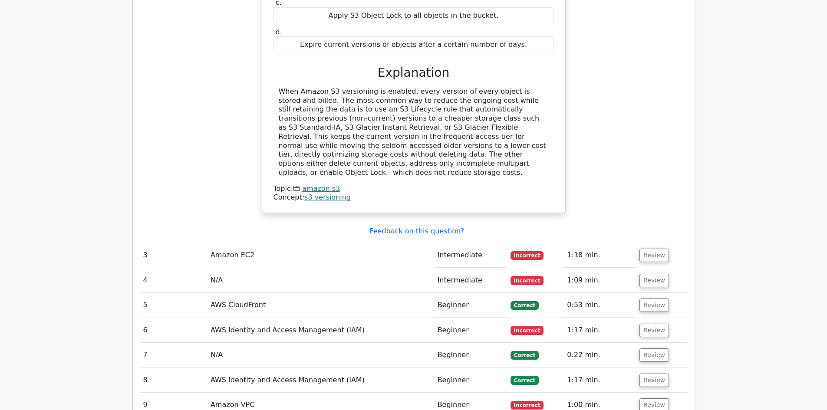
click at [297, 243] on td "Amazon EC2" at bounding box center [320, 255] width 227 height 25
click at [659, 249] on button "Review" at bounding box center [655, 255] width 30 height 13
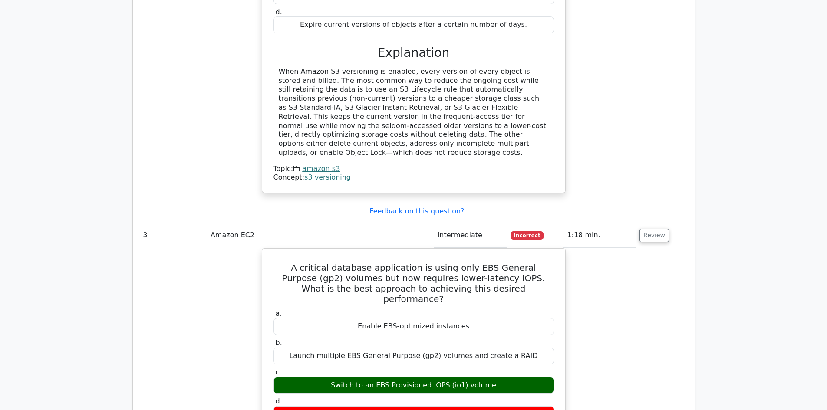
scroll to position [1269, 0]
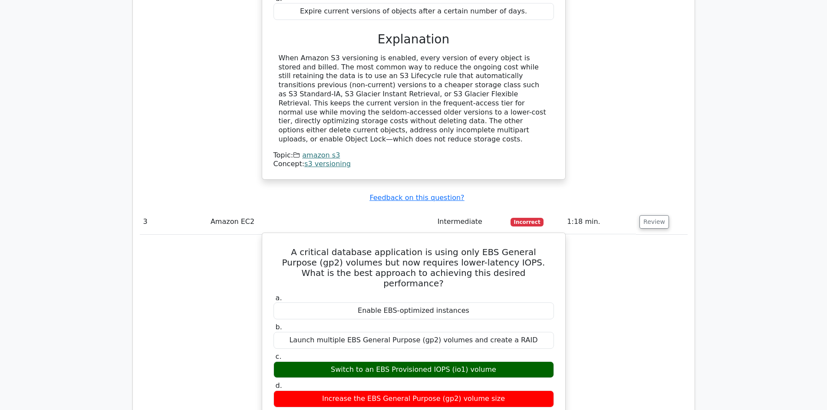
drag, startPoint x: 333, startPoint y: 287, endPoint x: 524, endPoint y: 292, distance: 190.7
click at [524, 362] on div "Switch to an EBS Provisioned IOPS (io1) volume" at bounding box center [414, 370] width 281 height 17
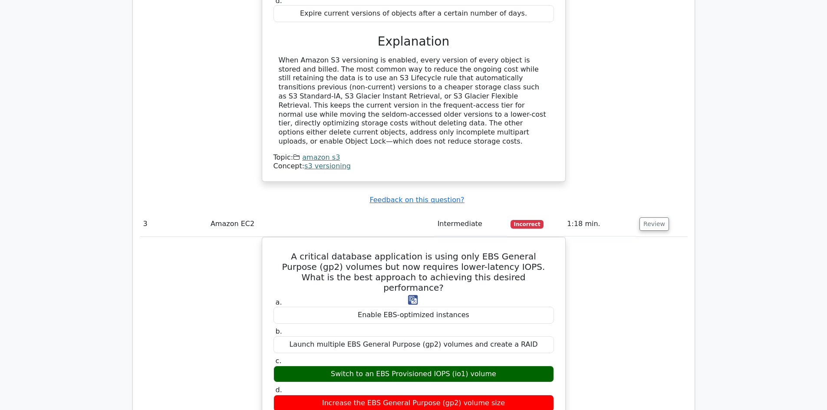
click at [415, 301] on img at bounding box center [413, 300] width 10 height 10
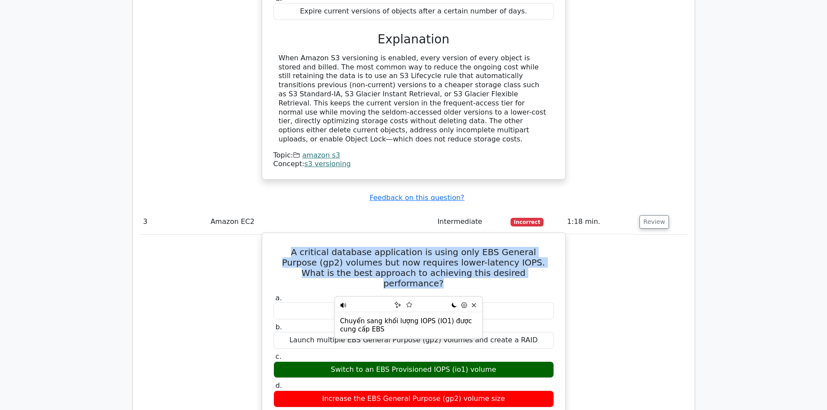
drag, startPoint x: 277, startPoint y: 181, endPoint x: 534, endPoint y: 205, distance: 258.2
click at [534, 247] on h5 "A critical database application is using only EBS General Purpose (gp2) volumes…" at bounding box center [414, 268] width 282 height 42
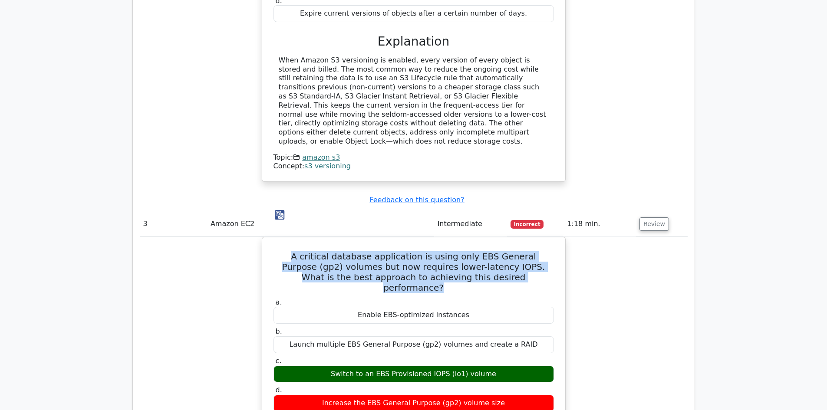
click at [281, 212] on img at bounding box center [280, 215] width 10 height 10
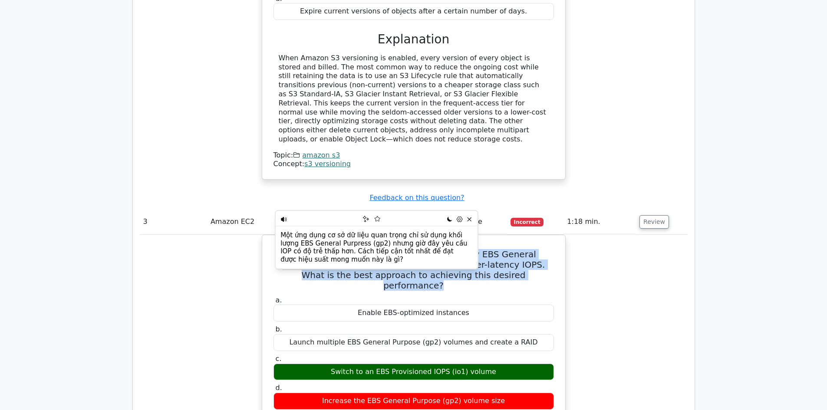
click at [205, 235] on div "A critical database application is using only EBS General Purpose (gp2) volumes…" at bounding box center [414, 411] width 548 height 352
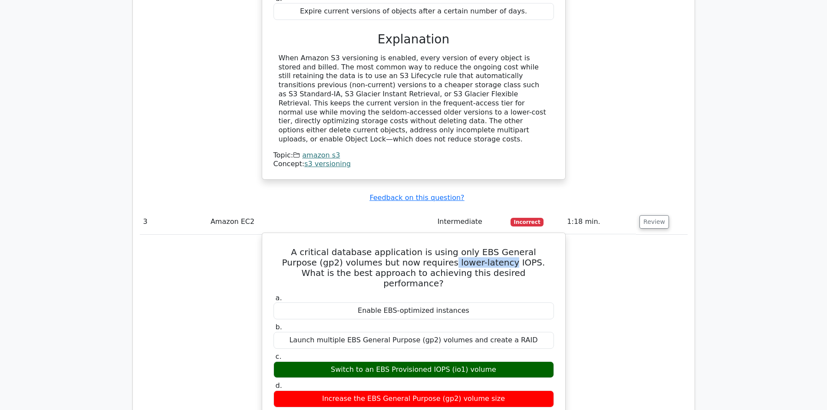
drag, startPoint x: 391, startPoint y: 192, endPoint x: 449, endPoint y: 191, distance: 57.8
click at [449, 247] on h5 "A critical database application is using only EBS General Purpose (gp2) volumes…" at bounding box center [414, 268] width 282 height 42
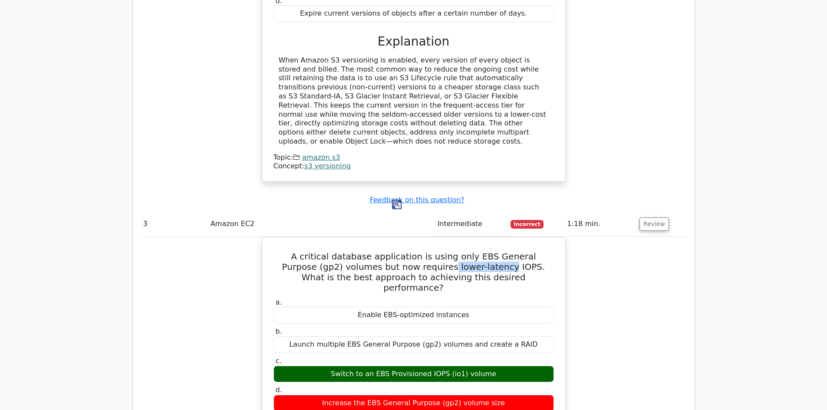
click at [394, 204] on html "Go Premium Nhat" at bounding box center [413, 49] width 827 height 2636
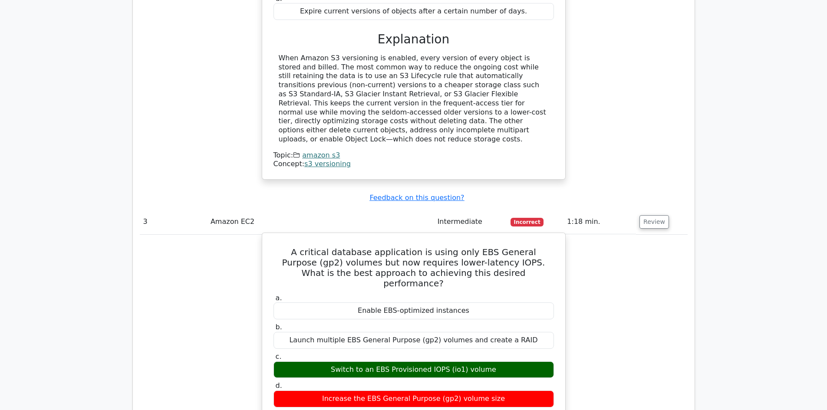
click at [398, 247] on h5 "A critical database application is using only EBS General Purpose (gp2) volumes…" at bounding box center [414, 268] width 282 height 42
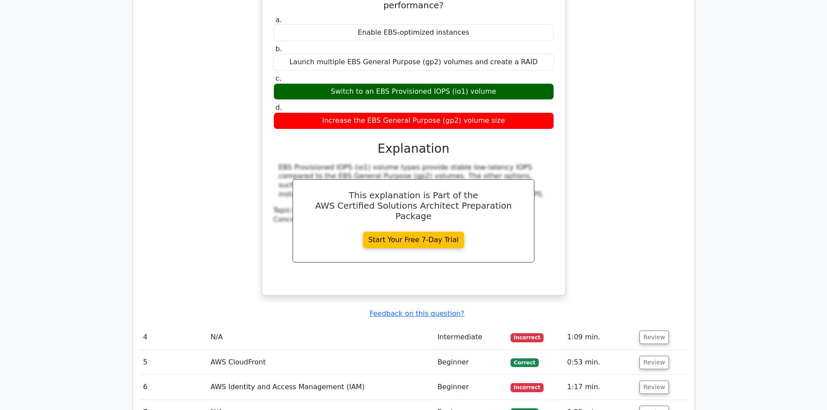
scroll to position [1571, 0]
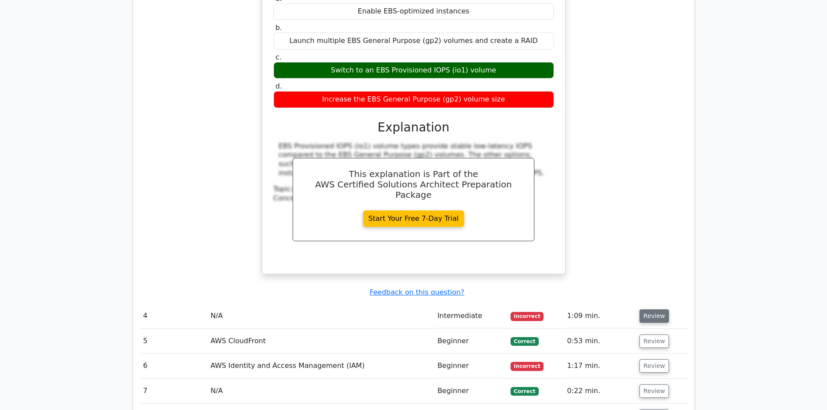
click at [652, 310] on button "Review" at bounding box center [655, 316] width 30 height 13
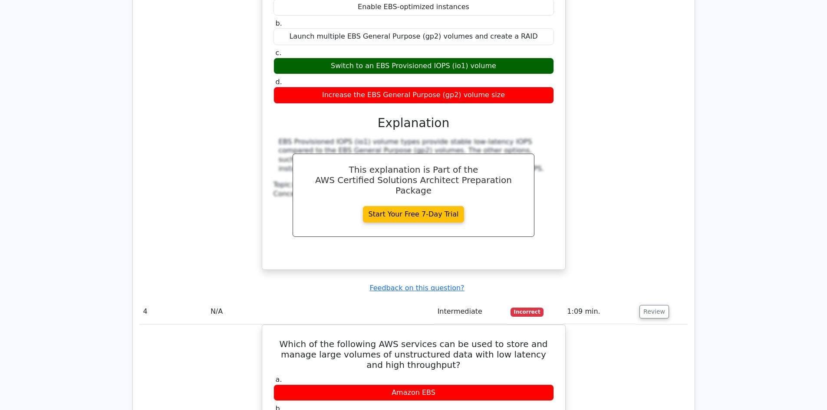
scroll to position [1584, 0]
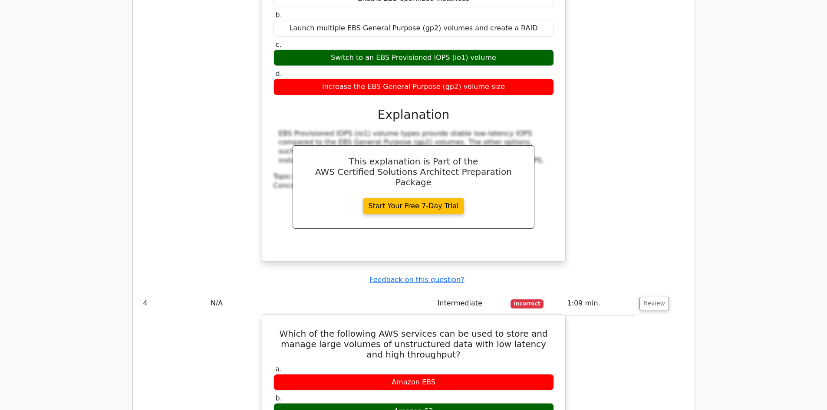
click at [430, 329] on h5 "Which of the following AWS services can be used to store and manage large volum…" at bounding box center [414, 344] width 282 height 31
click at [468, 329] on h5 "Which of the following AWS services can be used to store and manage large volum…" at bounding box center [414, 344] width 282 height 31
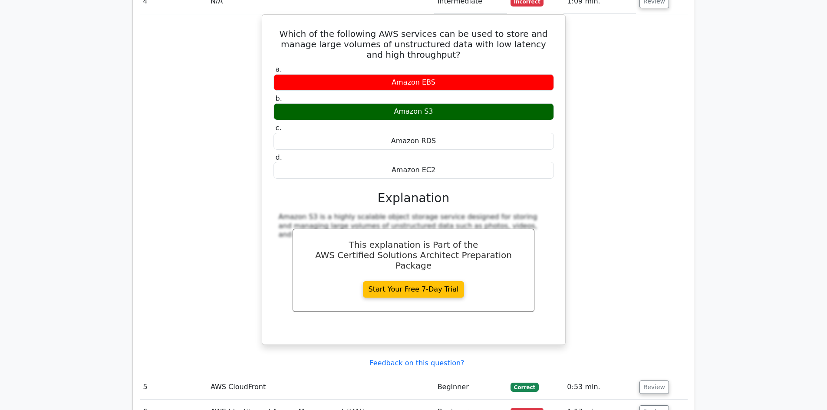
scroll to position [1949, 0]
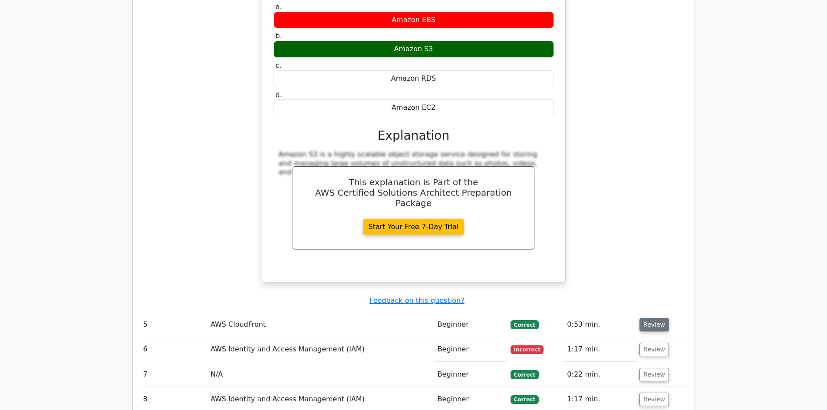
click at [648, 318] on button "Review" at bounding box center [655, 324] width 30 height 13
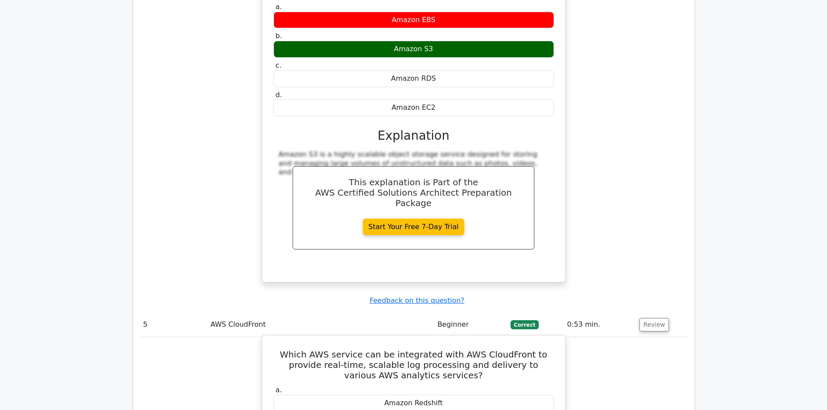
click at [398, 350] on h5 "Which AWS service can be integrated with AWS CloudFront to provide real-time, s…" at bounding box center [414, 365] width 282 height 31
click at [447, 350] on h5 "Which AWS service can be integrated with AWS CloudFront to provide real-time, s…" at bounding box center [414, 365] width 282 height 31
click at [392, 350] on h5 "Which AWS service can be integrated with AWS CloudFront to provide real-time, s…" at bounding box center [414, 365] width 282 height 31
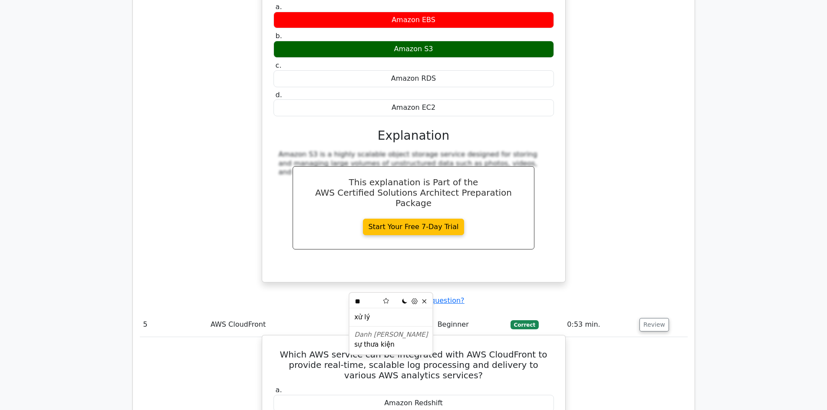
click at [402, 350] on h5 "Which AWS service can be integrated with AWS CloudFront to provide real-time, s…" at bounding box center [414, 365] width 282 height 31
click at [435, 350] on h5 "Which AWS service can be integrated with AWS CloudFront to provide real-time, s…" at bounding box center [414, 365] width 282 height 31
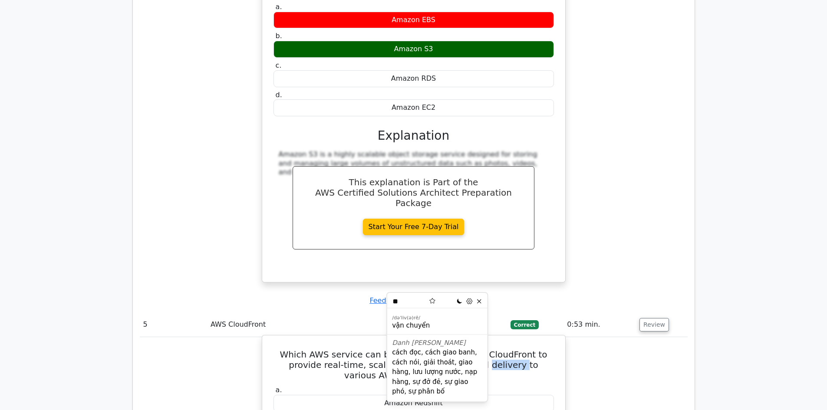
click at [440, 350] on h5 "Which AWS service can be integrated with AWS CloudFront to provide real-time, s…" at bounding box center [414, 365] width 282 height 31
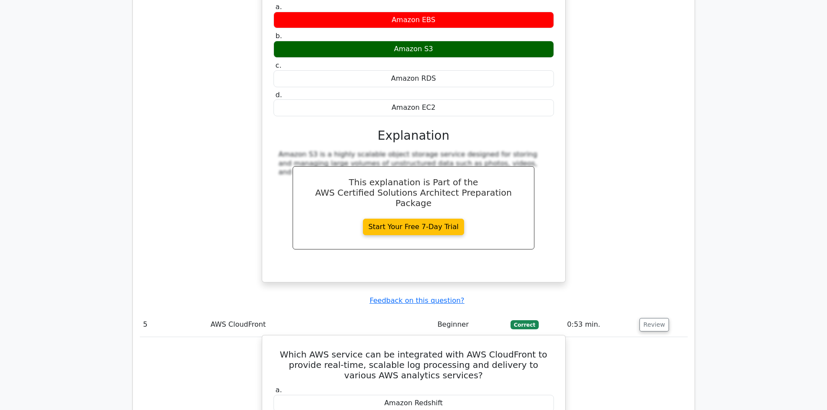
click at [476, 350] on h5 "Which AWS service can be integrated with AWS CloudFront to provide real-time, s…" at bounding box center [414, 365] width 282 height 31
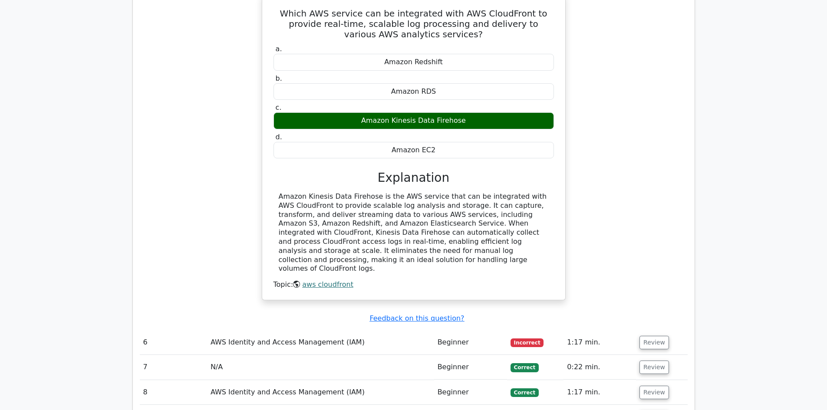
scroll to position [2301, 0]
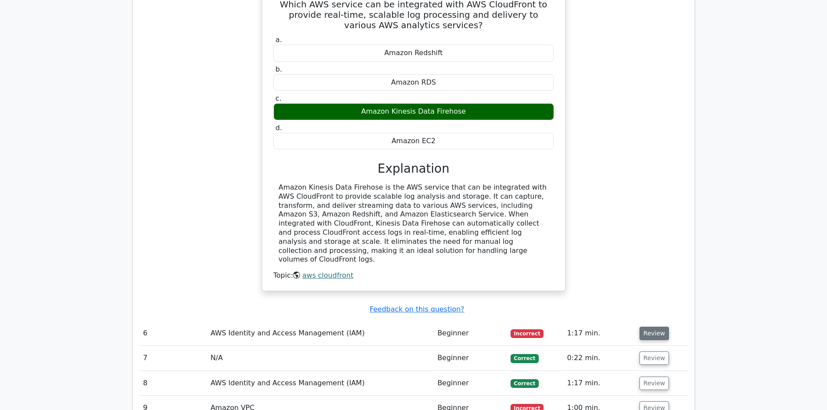
click at [656, 327] on button "Review" at bounding box center [655, 333] width 30 height 13
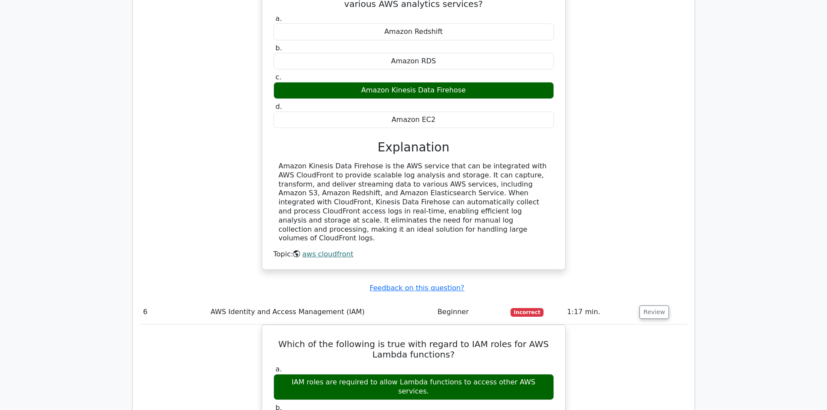
scroll to position [2329, 0]
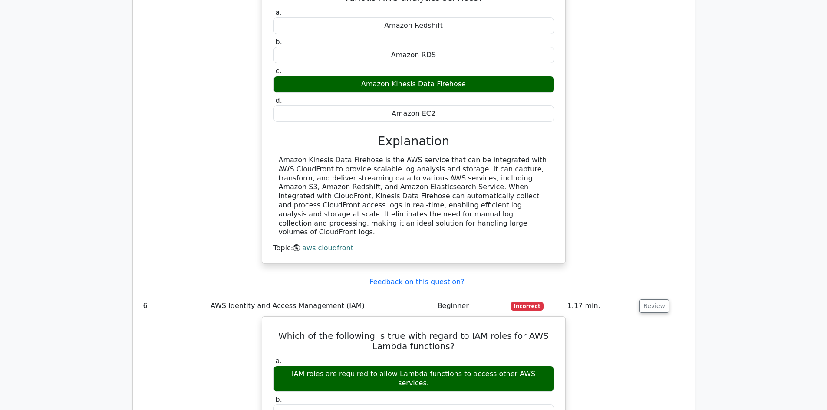
click at [436, 331] on h5 "Which of the following is true with regard to IAM roles for AWS Lambda function…" at bounding box center [414, 341] width 282 height 21
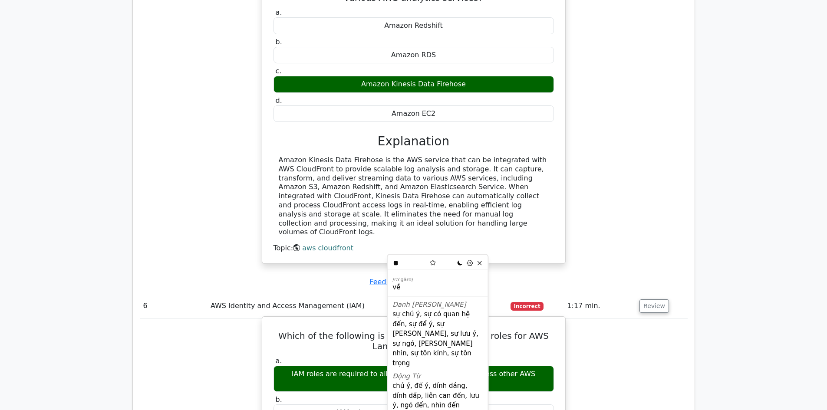
click at [441, 331] on h5 "Which of the following is true with regard to IAM roles for AWS Lambda function…" at bounding box center [414, 341] width 282 height 21
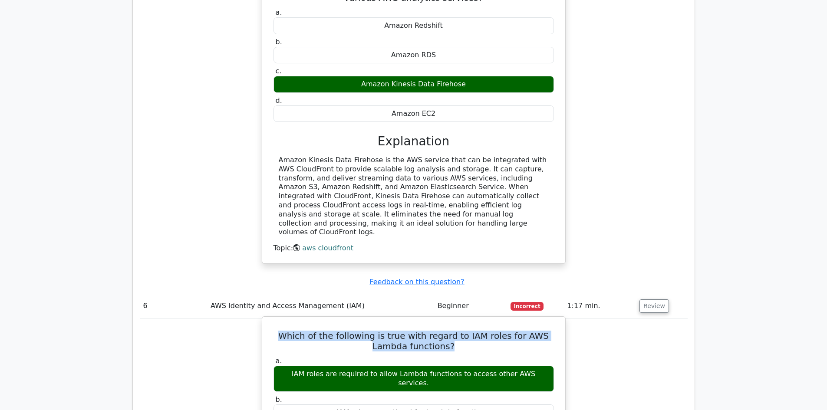
drag, startPoint x: 454, startPoint y: 258, endPoint x: 286, endPoint y: 239, distance: 168.7
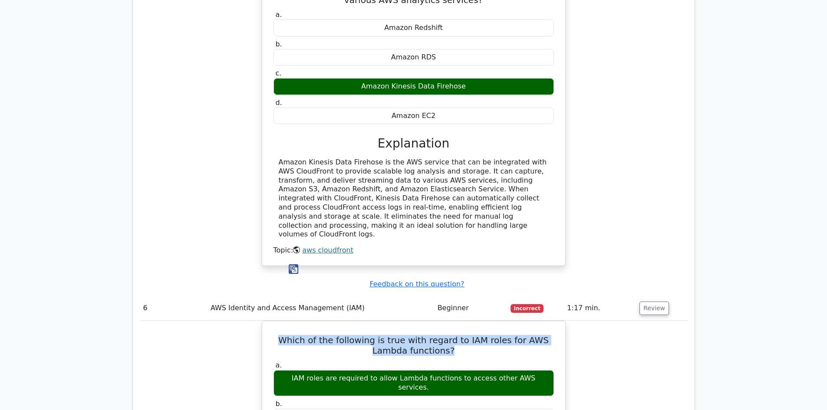
click at [291, 269] on img at bounding box center [294, 270] width 10 height 10
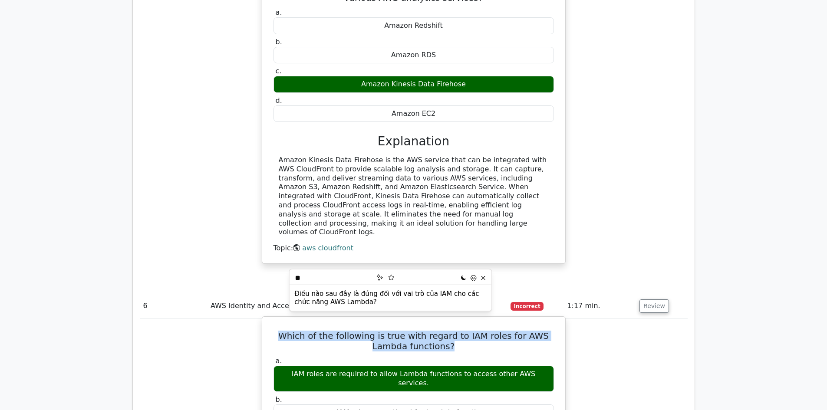
click at [348, 331] on h5 "Which of the following is true with regard to IAM roles for AWS Lambda function…" at bounding box center [414, 341] width 282 height 21
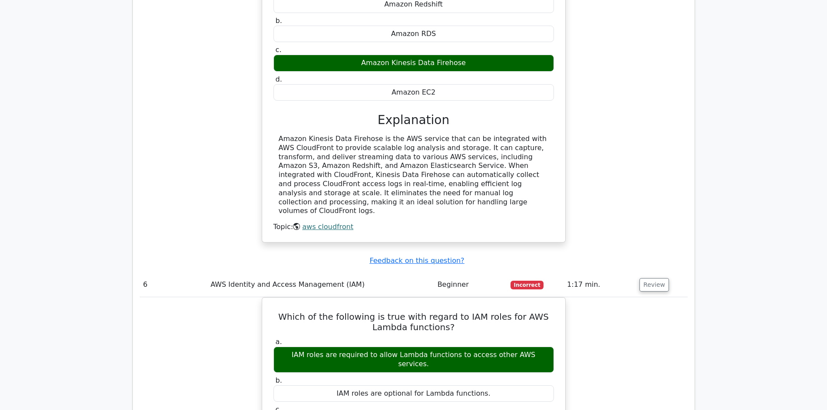
scroll to position [2372, 0]
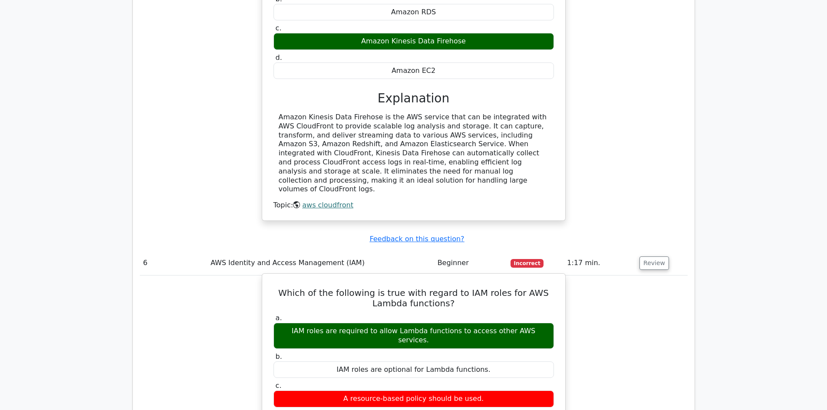
drag, startPoint x: 267, startPoint y: 236, endPoint x: 552, endPoint y: 241, distance: 285.8
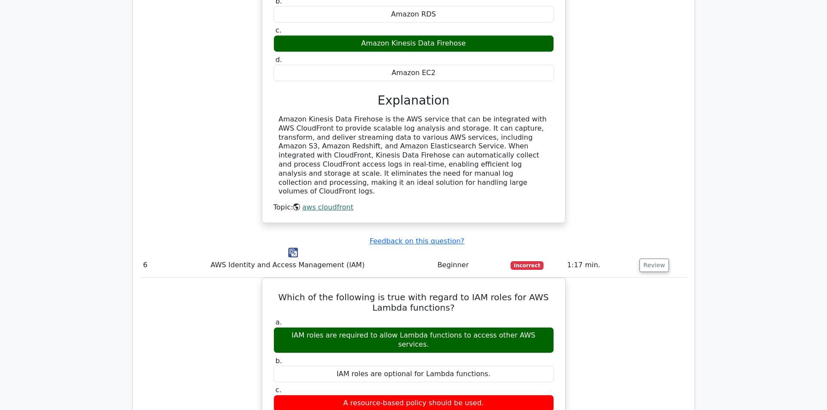
click at [294, 250] on img at bounding box center [293, 253] width 10 height 10
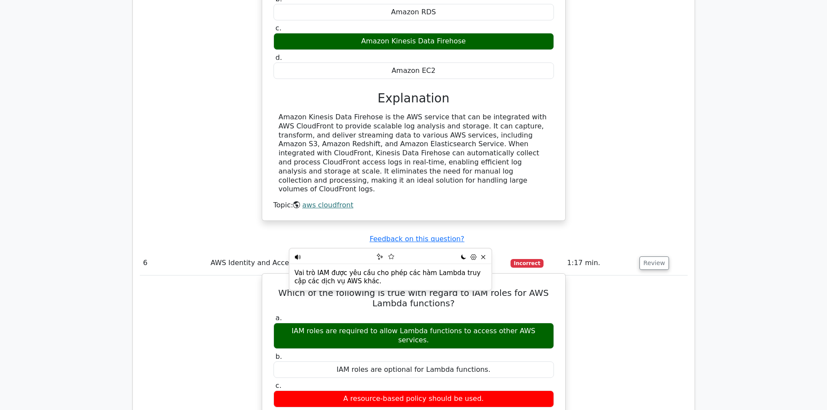
click at [301, 312] on div "a. IAM roles are required to allow Lambda functions to access other AWS service…" at bounding box center [413, 375] width 291 height 126
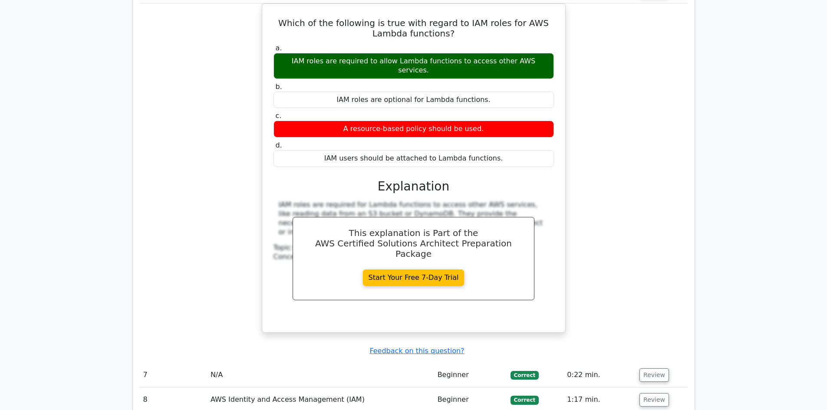
scroll to position [2677, 0]
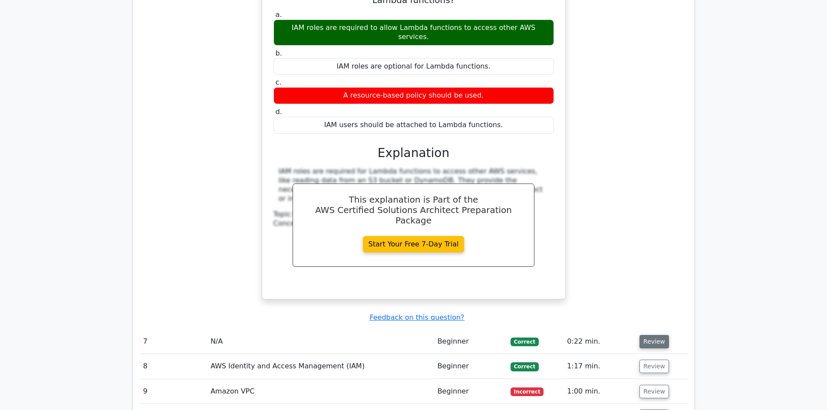
click at [652, 335] on button "Review" at bounding box center [655, 341] width 30 height 13
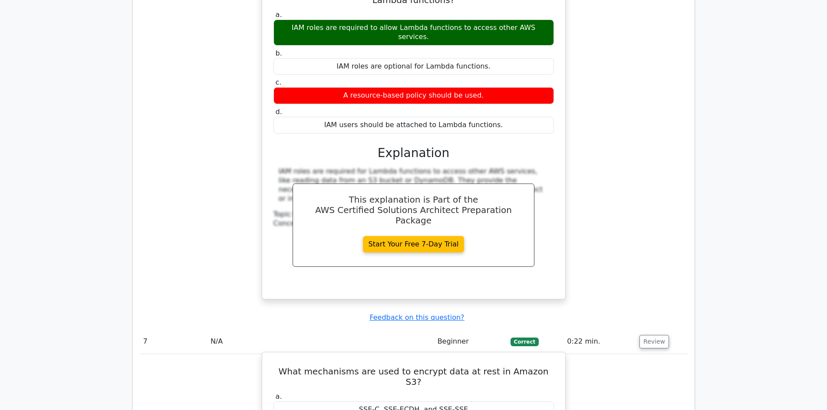
click at [321, 367] on h5 "What mechanisms are used to encrypt data at rest in Amazon S3?" at bounding box center [414, 377] width 282 height 21
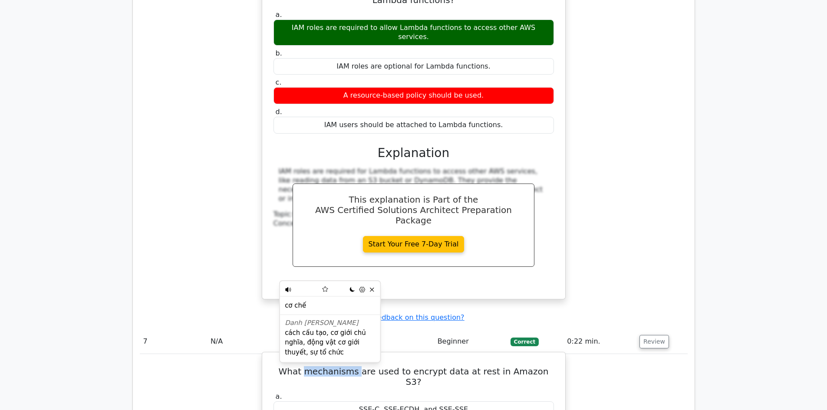
click at [321, 367] on h5 "What mechanisms are used to encrypt data at rest in Amazon S3?" at bounding box center [414, 377] width 282 height 21
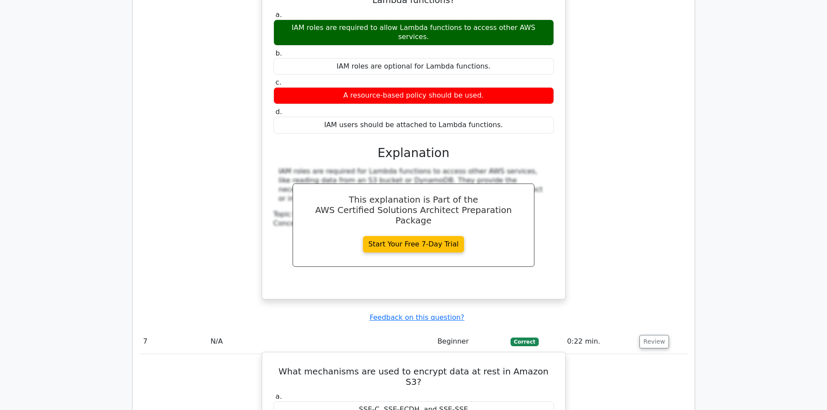
click at [476, 367] on h5 "What mechanisms are used to encrypt data at rest in Amazon S3?" at bounding box center [414, 377] width 282 height 21
click at [475, 367] on h5 "What mechanisms are used to encrypt data at rest in Amazon S3?" at bounding box center [414, 377] width 282 height 21
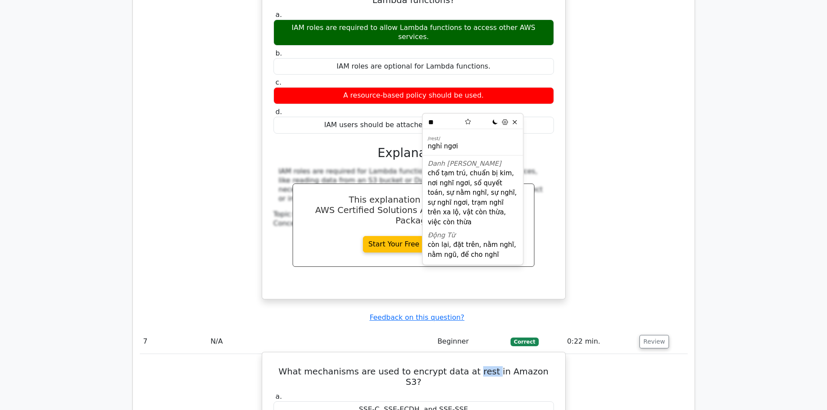
click at [477, 367] on h5 "What mechanisms are used to encrypt data at rest in Amazon S3?" at bounding box center [414, 377] width 282 height 21
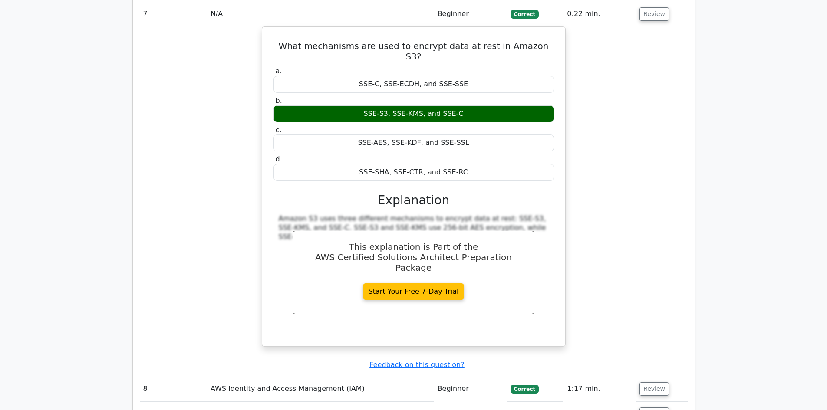
scroll to position [3012, 0]
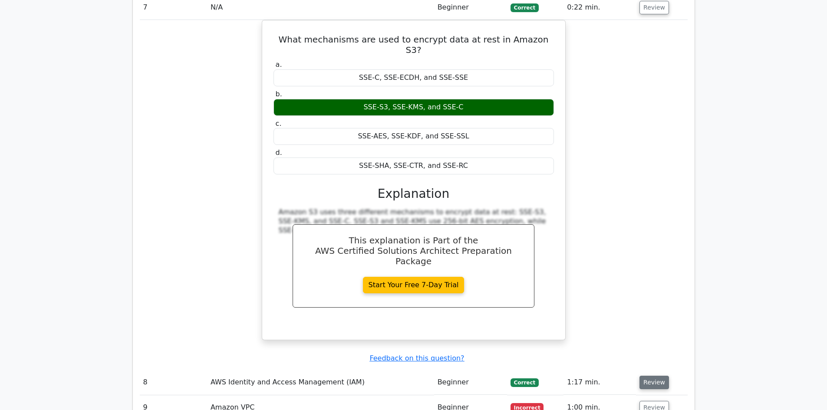
click at [658, 376] on button "Review" at bounding box center [655, 382] width 30 height 13
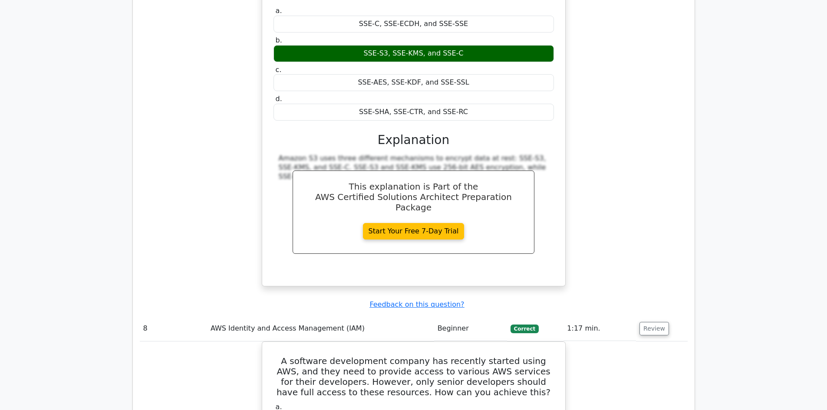
scroll to position [3072, 0]
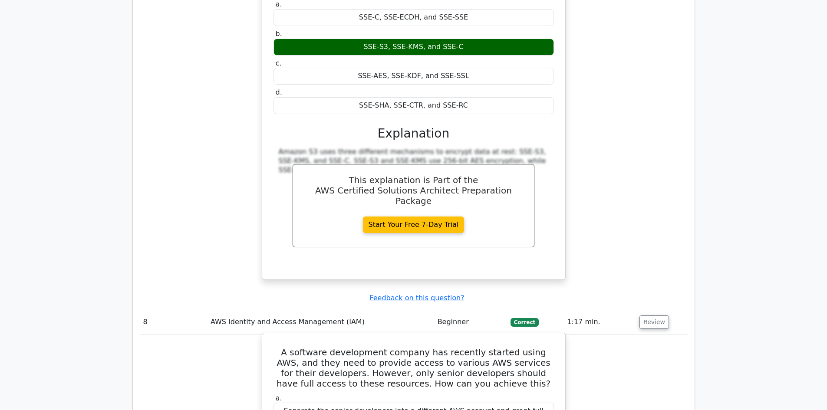
click at [451, 347] on h5 "A software development company has recently started using AWS, and they need to…" at bounding box center [414, 368] width 282 height 42
click at [479, 347] on h5 "A software development company has recently started using AWS, and they need to…" at bounding box center [414, 368] width 282 height 42
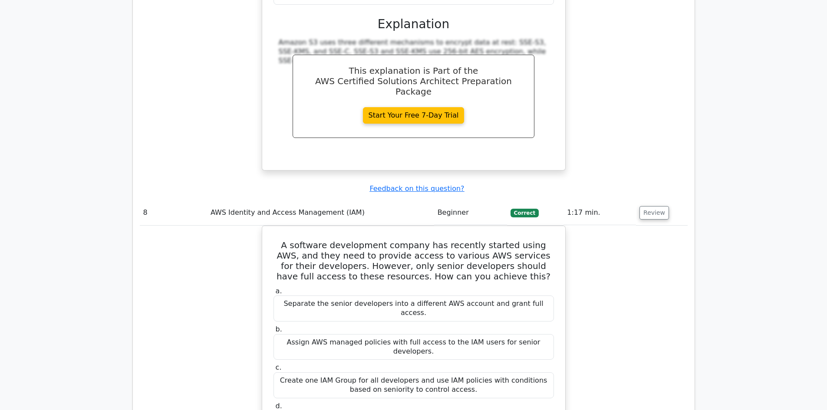
scroll to position [3207, 0]
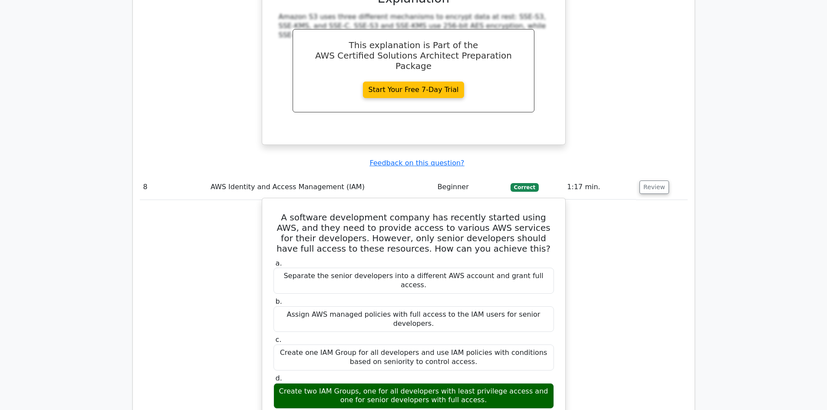
click at [469, 384] on div "Create two IAM Groups, one for all developers with least privilege access and o…" at bounding box center [414, 397] width 281 height 26
click at [478, 384] on div "Create two IAM Groups, one for all developers with least privilege access and o…" at bounding box center [414, 397] width 281 height 26
drag, startPoint x: 332, startPoint y: 265, endPoint x: 352, endPoint y: 264, distance: 20.5
click at [352, 384] on div "Create two IAM Groups, one for all developers with least privilege access and o…" at bounding box center [414, 397] width 281 height 26
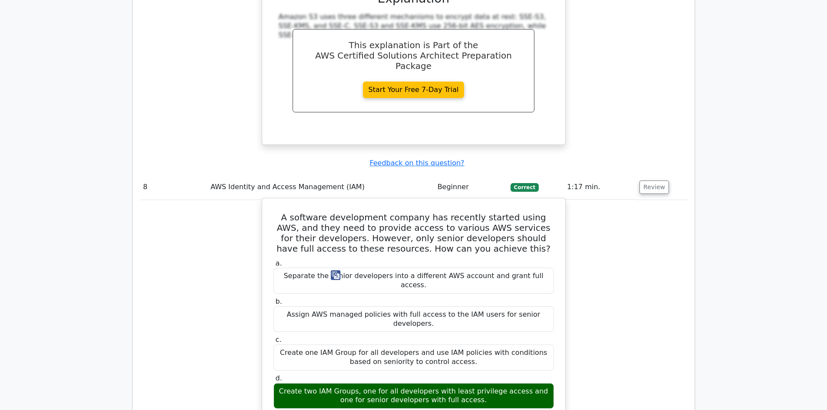
click at [352, 384] on div "Create two IAM Groups, one for all developers with least privilege access and o…" at bounding box center [414, 397] width 281 height 26
drag, startPoint x: 352, startPoint y: 266, endPoint x: 364, endPoint y: 263, distance: 12.1
click at [364, 384] on div "Create two IAM Groups, one for all developers with least privilege access and o…" at bounding box center [414, 397] width 281 height 26
drag, startPoint x: 368, startPoint y: 265, endPoint x: 380, endPoint y: 265, distance: 12.2
click at [380, 384] on div "Create two IAM Groups, one for all developers with least privilege access and o…" at bounding box center [414, 397] width 281 height 26
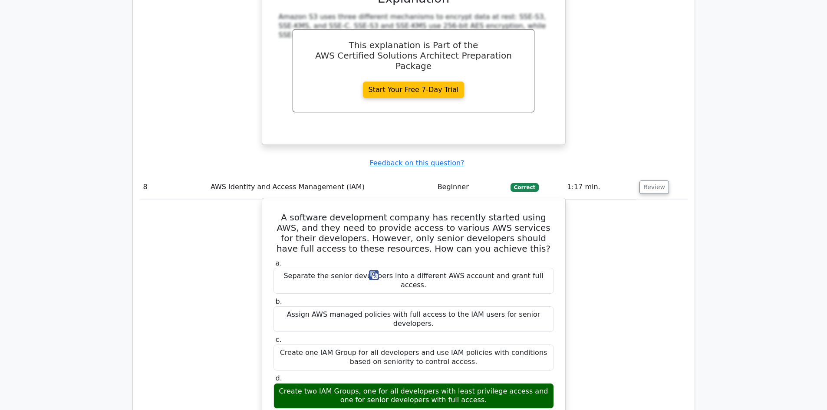
drag, startPoint x: 428, startPoint y: 264, endPoint x: 509, endPoint y: 264, distance: 80.8
click at [509, 384] on div "Create two IAM Groups, one for all developers with least privilege access and o…" at bounding box center [414, 397] width 281 height 26
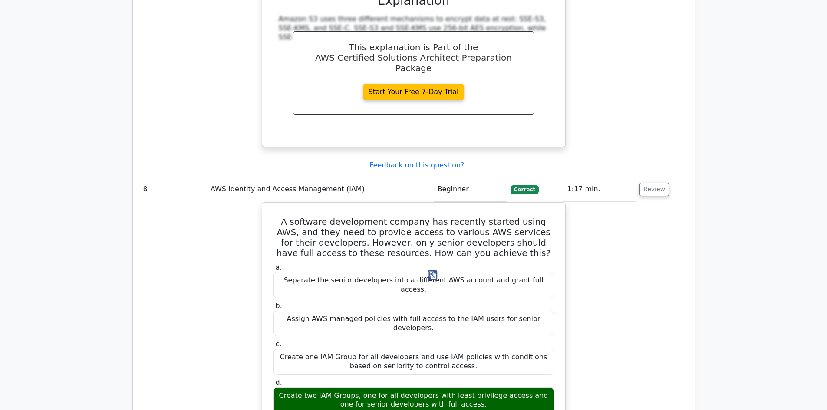
click at [434, 273] on img at bounding box center [433, 276] width 10 height 10
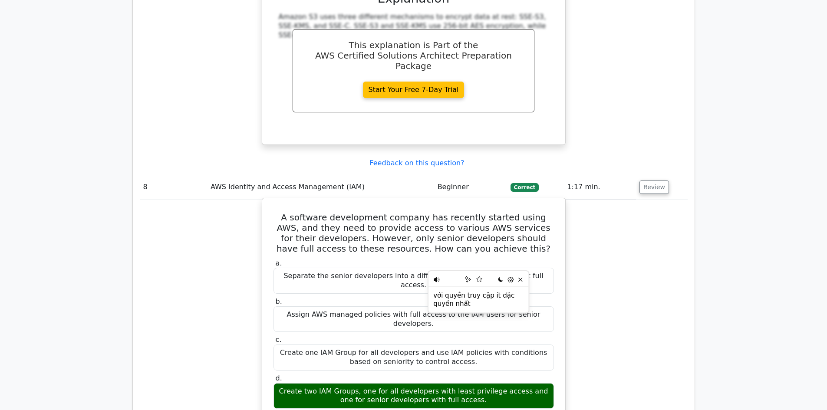
click at [402, 384] on div "Create two IAM Groups, one for all developers with least privilege access and o…" at bounding box center [414, 397] width 281 height 26
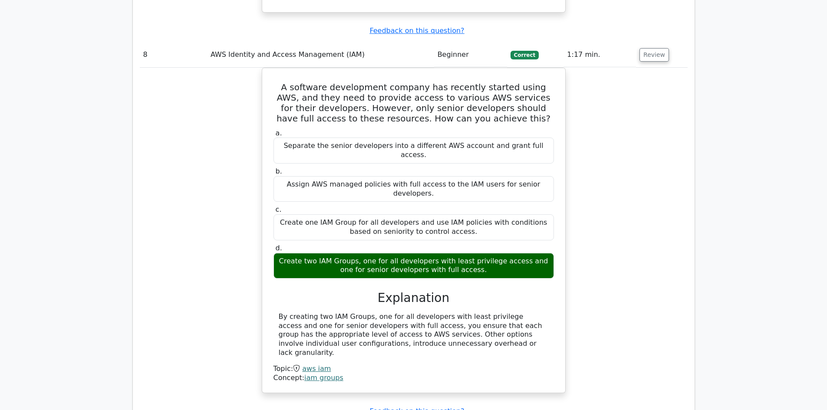
scroll to position [3347, 0]
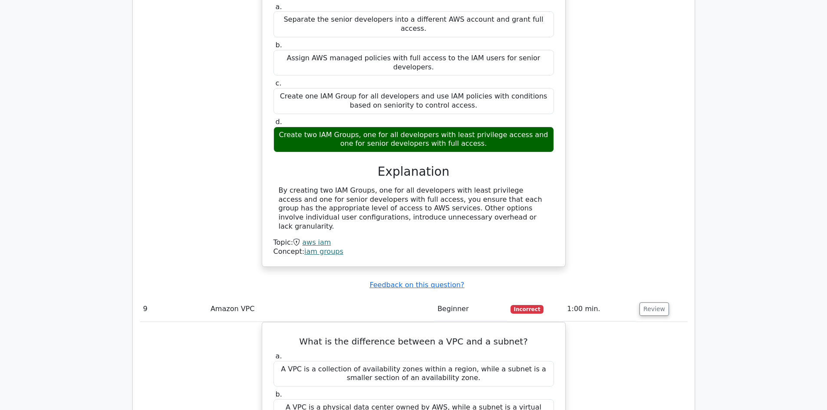
scroll to position [3473, 0]
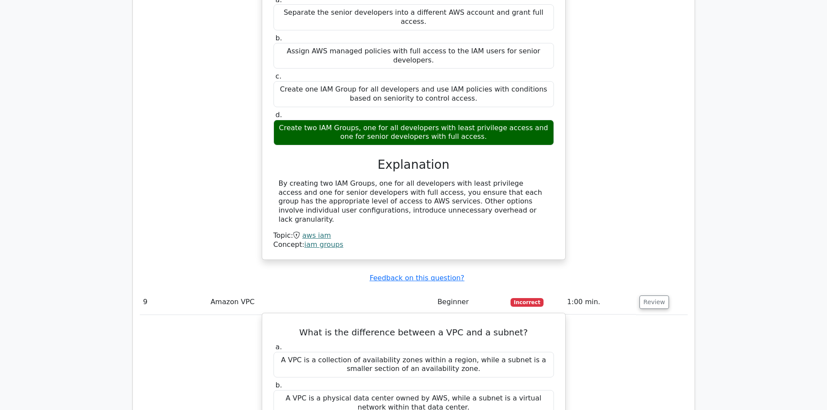
drag, startPoint x: 279, startPoint y: 335, endPoint x: 450, endPoint y: 340, distance: 171.2
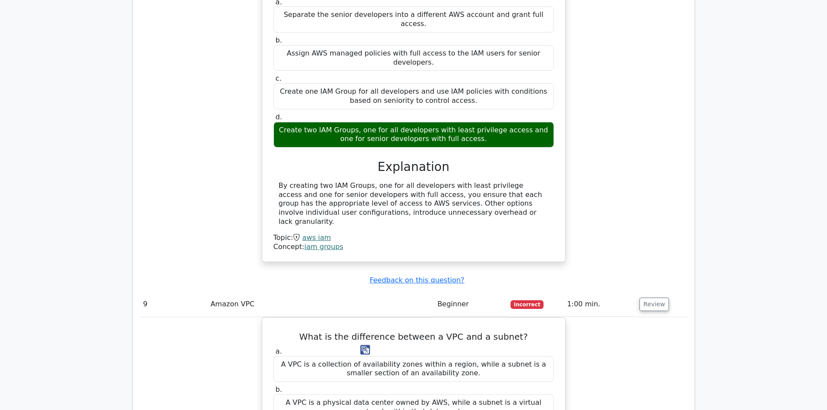
click at [364, 349] on img at bounding box center [366, 350] width 10 height 10
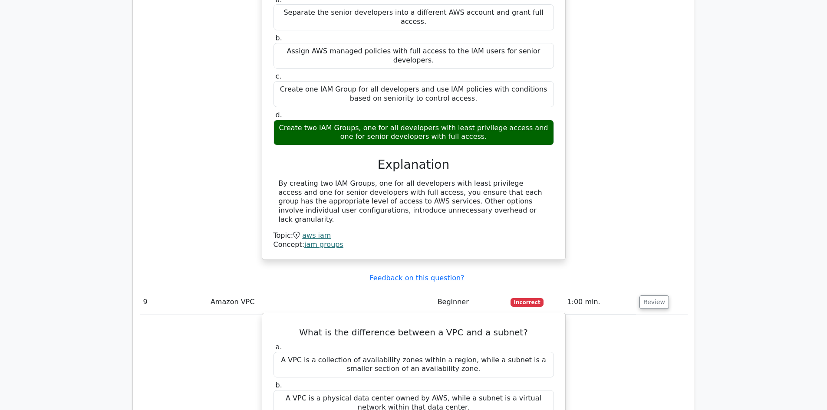
drag, startPoint x: 451, startPoint y: 337, endPoint x: 468, endPoint y: 353, distance: 23.4
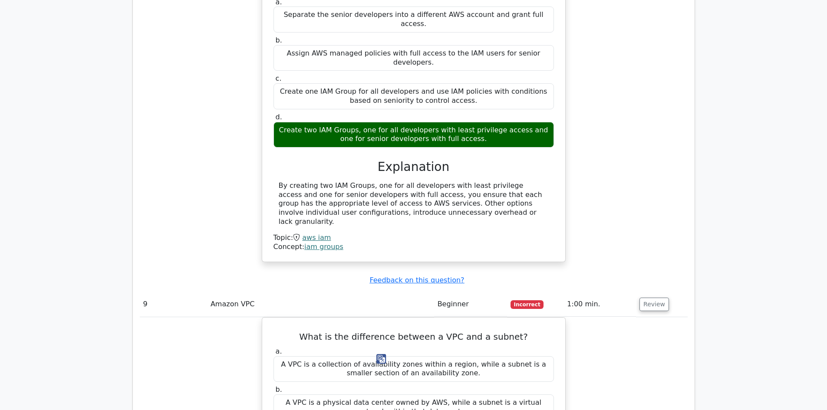
click at [381, 361] on img at bounding box center [382, 359] width 10 height 10
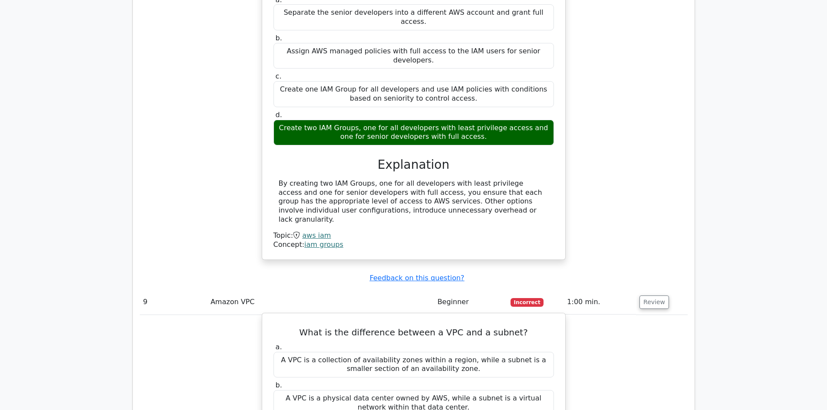
drag, startPoint x: 479, startPoint y: 339, endPoint x: 490, endPoint y: 338, distance: 11.3
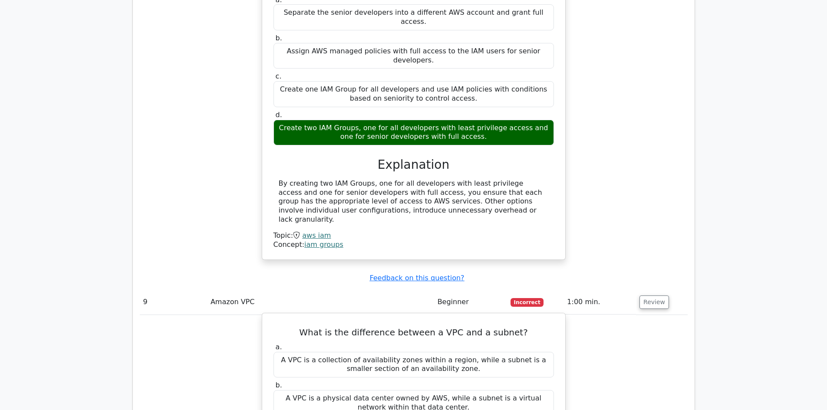
drag, startPoint x: 276, startPoint y: 335, endPoint x: 449, endPoint y: 341, distance: 173.4
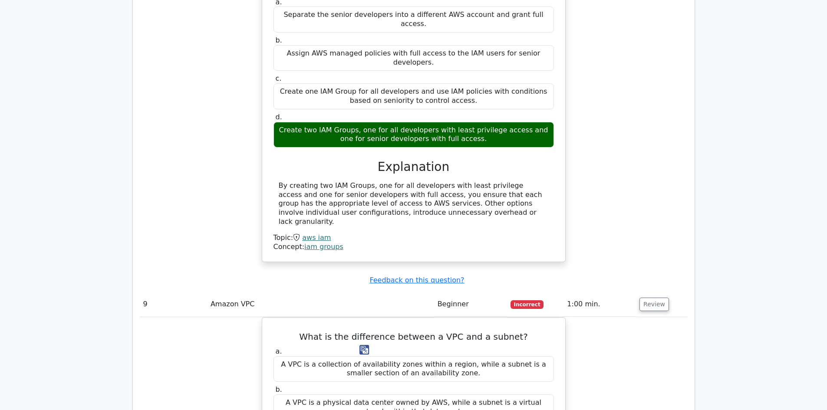
click at [361, 350] on img at bounding box center [365, 350] width 10 height 10
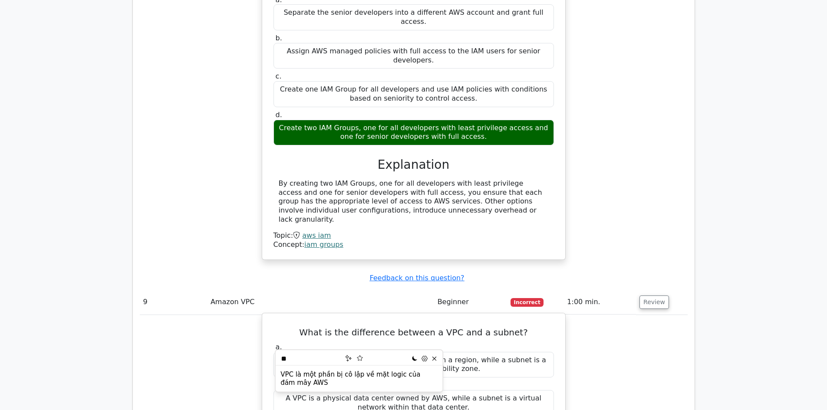
drag, startPoint x: 449, startPoint y: 340, endPoint x: 281, endPoint y: 335, distance: 168.2
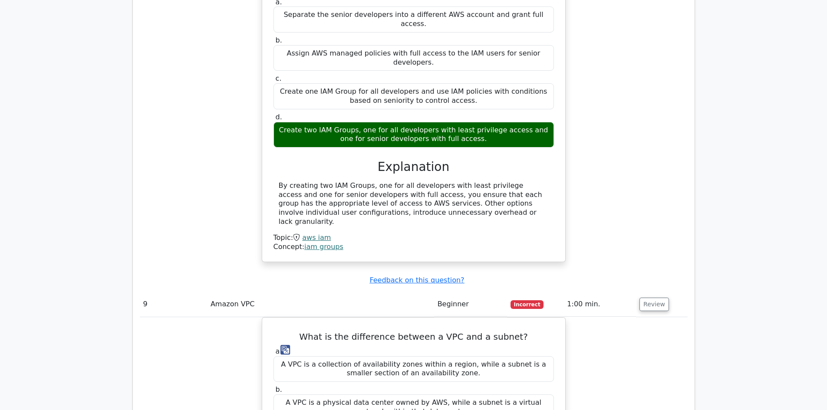
click at [284, 351] on img at bounding box center [286, 350] width 10 height 10
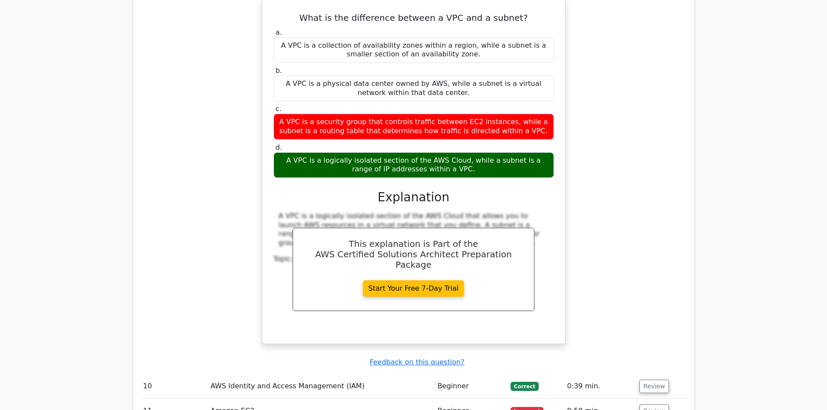
scroll to position [3813, 0]
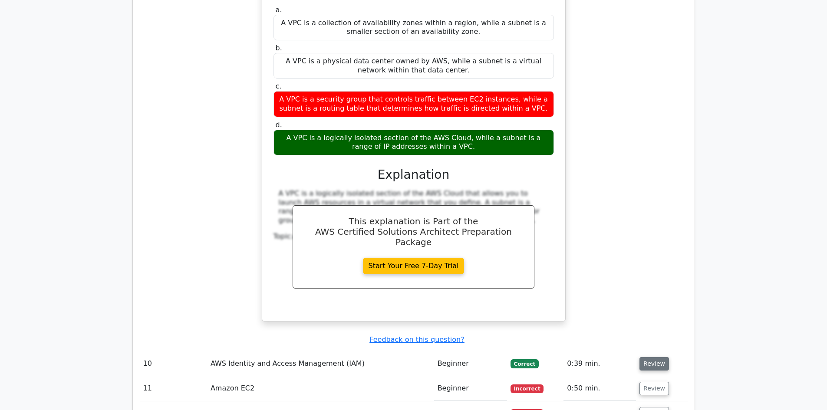
click at [655, 357] on button "Review" at bounding box center [655, 363] width 30 height 13
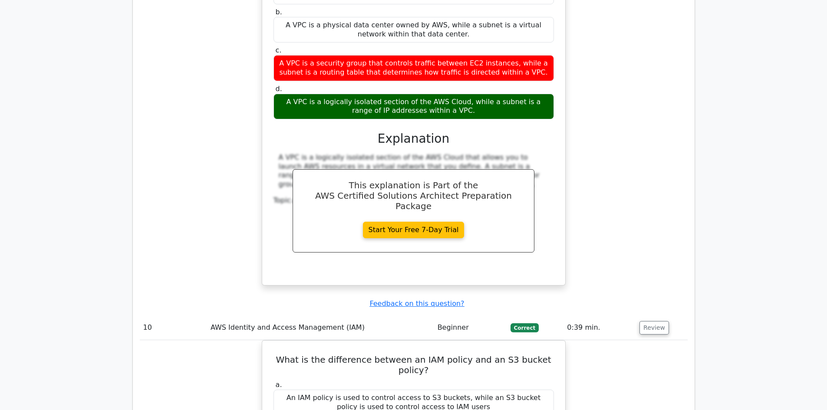
scroll to position [3856, 0]
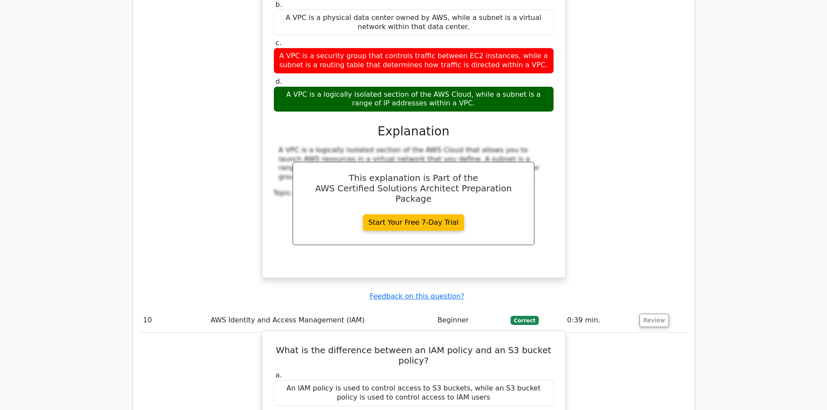
drag, startPoint x: 489, startPoint y: 358, endPoint x: 496, endPoint y: 368, distance: 12.2
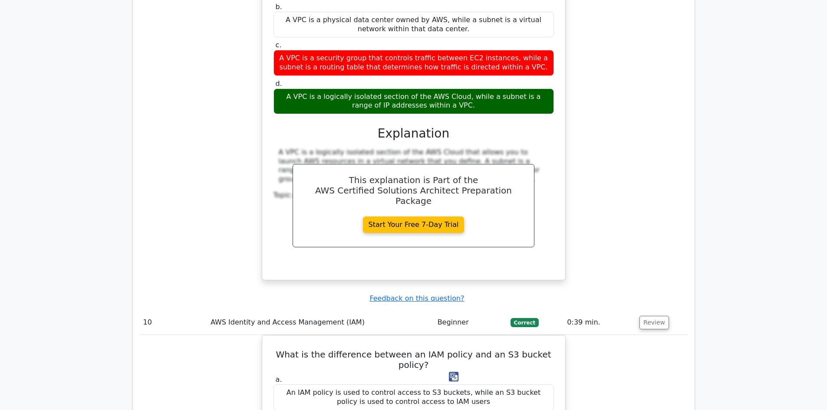
click at [451, 375] on img at bounding box center [454, 377] width 10 height 10
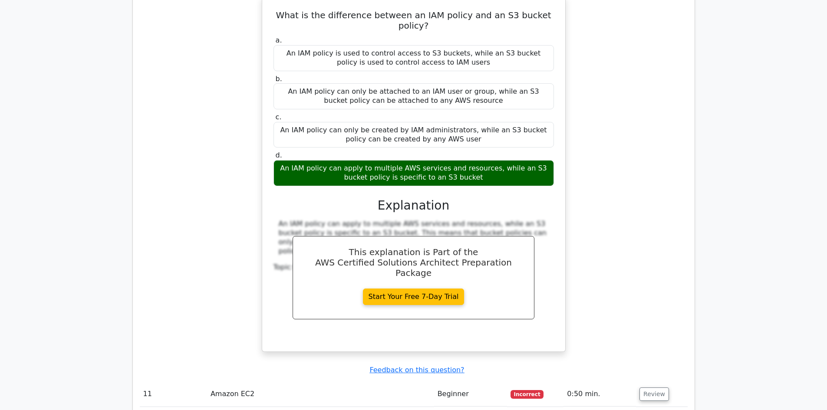
scroll to position [4235, 0]
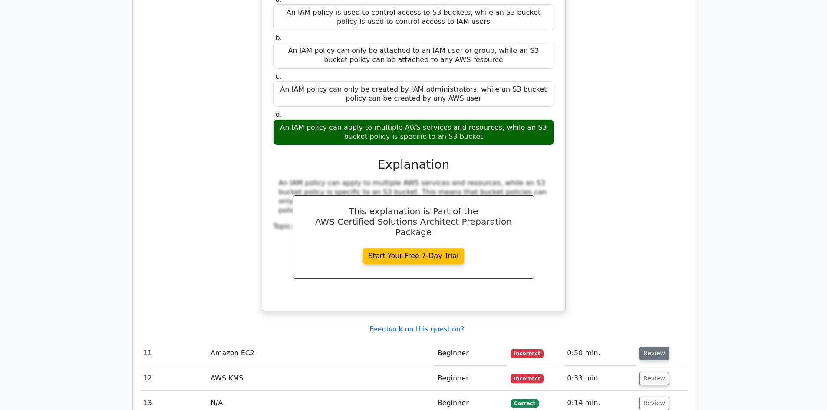
click at [654, 347] on button "Review" at bounding box center [655, 353] width 30 height 13
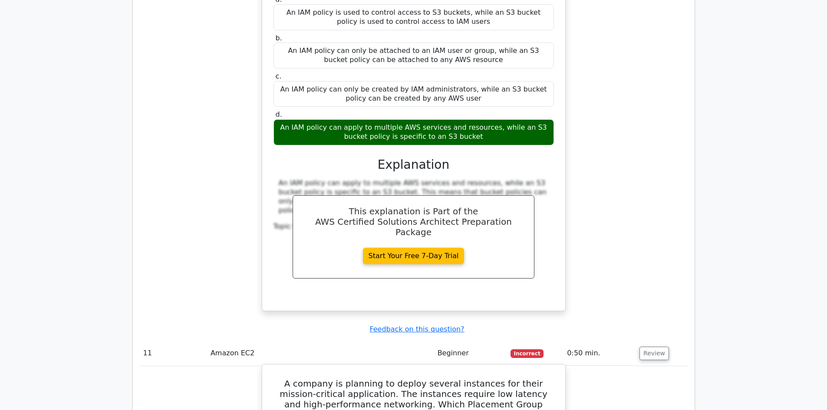
drag, startPoint x: 268, startPoint y: 289, endPoint x: 506, endPoint y: 288, distance: 237.6
click at [419, 379] on h5 "A company is planning to deploy several instances for their mission-critical ap…" at bounding box center [414, 400] width 282 height 42
click at [430, 379] on h5 "A company is planning to deploy several instances for their mission-critical ap…" at bounding box center [414, 400] width 282 height 42
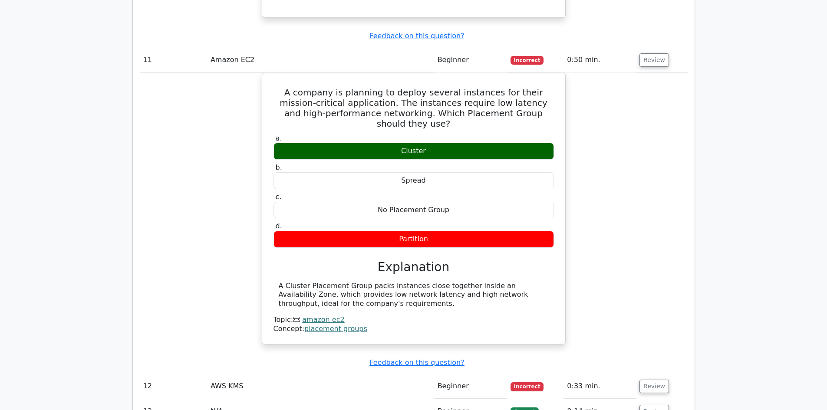
scroll to position [4536, 0]
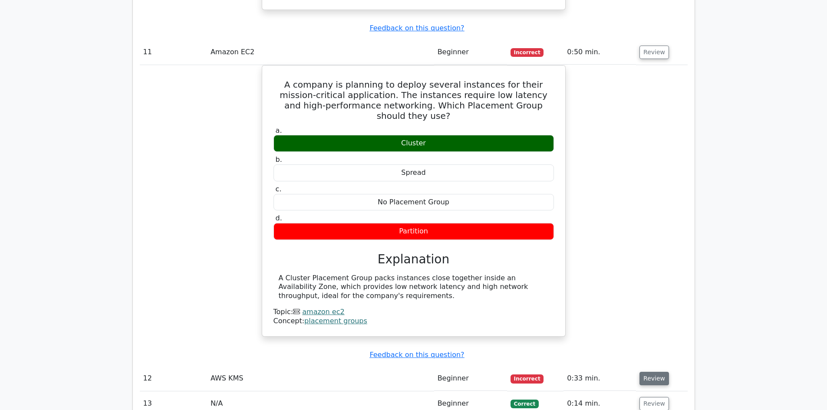
click at [644, 372] on button "Review" at bounding box center [655, 378] width 30 height 13
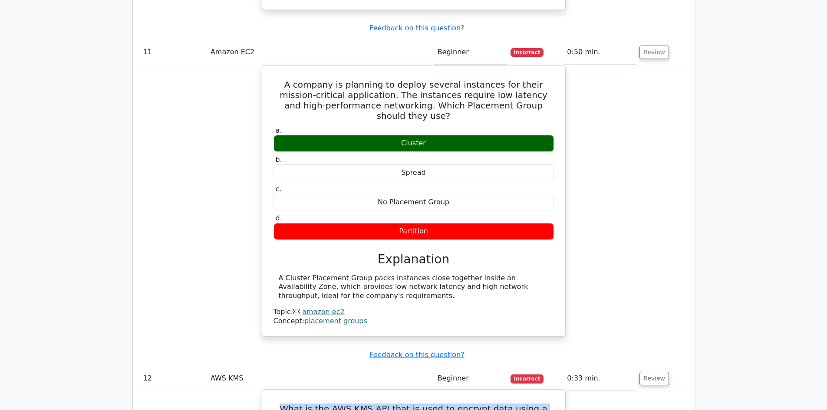
drag, startPoint x: 280, startPoint y: 249, endPoint x: 490, endPoint y: 264, distance: 210.3
click at [490, 404] on h5 "What is the AWS KMS API that is used to encrypt data using a customer master ke…" at bounding box center [414, 414] width 282 height 21
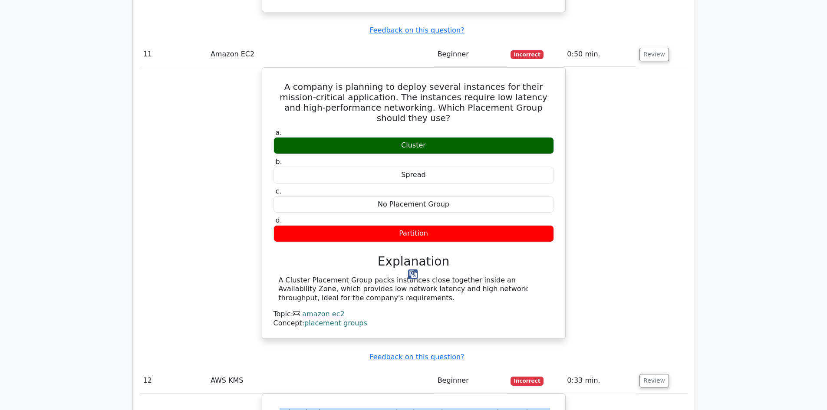
click at [412, 271] on img at bounding box center [413, 275] width 10 height 10
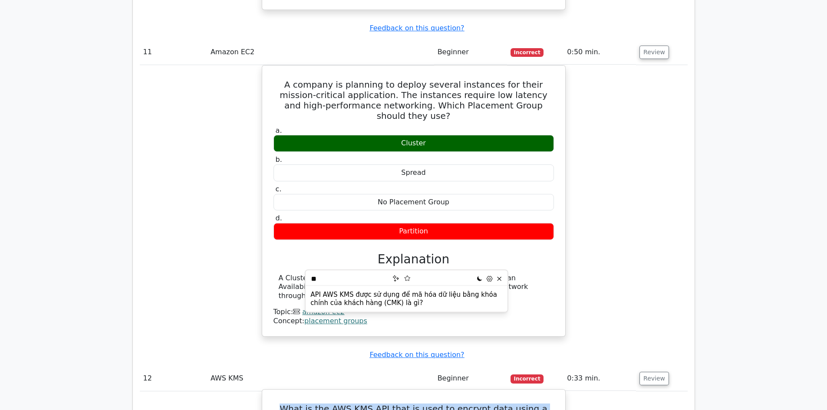
click at [433, 404] on h5 "What is the AWS KMS API that is used to encrypt data using a customer master ke…" at bounding box center [414, 414] width 282 height 21
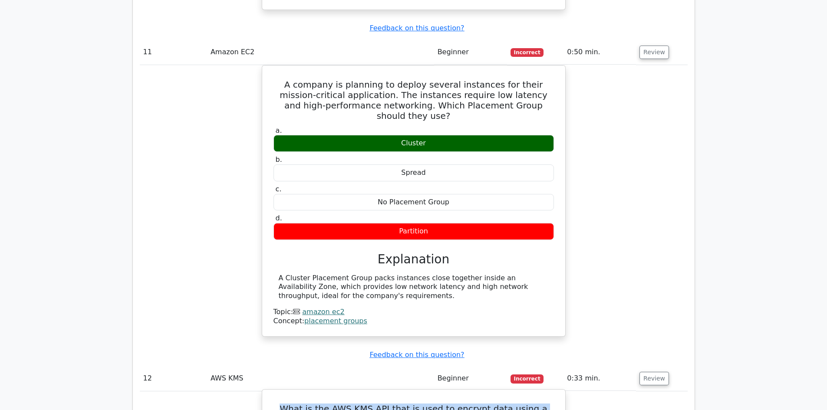
drag, startPoint x: 493, startPoint y: 272, endPoint x: 286, endPoint y: 257, distance: 208.1
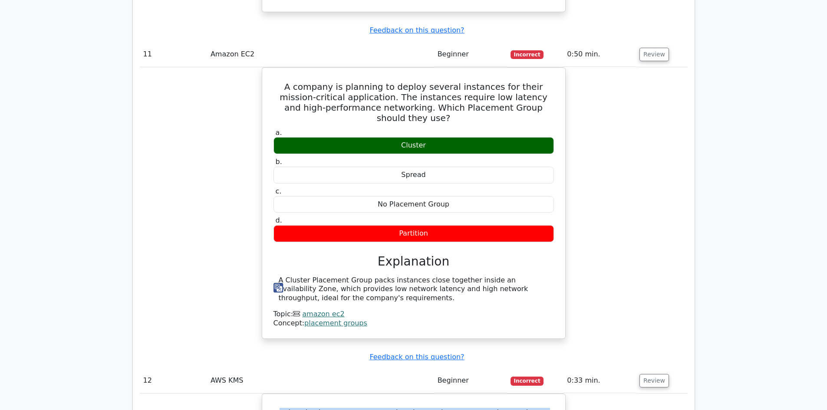
click at [278, 288] on img at bounding box center [279, 288] width 10 height 10
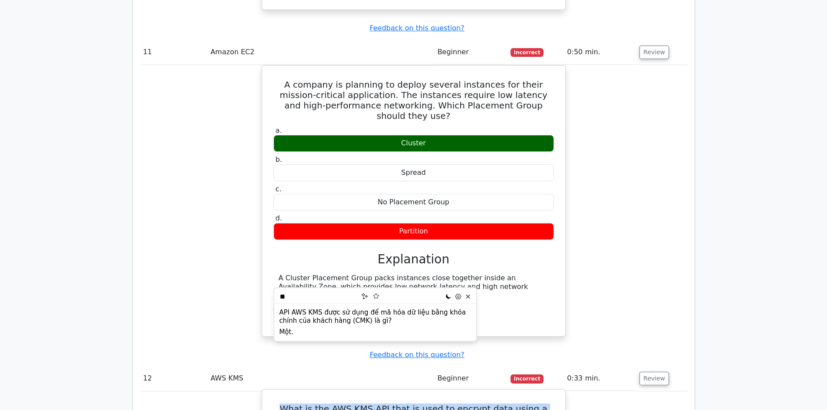
click at [282, 404] on h5 "What is the AWS KMS API that is used to encrypt data using a customer master ke…" at bounding box center [414, 414] width 282 height 21
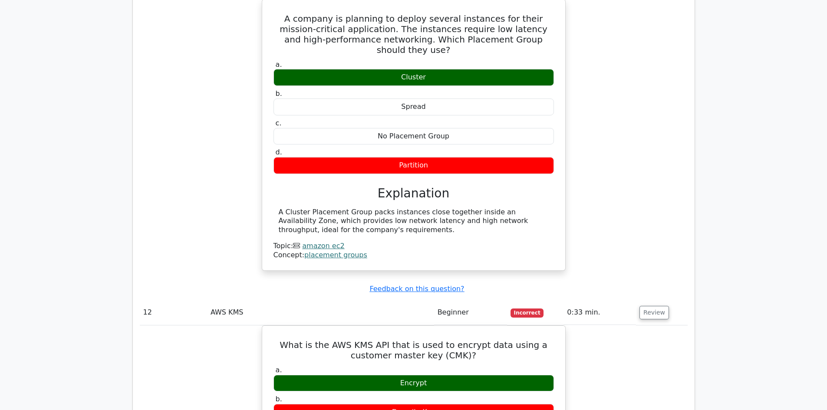
scroll to position [4616, 0]
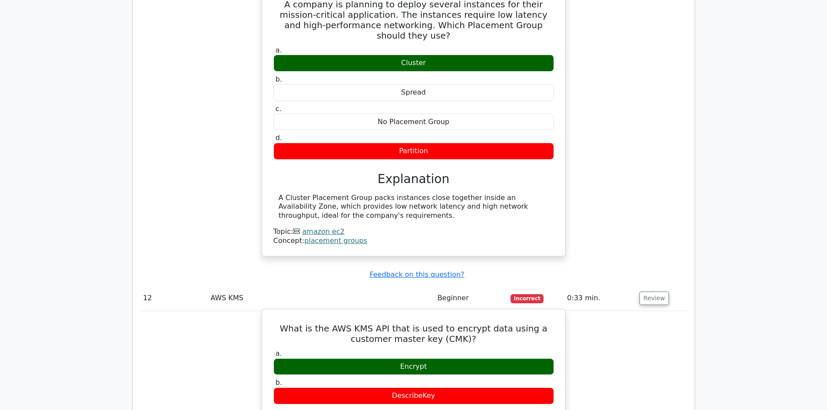
click at [467, 324] on h5 "What is the AWS KMS API that is used to encrypt data using a customer master ke…" at bounding box center [414, 334] width 282 height 21
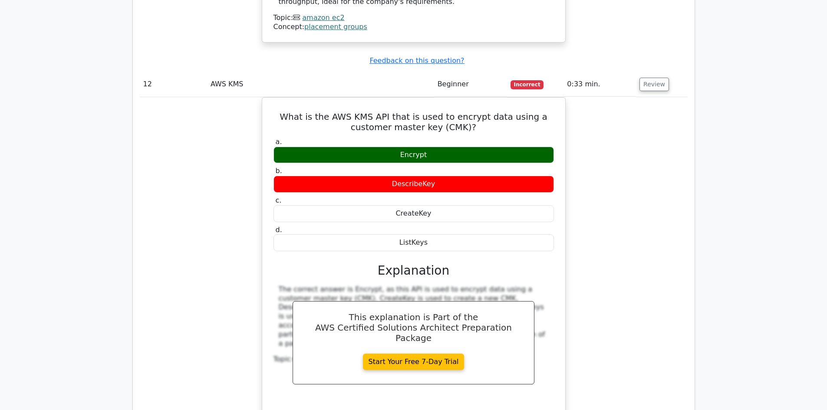
scroll to position [4870, 0]
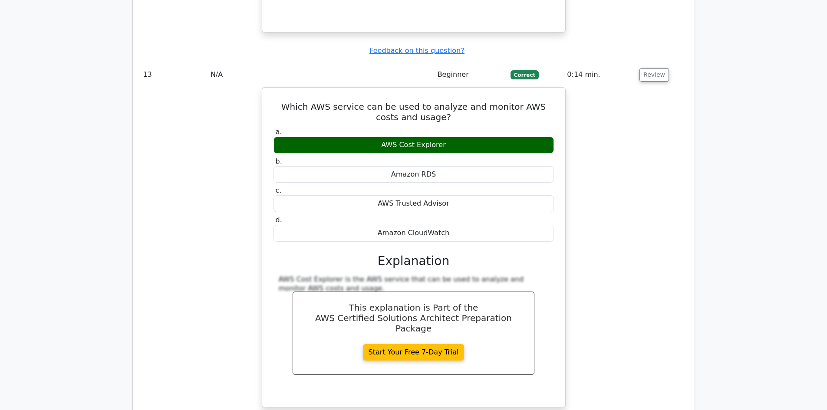
scroll to position [5237, 0]
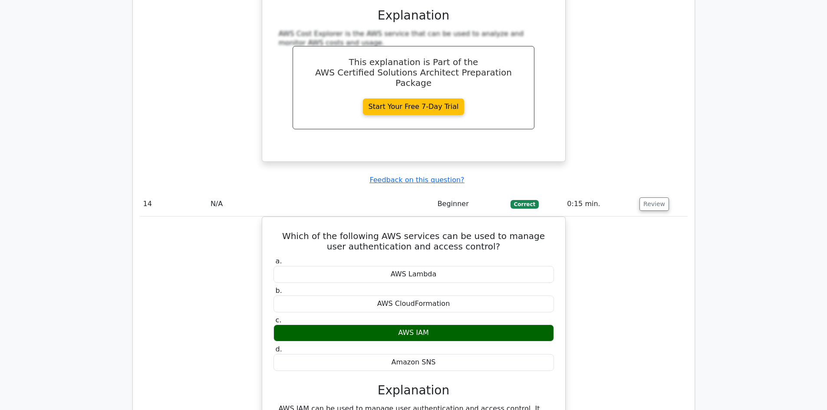
scroll to position [5485, 0]
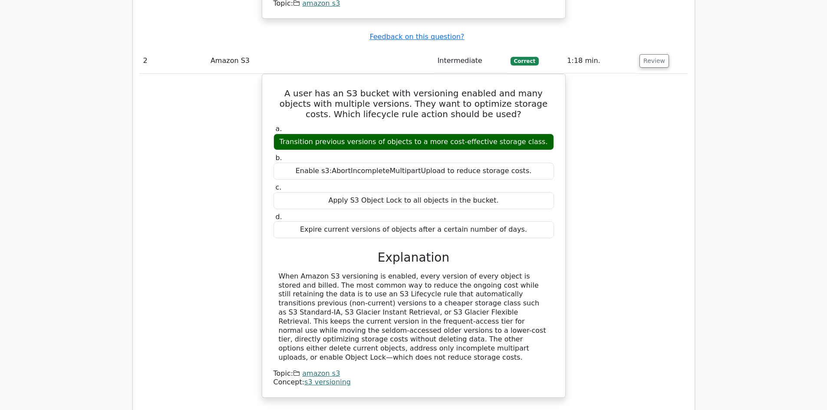
scroll to position [0, 0]
